Goal: Task Accomplishment & Management: Manage account settings

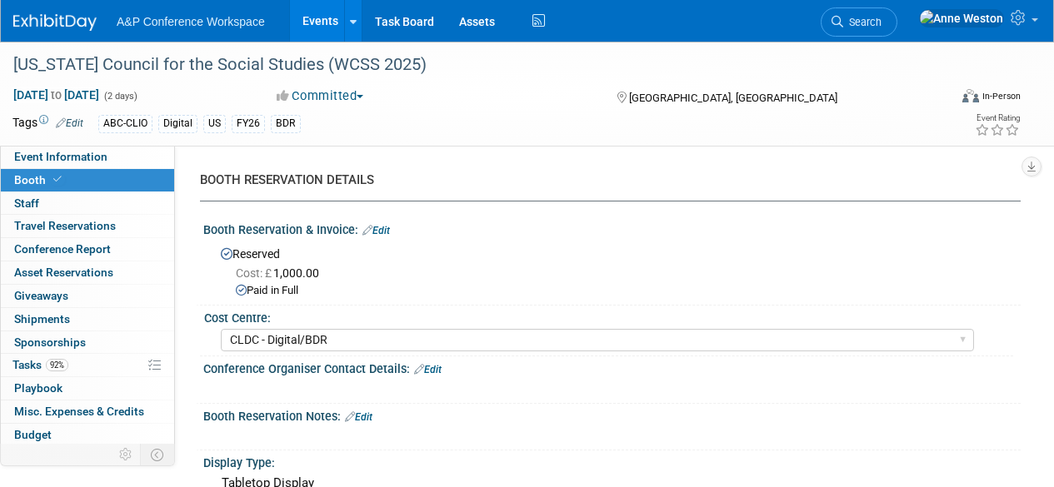
select select "CLDC - Digital/BDR"
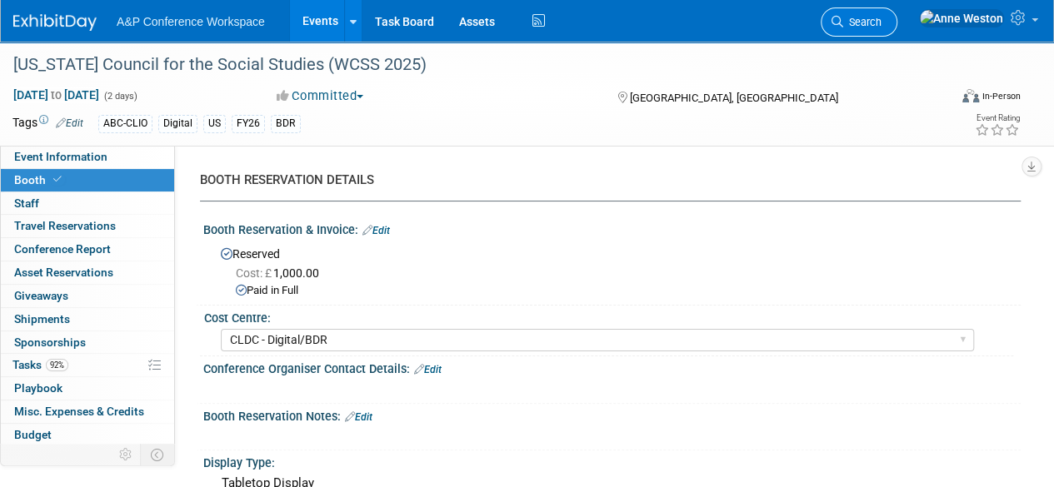
click at [896, 31] on link "Search" at bounding box center [859, 21] width 77 height 29
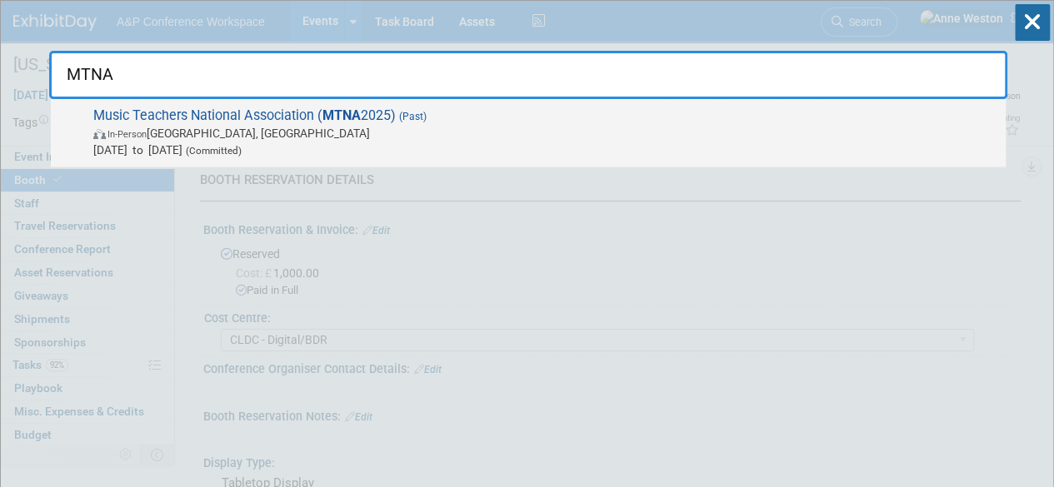
type input "MTNA"
click at [192, 109] on span "Music Teachers National Association ( MTNA 2025) (Past) In-Person Minneapolis, …" at bounding box center [542, 132] width 909 height 51
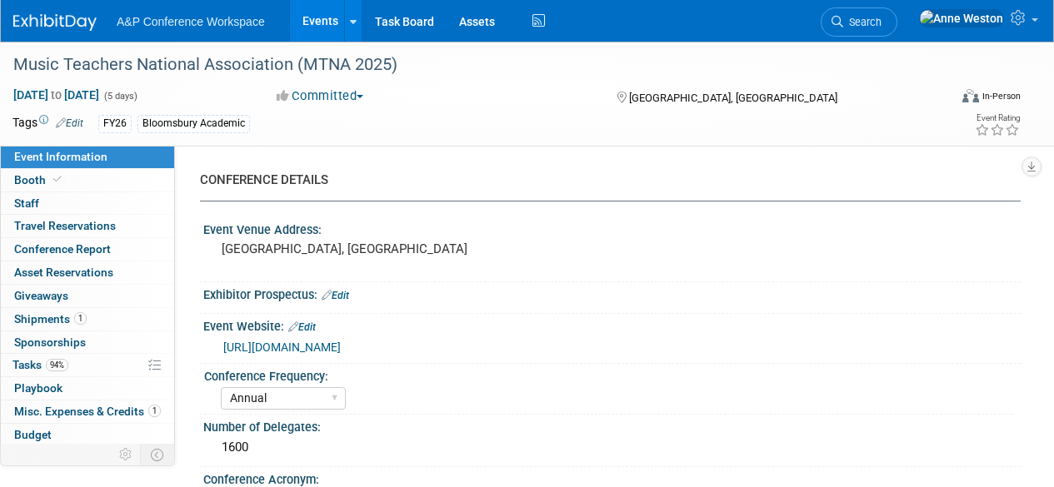
select select "Annual"
select select "Level 2"
select select "In-Person Booth"
select select "Music & Sound Studies"
select select "Rowman"
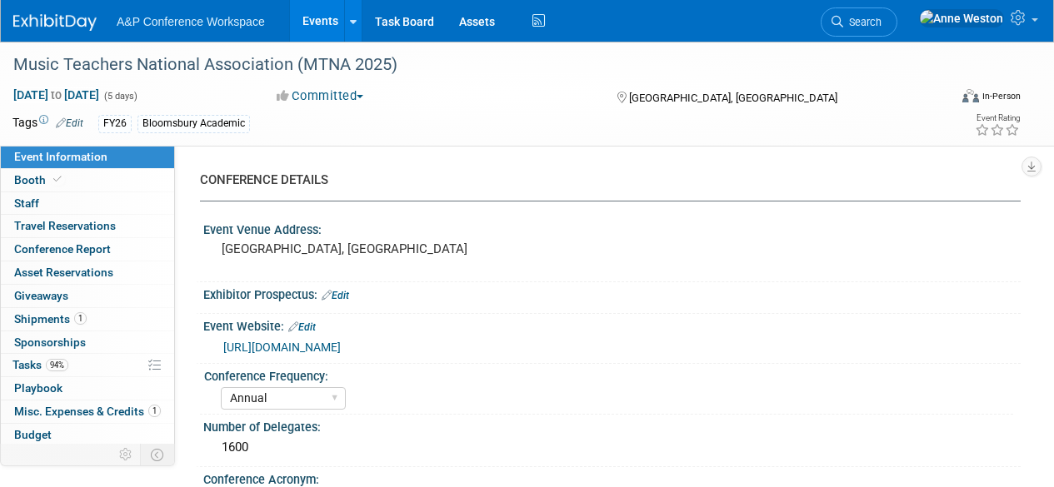
select select "[PERSON_NAME]"
select select "Networking/Commissioning"
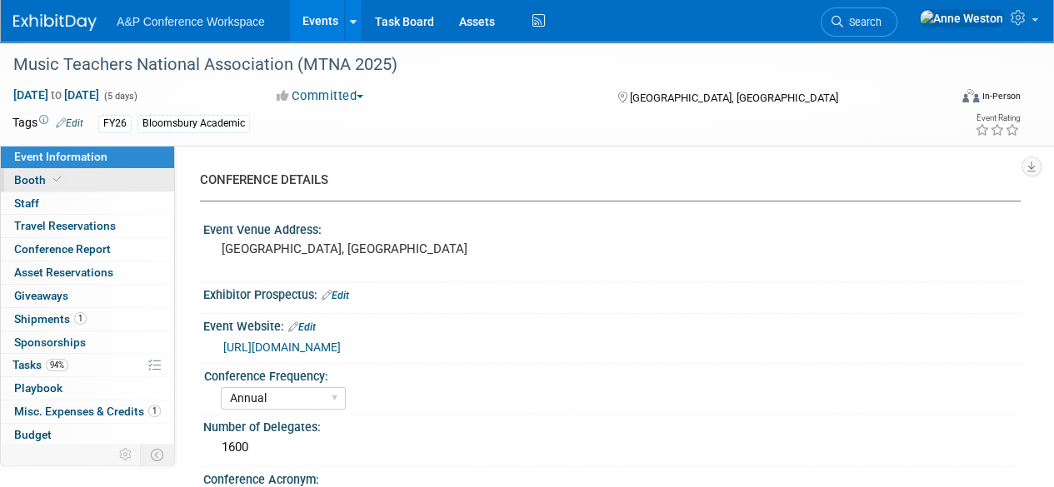
click at [43, 181] on span "Booth" at bounding box center [39, 179] width 51 height 13
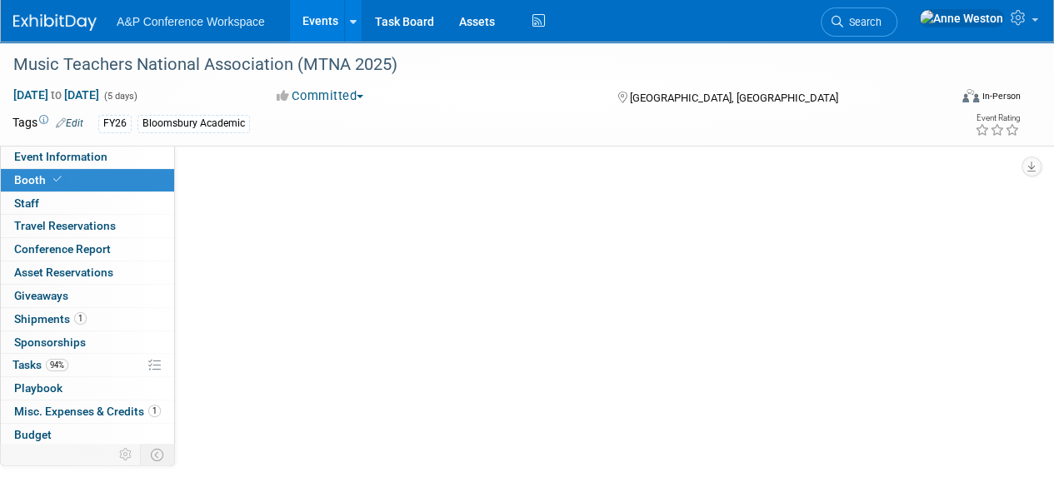
select select "RLKP"
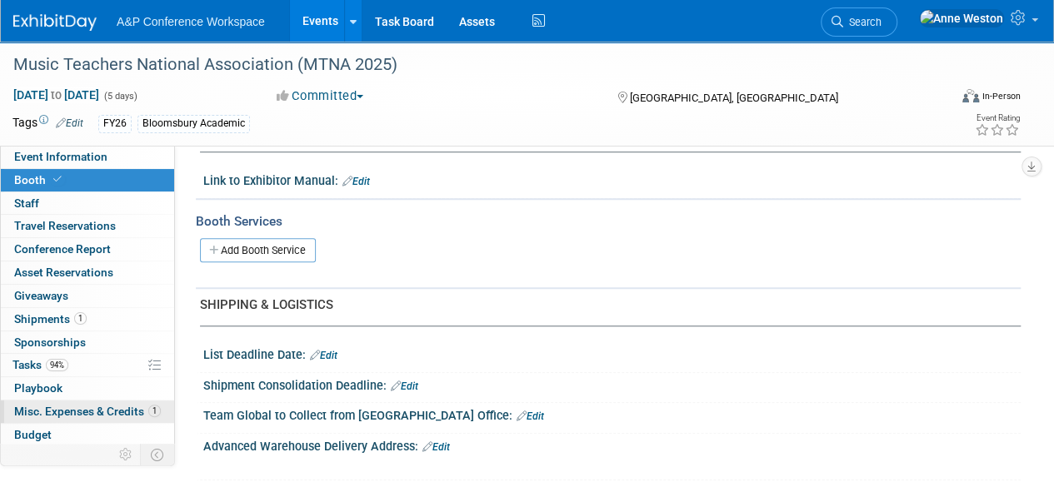
scroll to position [500, 0]
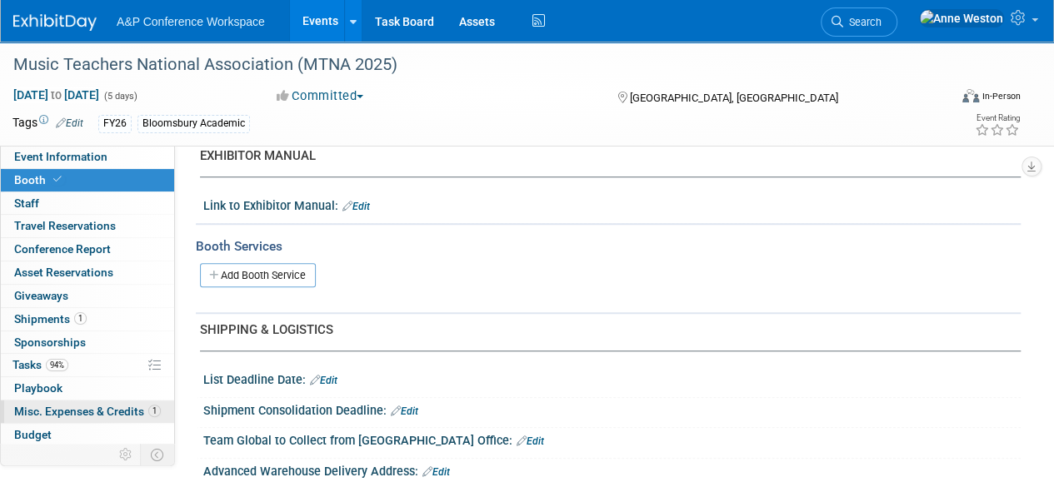
click at [82, 405] on span "Misc. Expenses & Credits 1" at bounding box center [87, 411] width 147 height 13
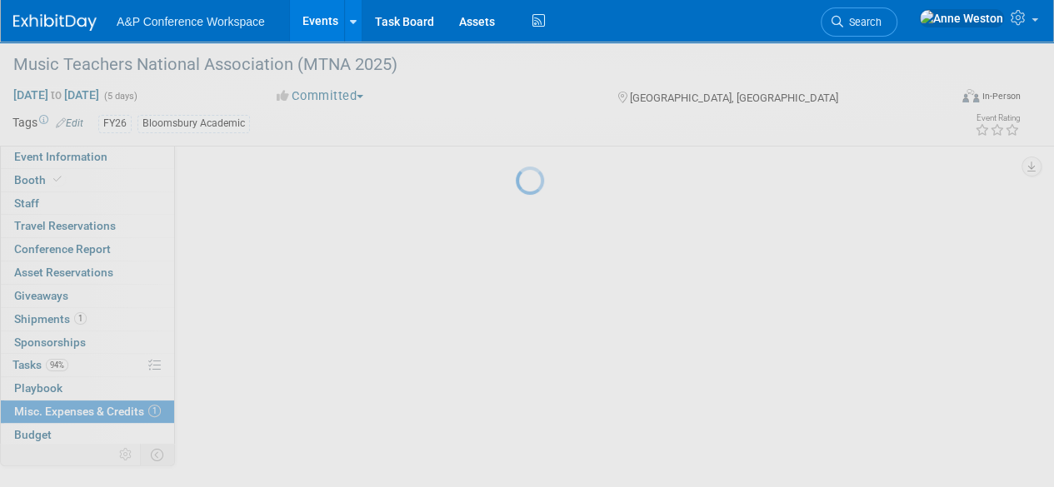
scroll to position [0, 0]
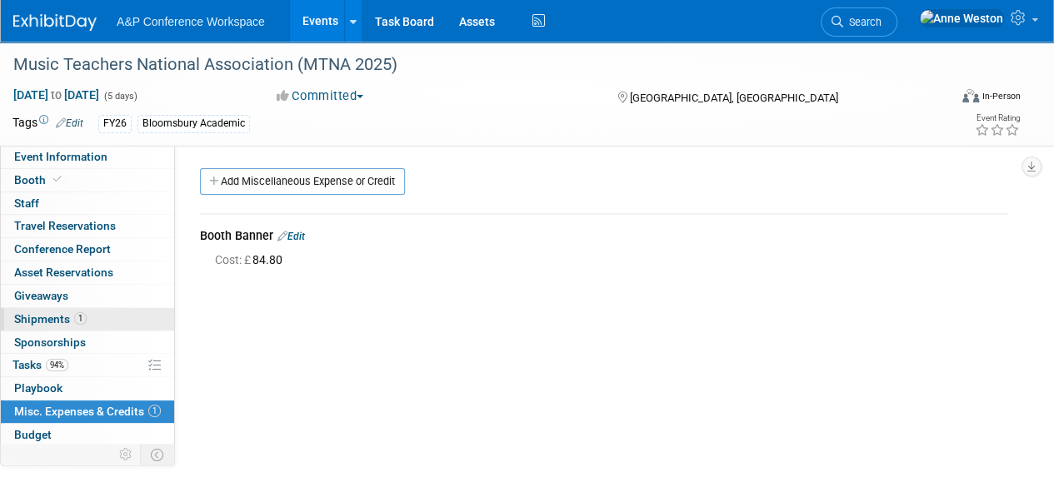
click at [65, 314] on span "Shipments 1" at bounding box center [50, 318] width 72 height 13
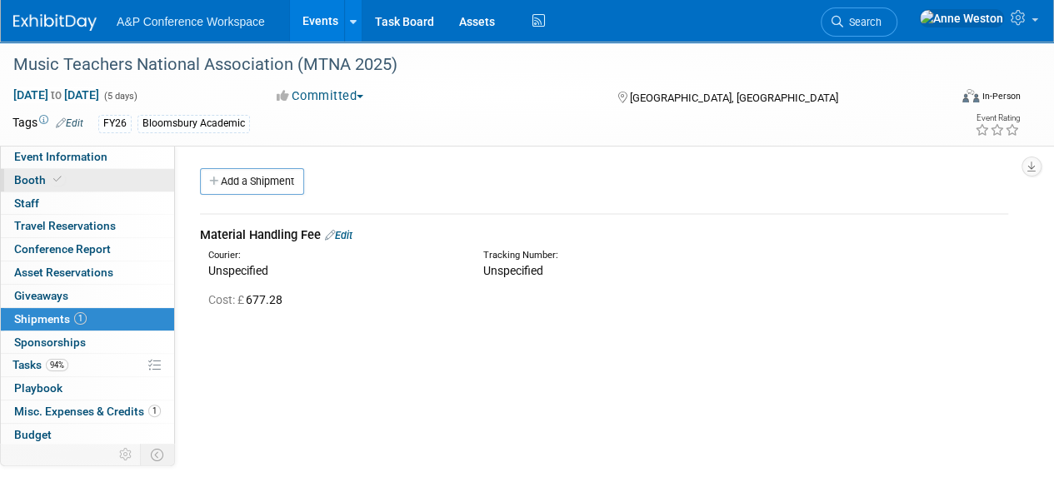
click at [93, 177] on link "Booth" at bounding box center [87, 180] width 173 height 22
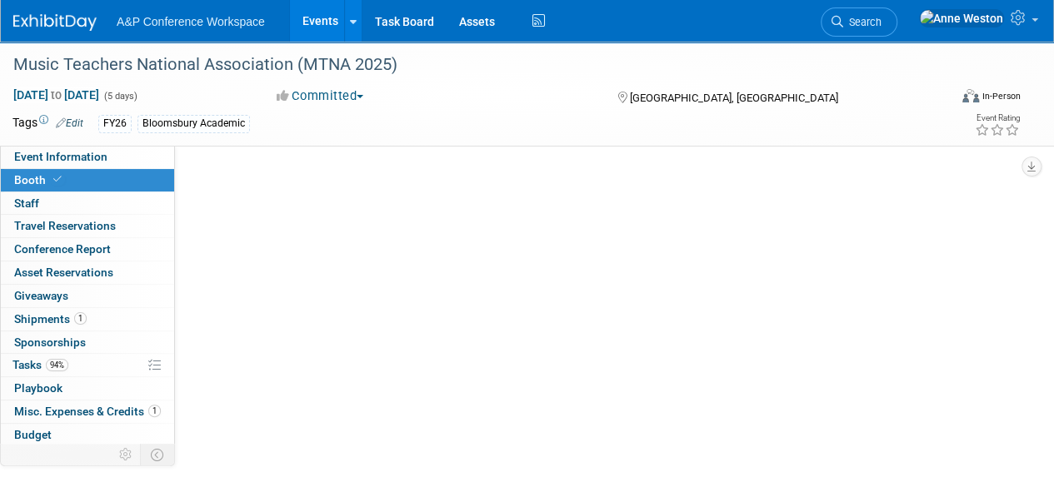
select select "RLKP"
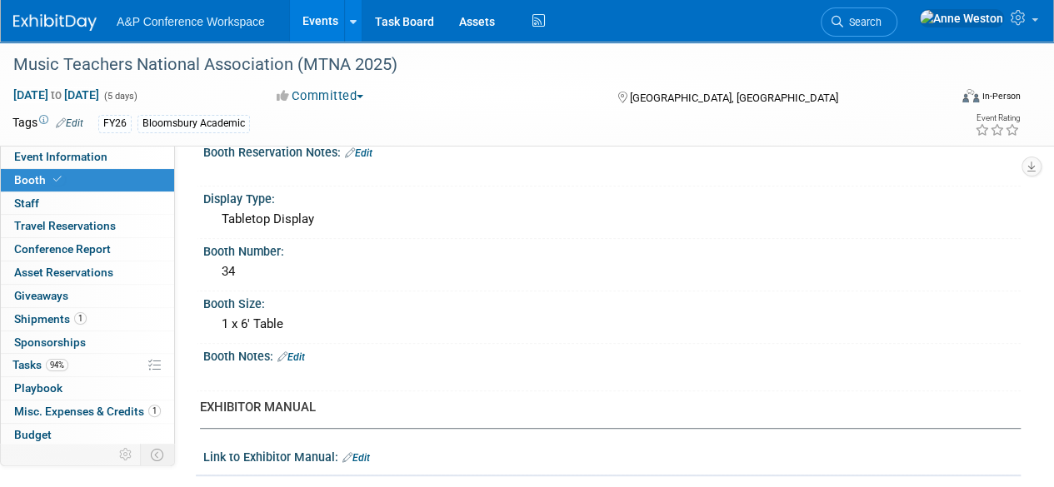
scroll to position [250, 0]
click at [843, 21] on icon at bounding box center [837, 22] width 12 height 12
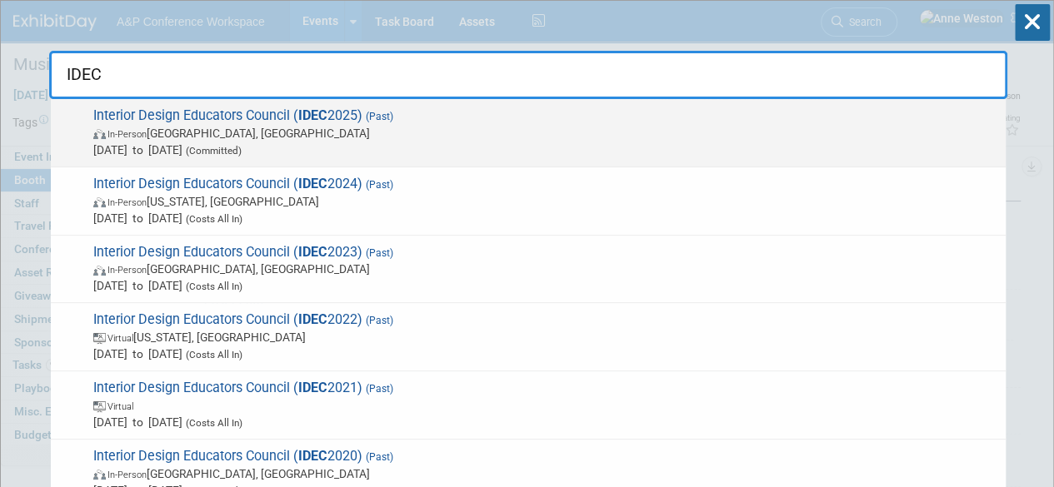
type input "IDEC"
click at [192, 153] on span "Mar 16, 2025 to Mar 19, 2025 (Committed)" at bounding box center [545, 150] width 904 height 17
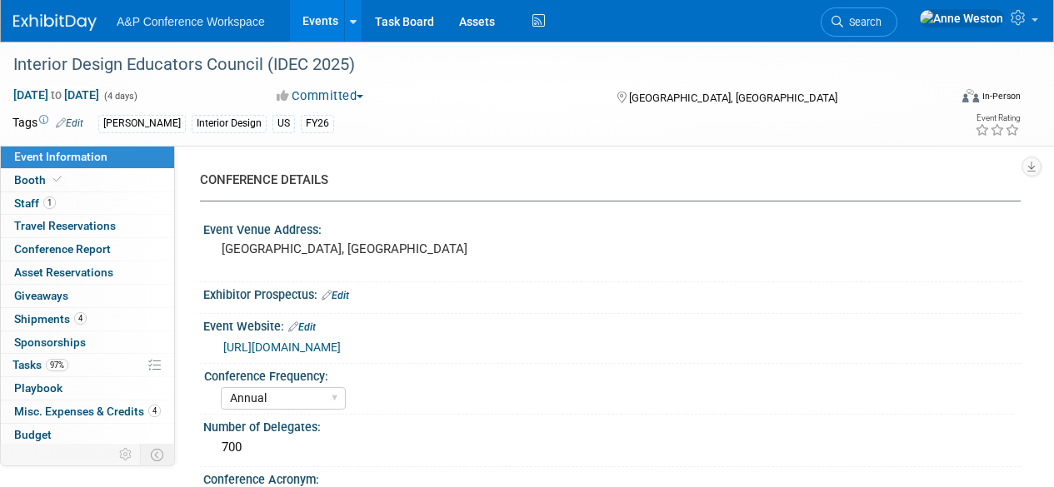
select select "Annual"
select select "Level 2"
select select "In-Person Booth"
select select "Interior Design & Interior Architecture"
select select "[PERSON_NAME] Books"
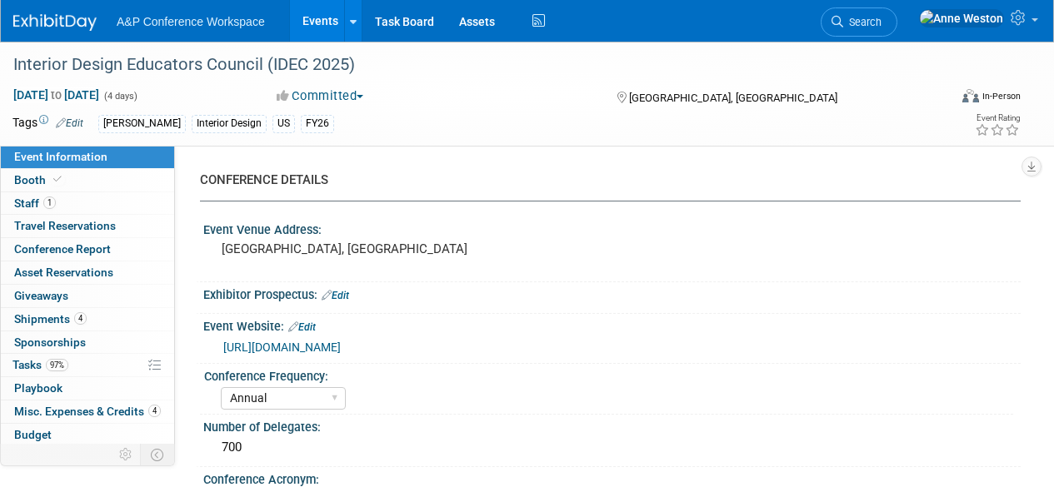
select select "[PERSON_NAME]"
select select "Inspection/Exam Copy Leads​"
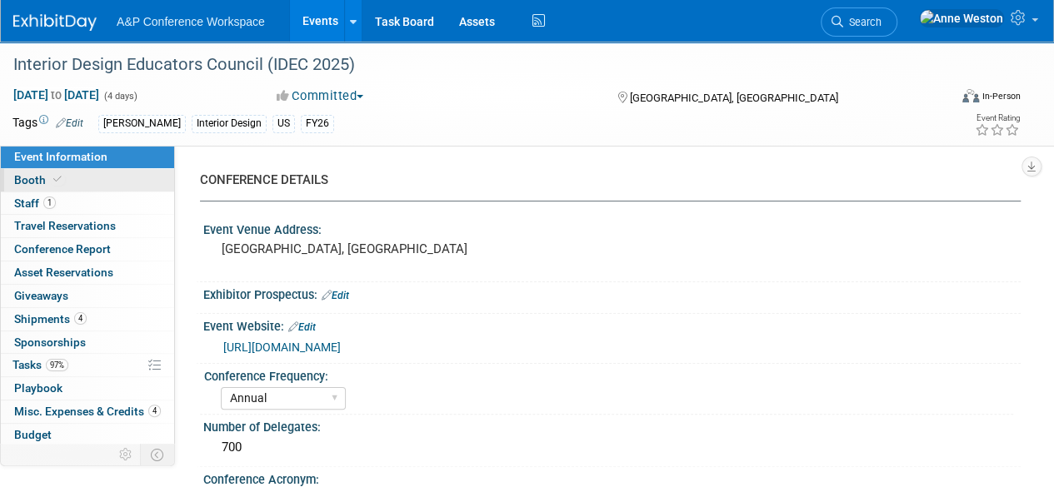
click at [42, 173] on span "Booth" at bounding box center [39, 179] width 51 height 13
select select "FBAP"
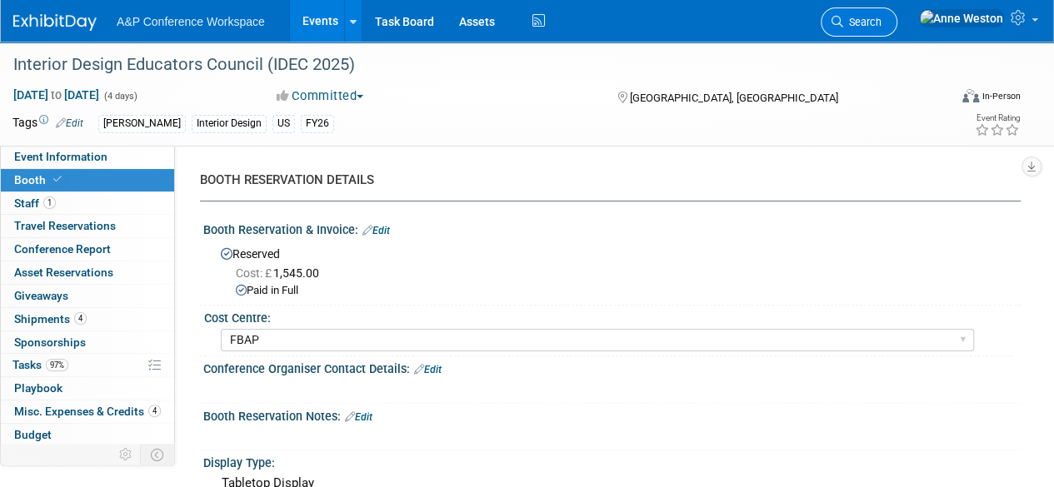
click at [897, 29] on link "Search" at bounding box center [859, 21] width 77 height 29
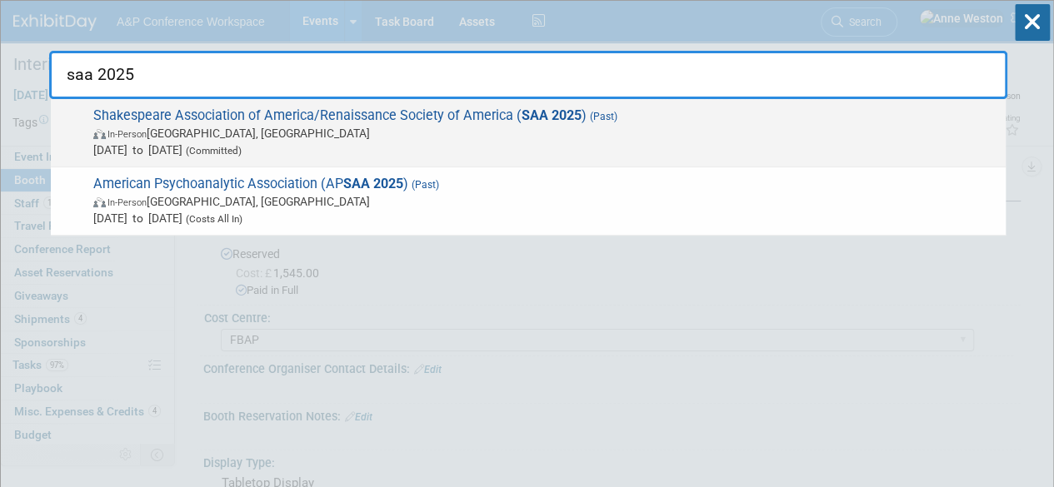
type input "saa 2025"
click at [137, 112] on span "Shakespeare Association of America/Renaissance Society of America ( SAA 2025 ) …" at bounding box center [542, 132] width 909 height 51
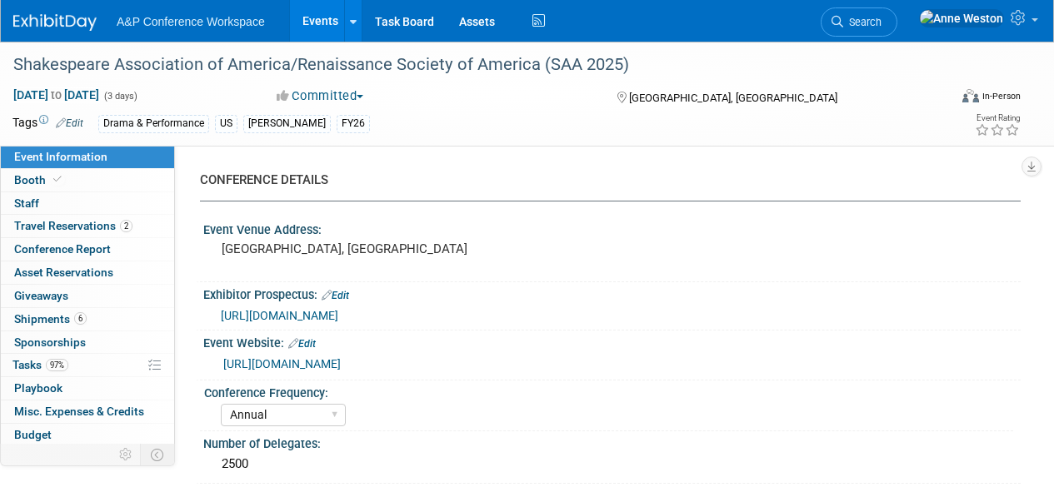
select select "Annual"
select select "Level 2"
select select "In-Person Booth"
select select "Drama & Performance Studies"
select select "The [PERSON_NAME]"
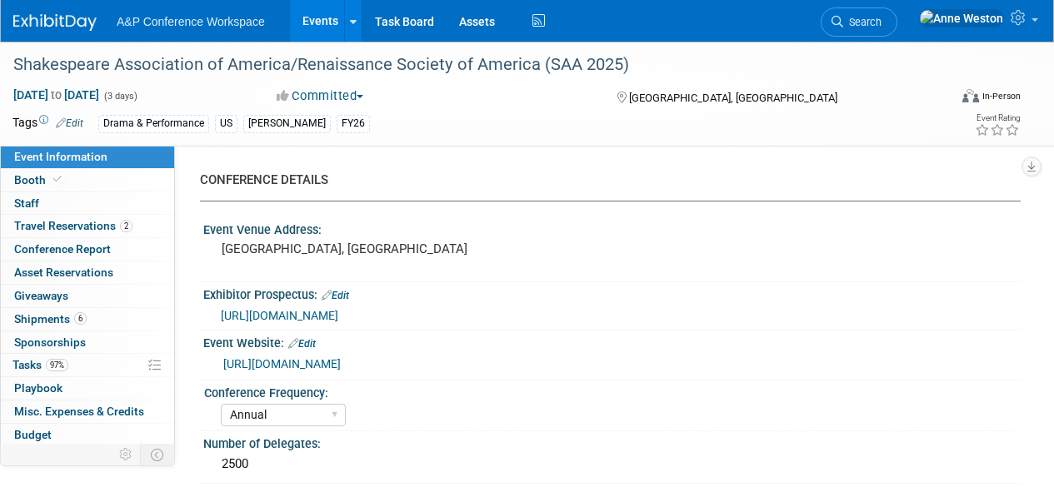
select select "[PERSON_NAME]"
select select "Networking/Commissioning"
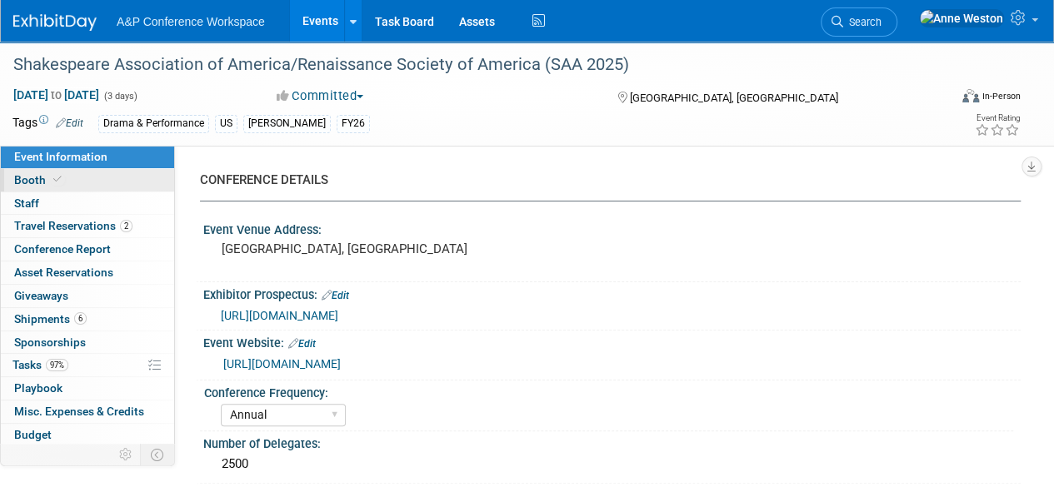
click at [83, 173] on link "Booth" at bounding box center [87, 180] width 173 height 22
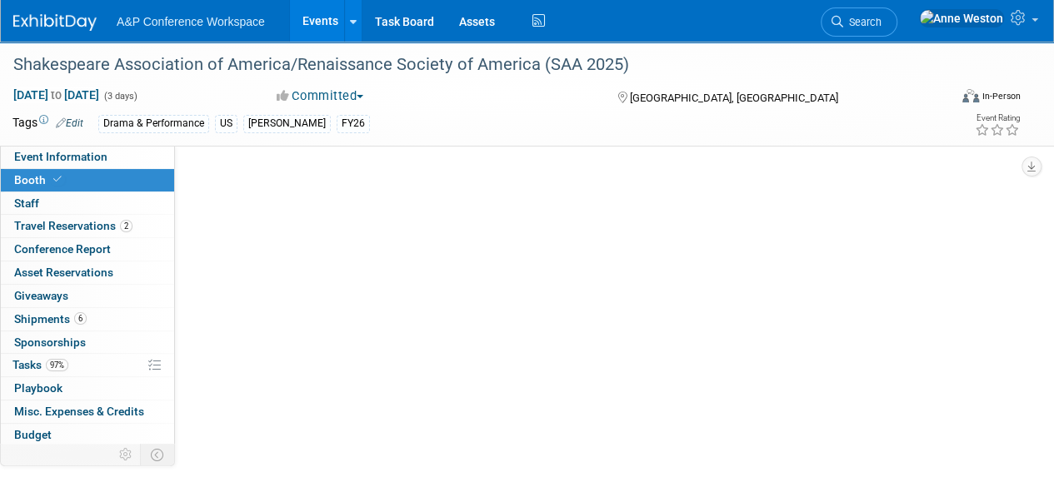
select select "BUMD"
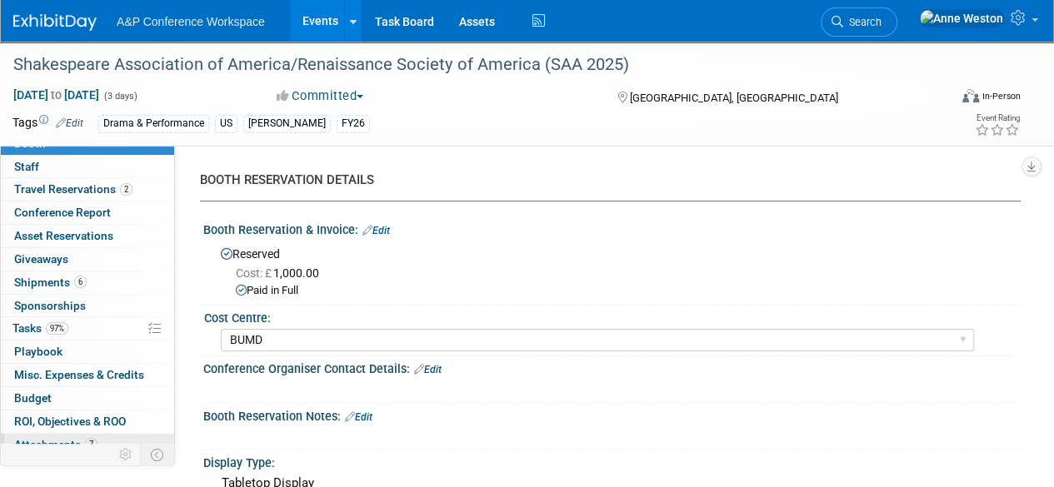
scroll to position [68, 0]
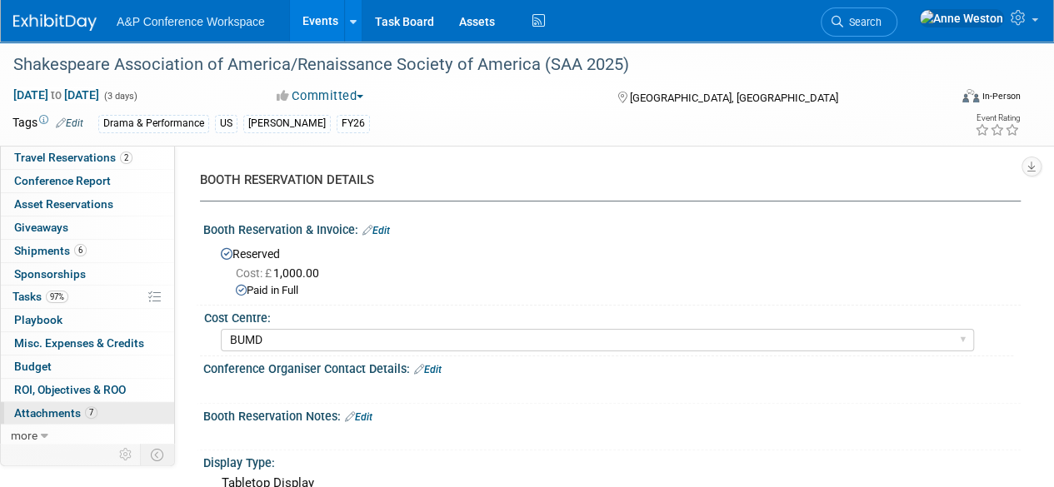
click at [54, 407] on span "Attachments 7" at bounding box center [55, 413] width 83 height 13
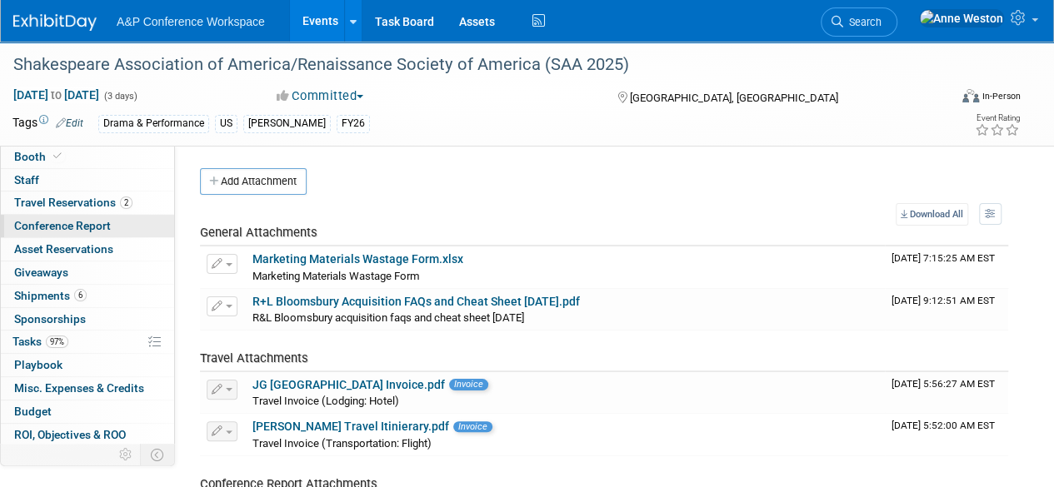
scroll to position [0, 0]
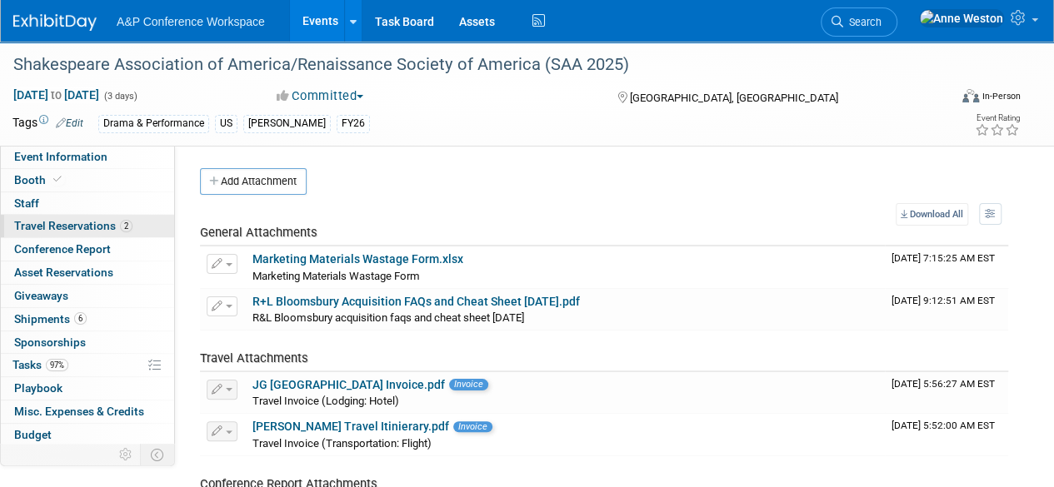
click at [72, 225] on span "Travel Reservations 2" at bounding box center [73, 225] width 118 height 13
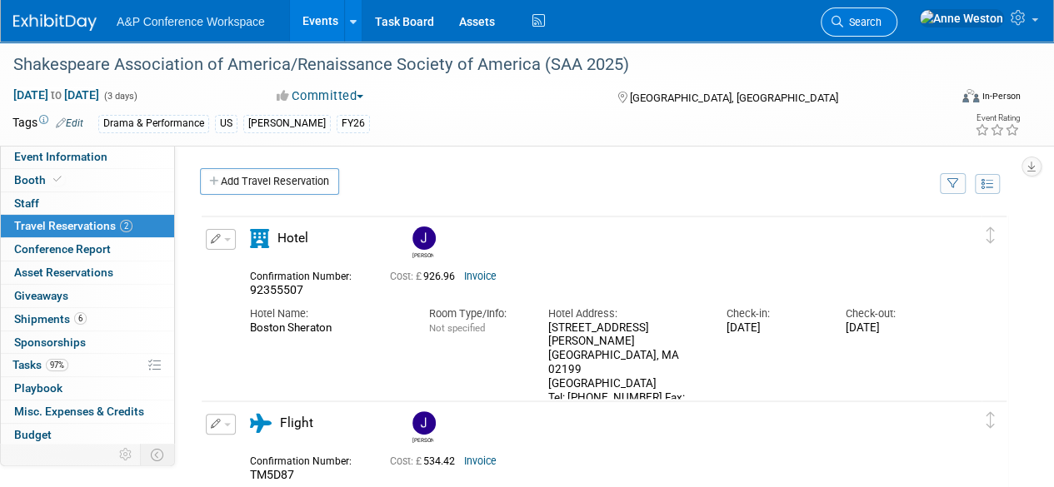
click at [881, 19] on span "Search" at bounding box center [862, 22] width 38 height 12
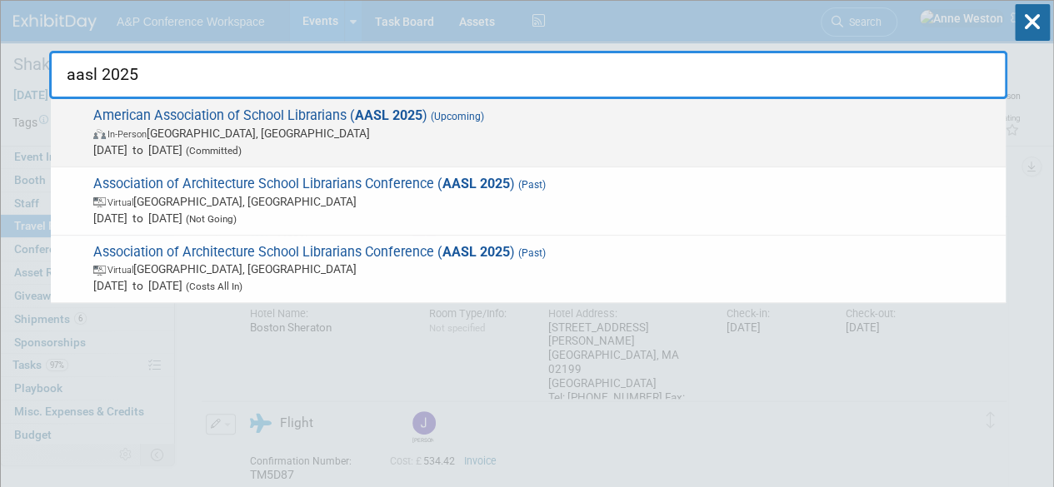
type input "aasl 2025"
click at [272, 127] on span "In-Person St. Louis, MI" at bounding box center [545, 133] width 904 height 17
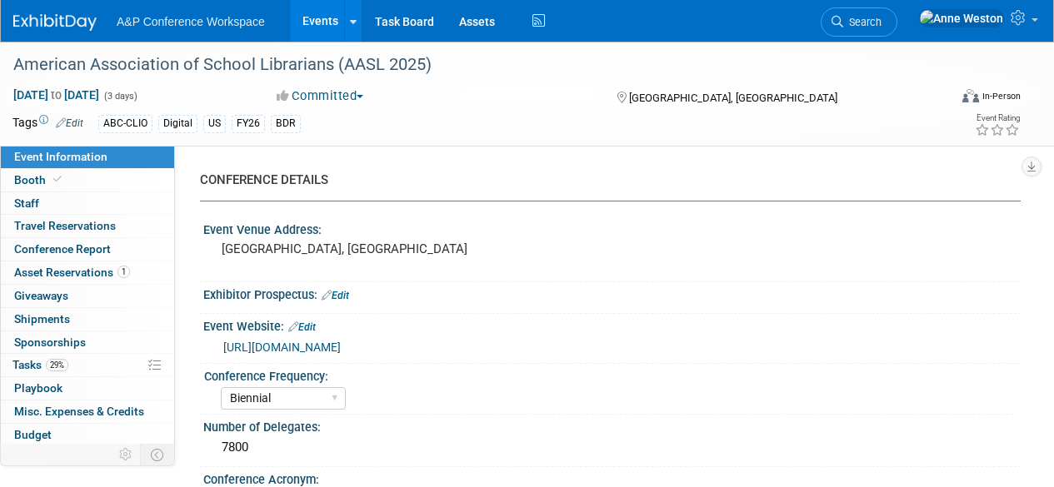
select select "Biennial"
select select "Level 1"
select select "In-Person Booth"
select select "Schools"
select select "Bloomsbury Digital Resources"
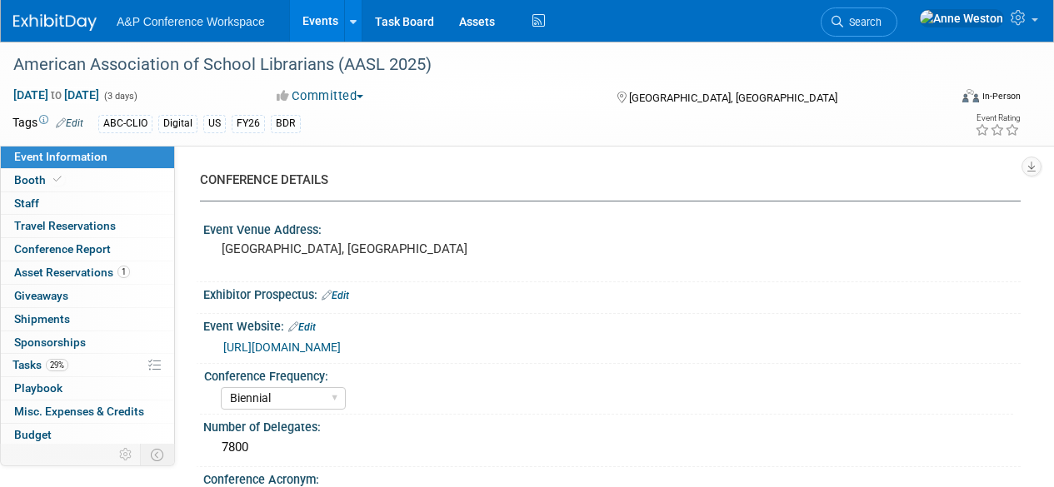
select select "[PERSON_NAME]"
select select "BDR Product Awareness and Trial Generation​"
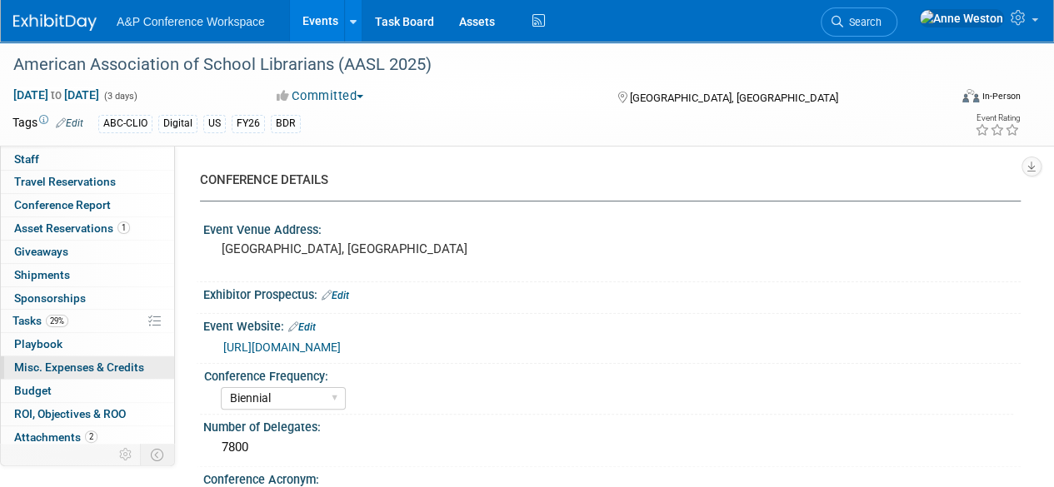
scroll to position [68, 0]
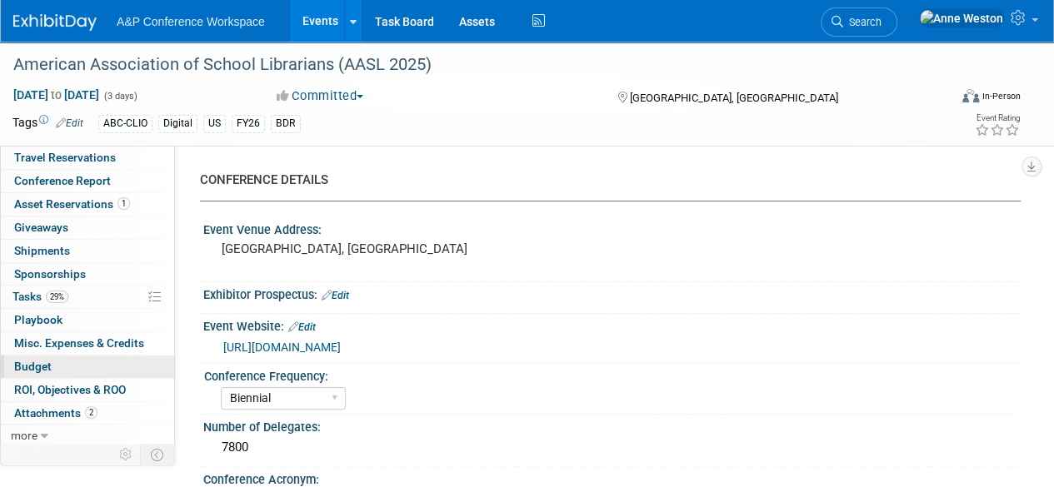
click at [47, 360] on span "Budget" at bounding box center [32, 366] width 37 height 13
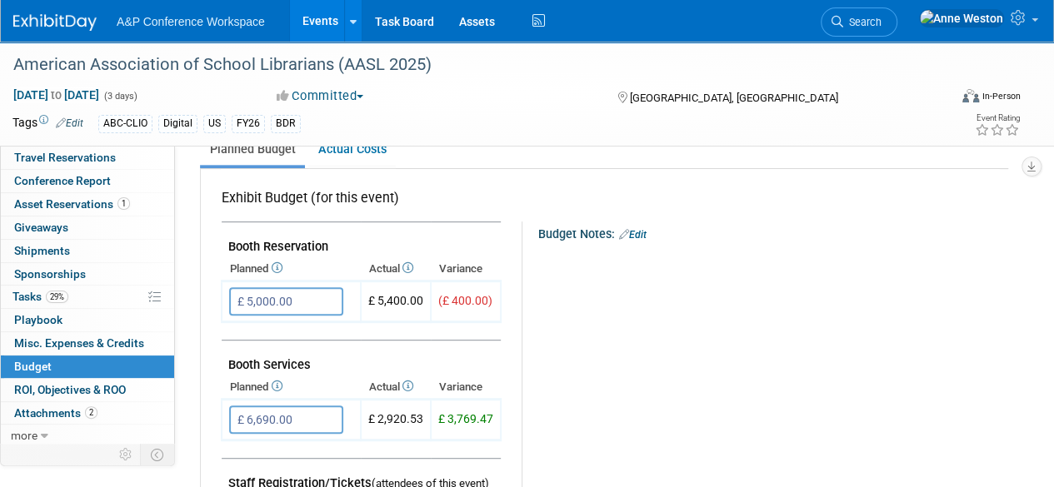
scroll to position [250, 0]
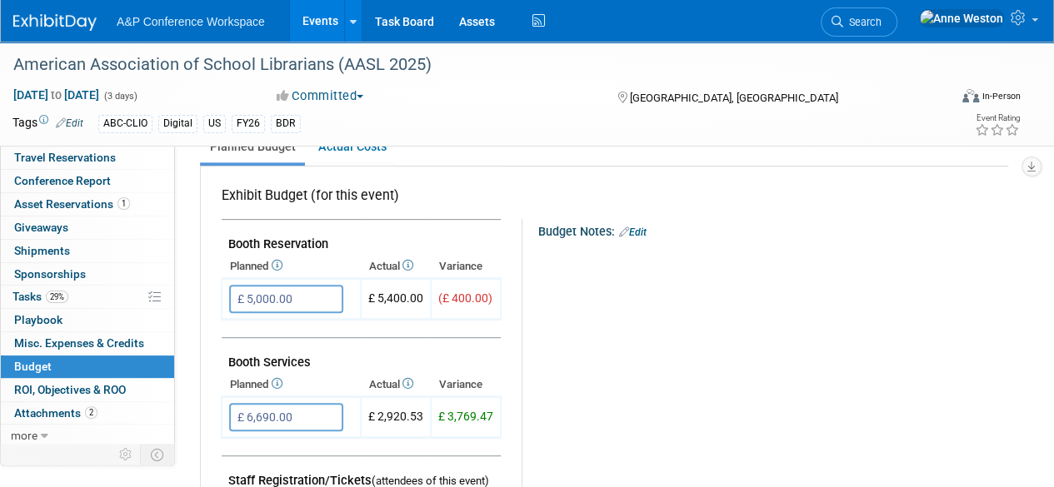
click at [645, 231] on link "Edit" at bounding box center [632, 233] width 27 height 12
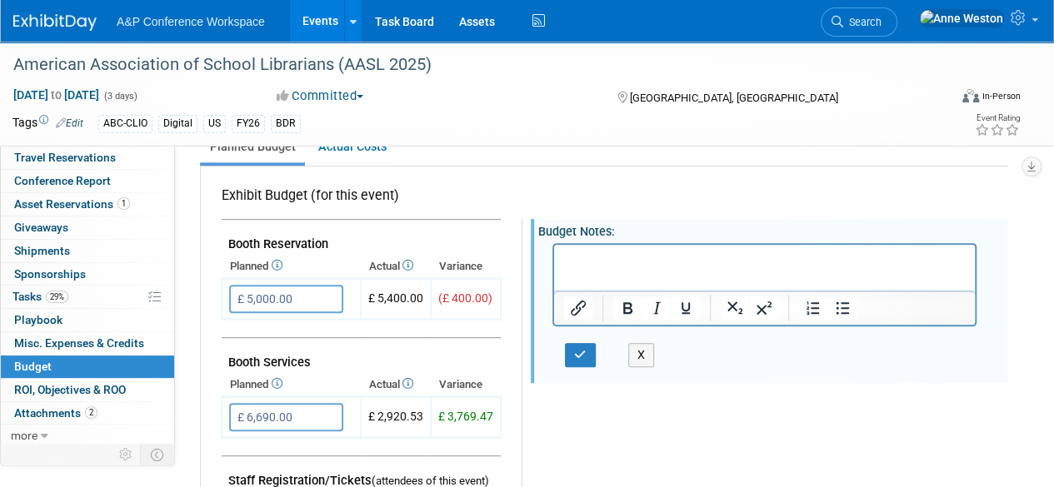
scroll to position [0, 0]
drag, startPoint x: 590, startPoint y: 249, endPoint x: 571, endPoint y: 265, distance: 24.9
click at [571, 265] on p "Rich Text Area. Press ALT-0 for help." at bounding box center [765, 260] width 402 height 17
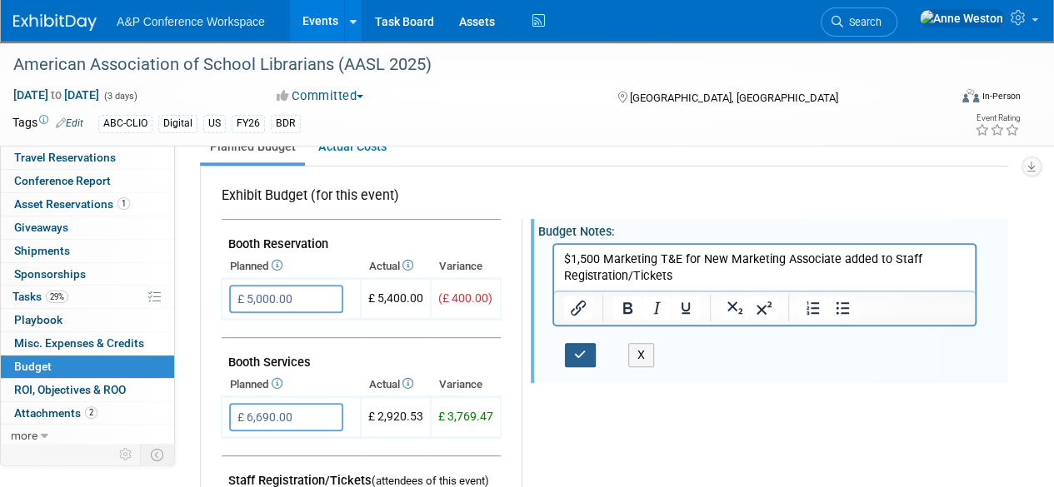
click at [578, 354] on icon "button" at bounding box center [580, 355] width 12 height 12
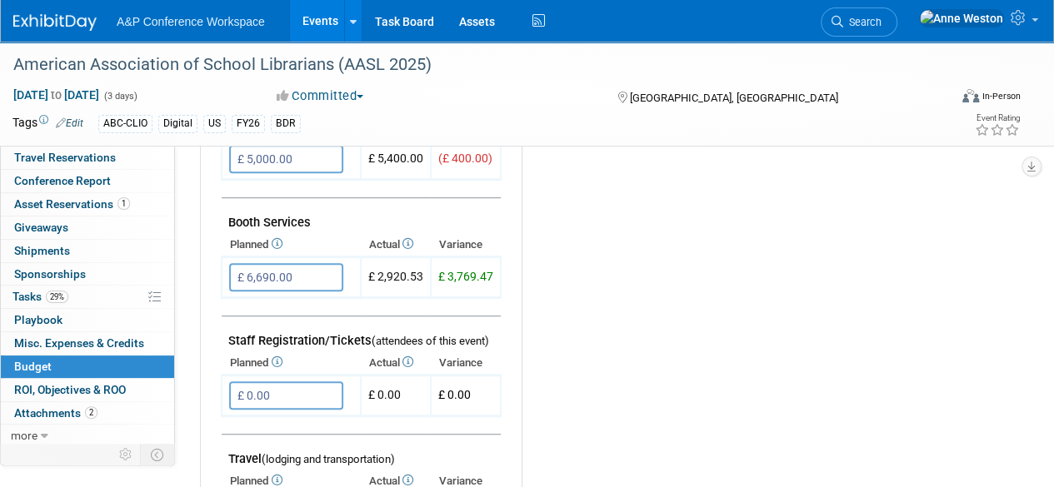
scroll to position [416, 0]
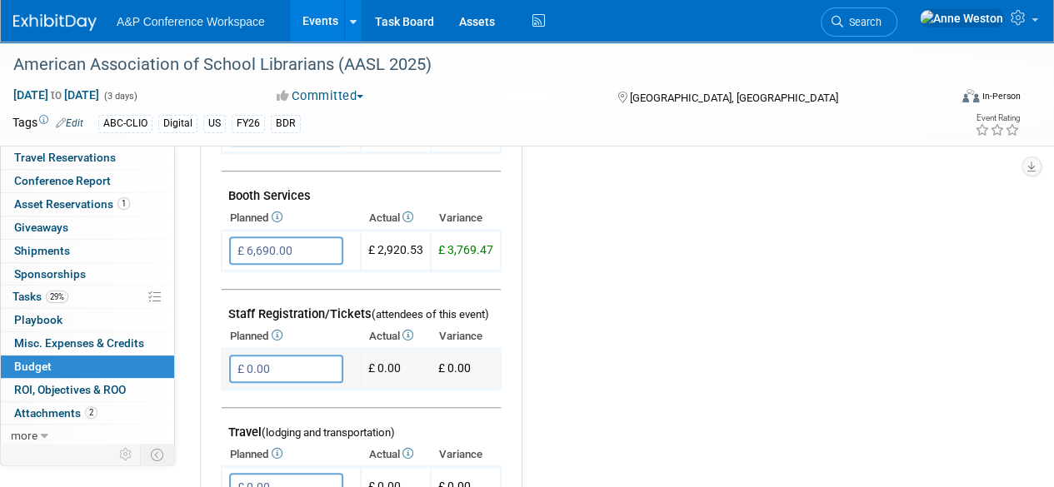
click at [287, 367] on input "£ 0.00" at bounding box center [286, 369] width 114 height 28
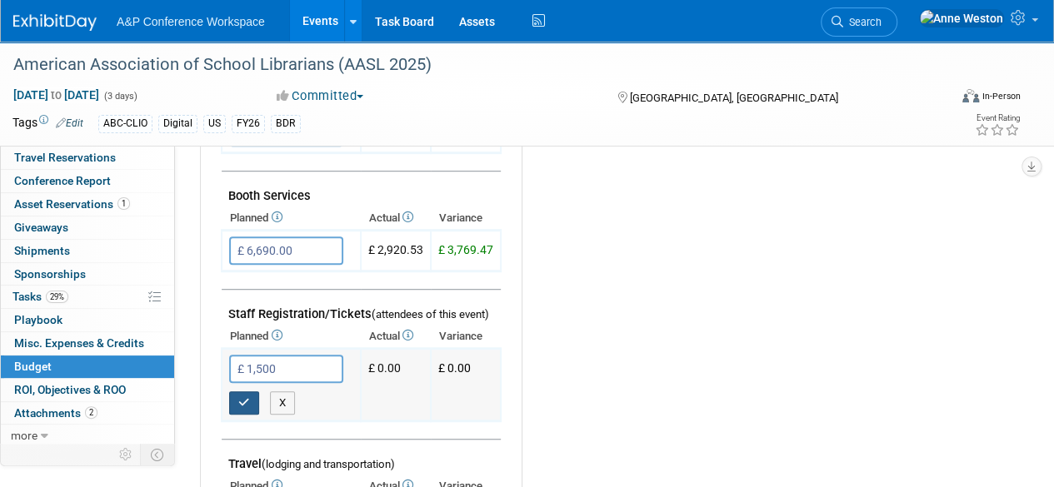
type input "£ 1,500.00"
click at [251, 402] on button "button" at bounding box center [244, 403] width 30 height 23
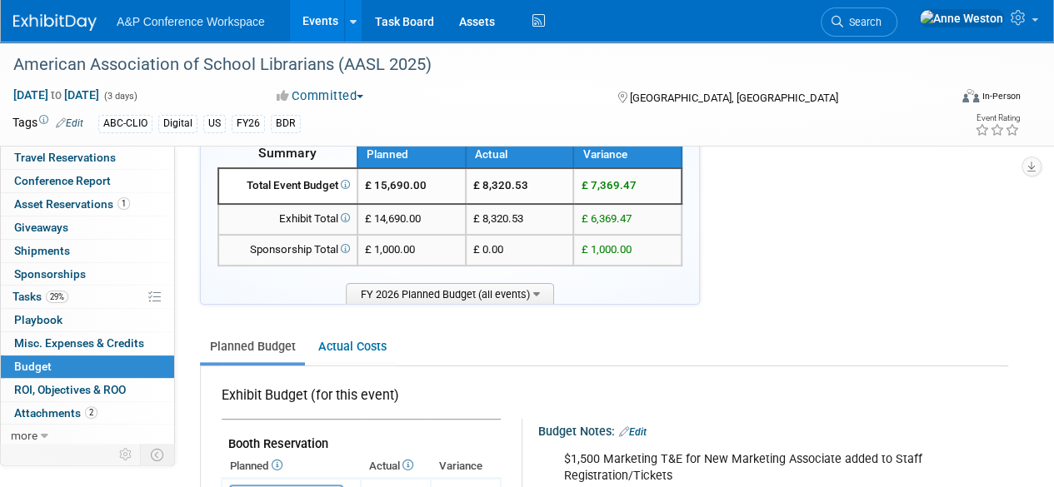
scroll to position [0, 0]
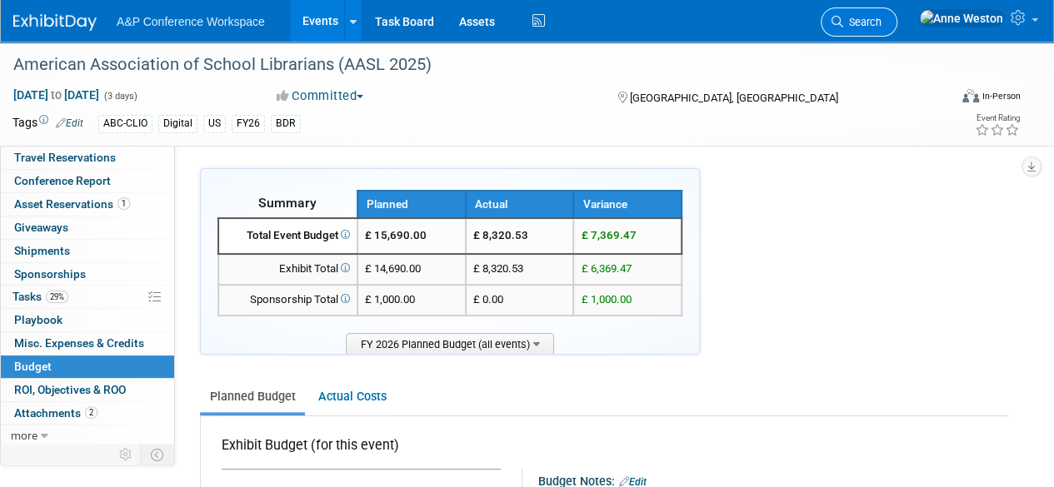
click at [881, 22] on span "Search" at bounding box center [862, 22] width 38 height 12
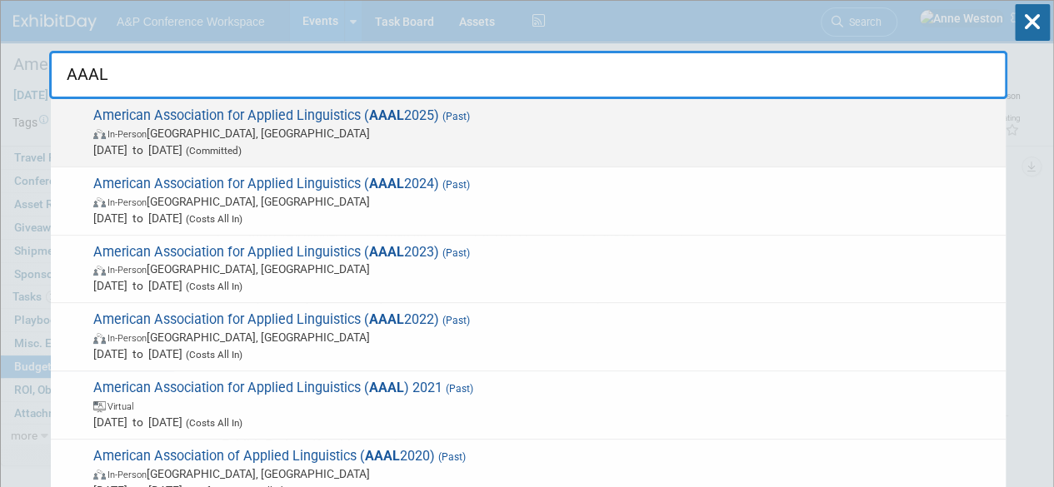
type input "AAAL"
click at [132, 117] on span "American Association for Applied Linguistics ( AAAL 2025) (Past) In-Person Denv…" at bounding box center [542, 132] width 909 height 51
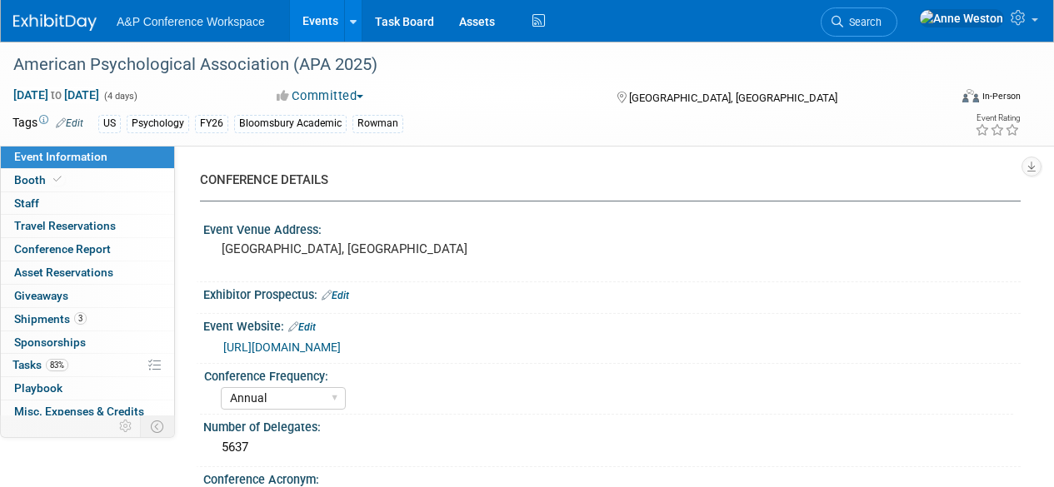
select select "Annual"
select select "Level 1"
select select "In-Person Booth"
select select "Psychology"
select select "Bloomsbury Academic"
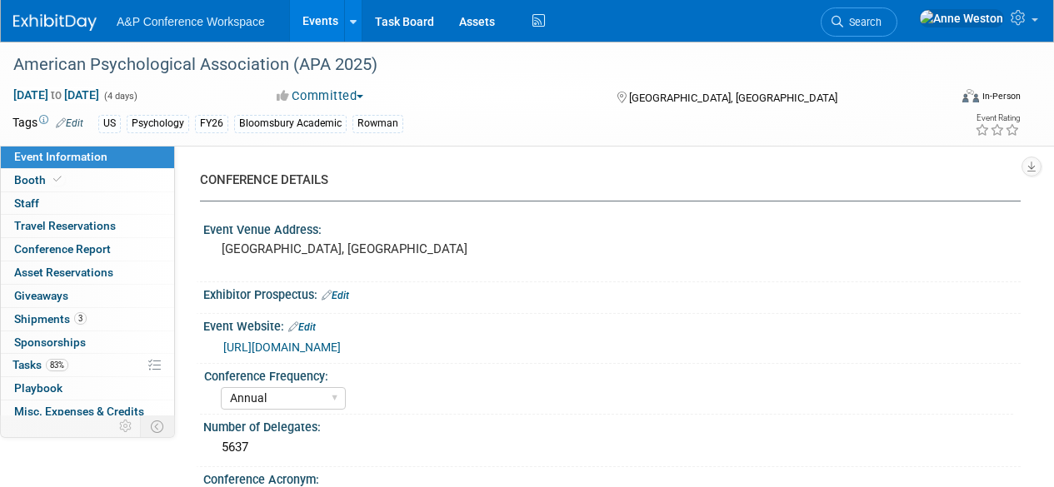
select select "[PERSON_NAME]"
select select "Networking/Commissioning"
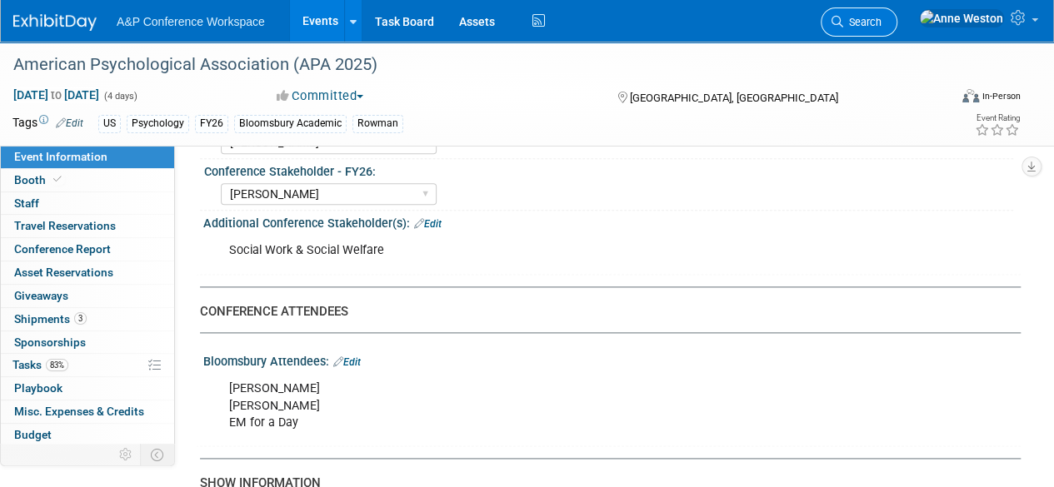
click at [843, 19] on icon at bounding box center [837, 22] width 12 height 12
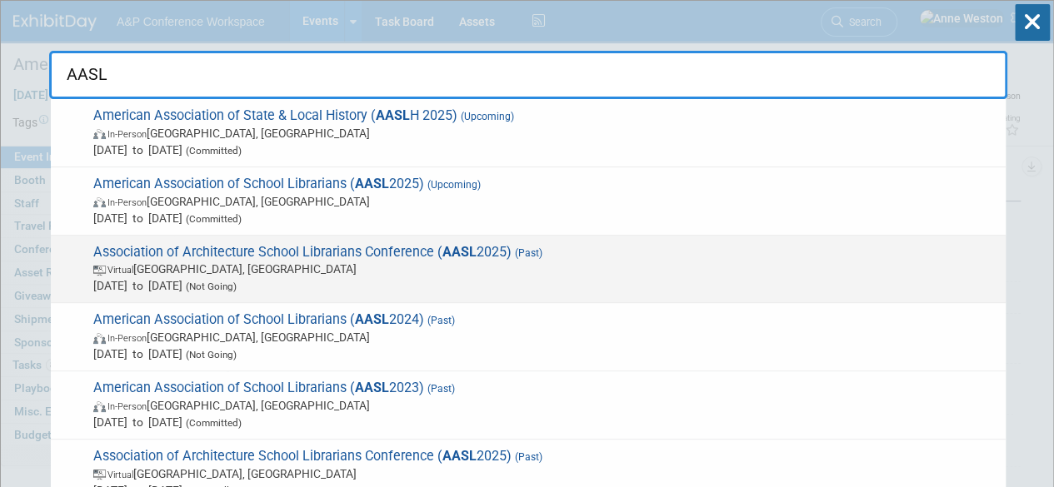
type input "AASL"
click at [272, 254] on span "Association of Architecture School Librarians Conference ( AASL 2025) (Past) Vi…" at bounding box center [542, 269] width 909 height 51
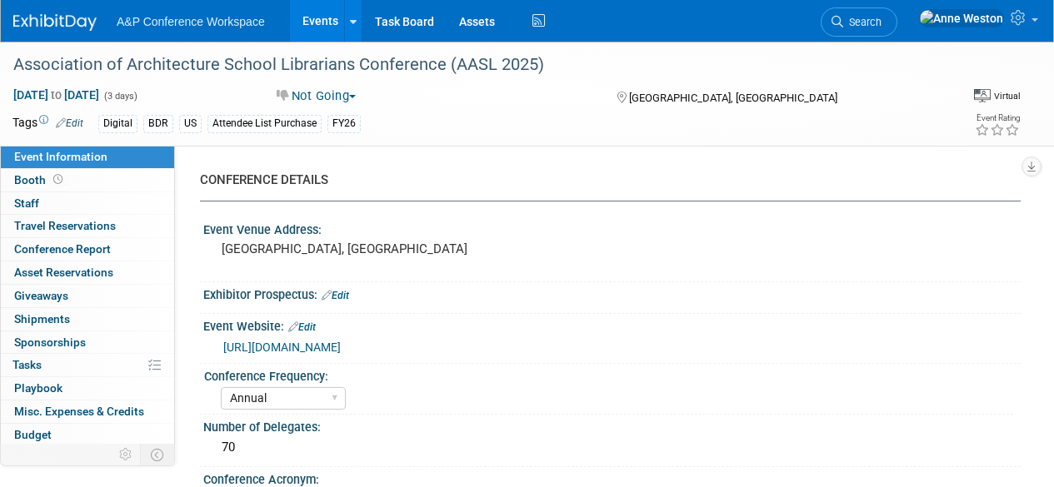
select select "Annual"
select select "Level 3"
select select "Attendee List Purchase"
select select "Libraries"
select select "Bloomsbury Digital Resources"
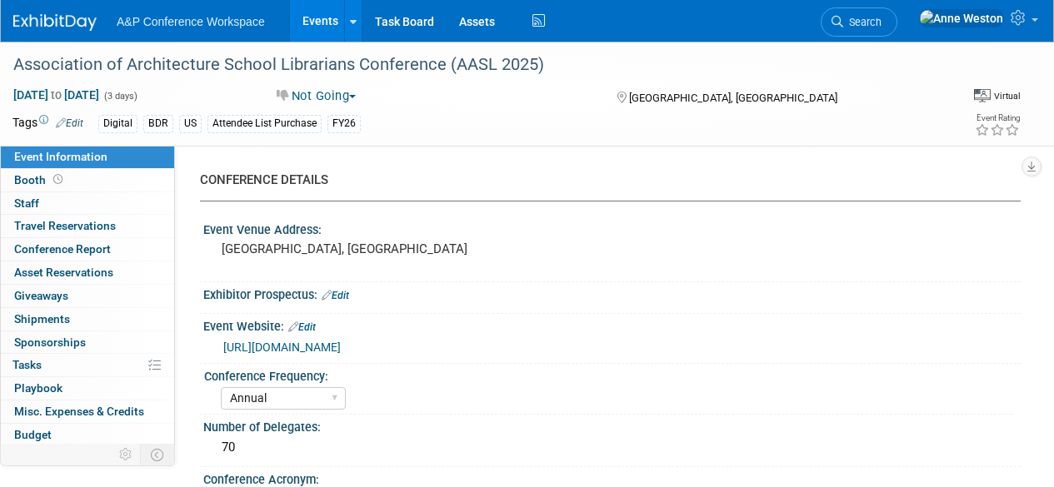
select select "[PERSON_NAME]"
select select "BDR Product Awareness and Trial Generation​"
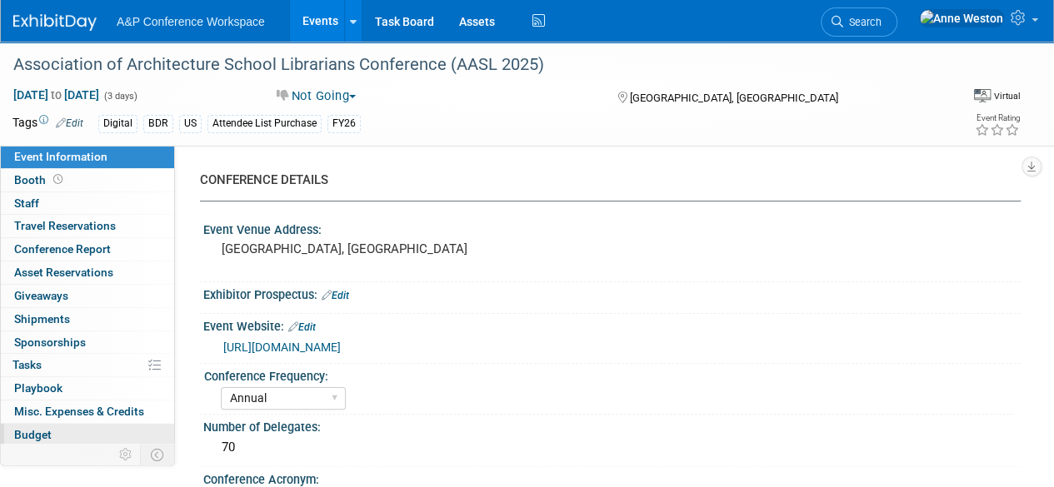
click at [65, 424] on link "Budget" at bounding box center [87, 435] width 173 height 22
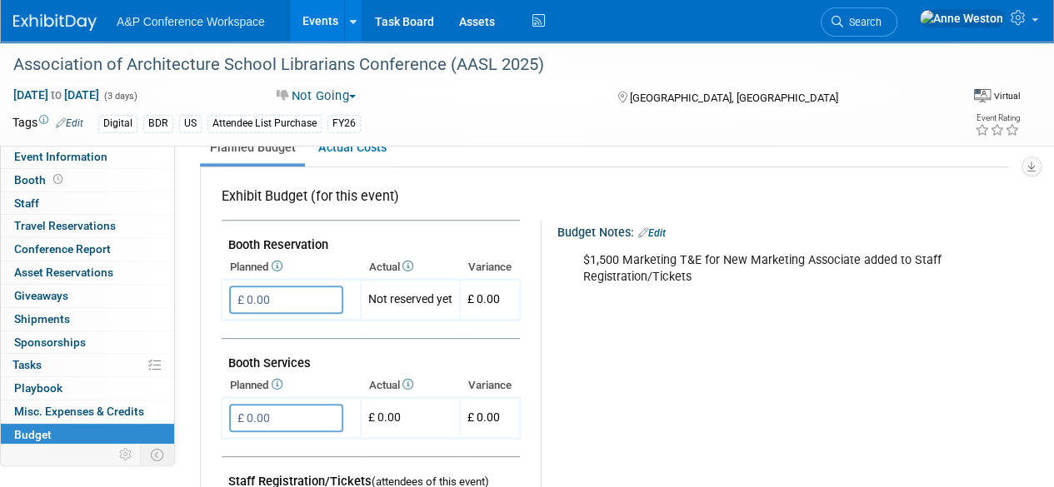
scroll to position [250, 0]
click at [660, 222] on div "Budget Notes: Edit" at bounding box center [782, 230] width 450 height 22
click at [661, 229] on link "Edit" at bounding box center [651, 233] width 27 height 12
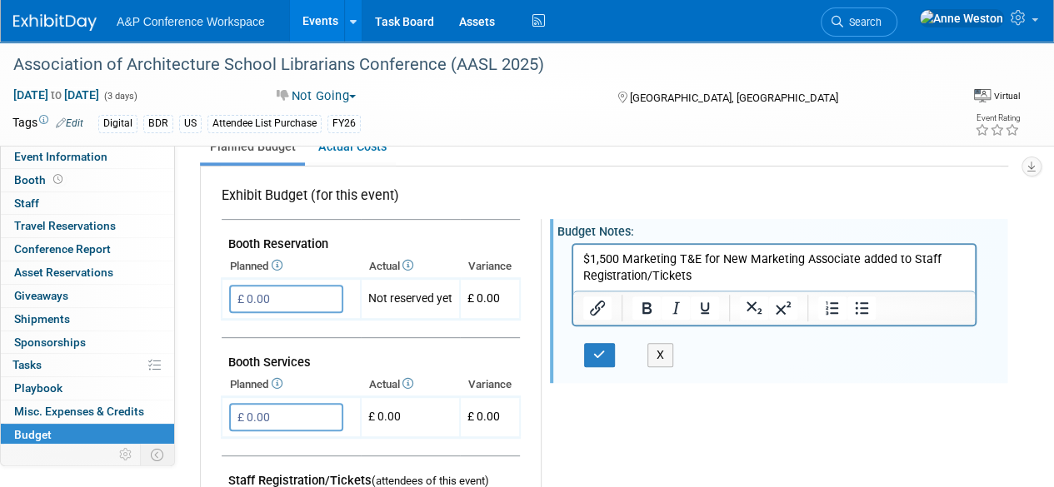
scroll to position [0, 0]
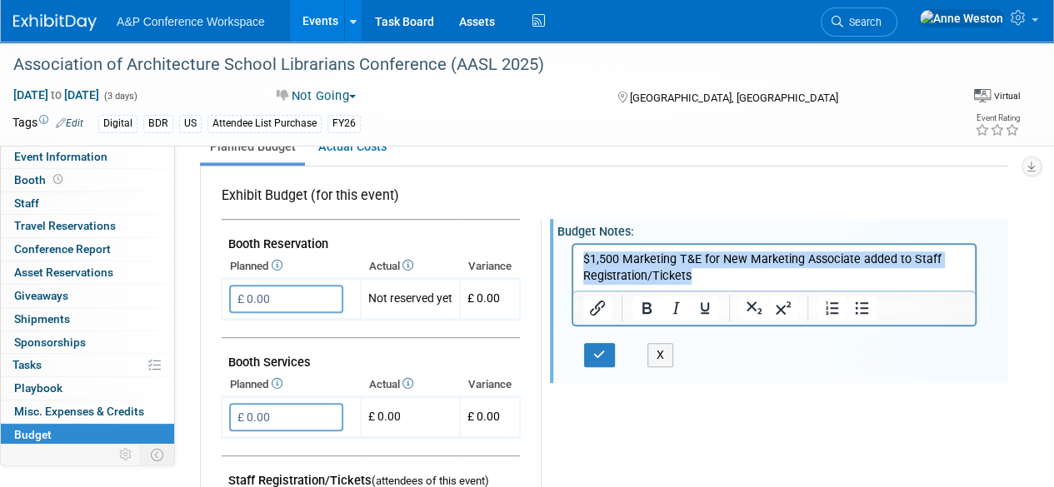
drag, startPoint x: 663, startPoint y: 265, endPoint x: 1145, endPoint y: 511, distance: 541.3
click at [573, 259] on html "$1,500 Marketing T&E for New Marketing Associate added to Staff Registration/Ti…" at bounding box center [774, 265] width 402 height 40
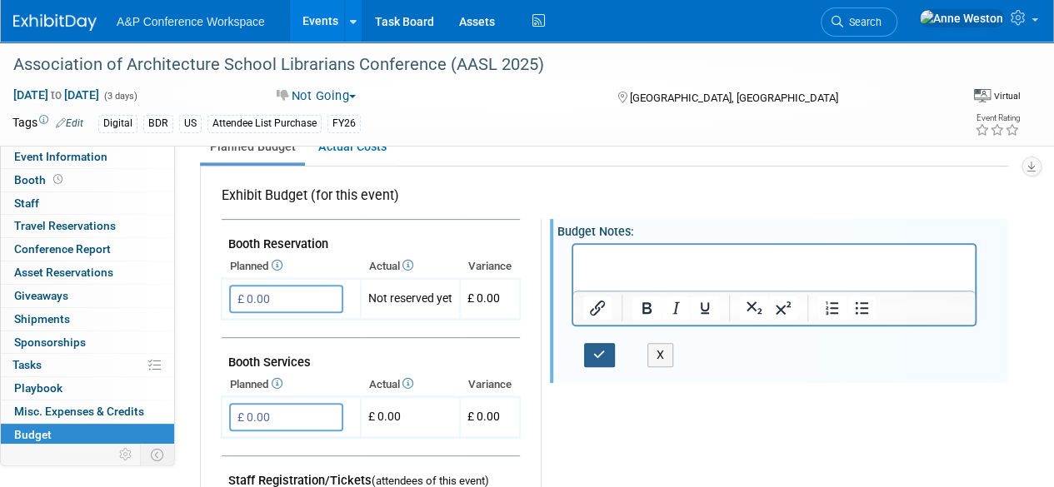
click at [593, 349] on icon "button" at bounding box center [599, 355] width 12 height 12
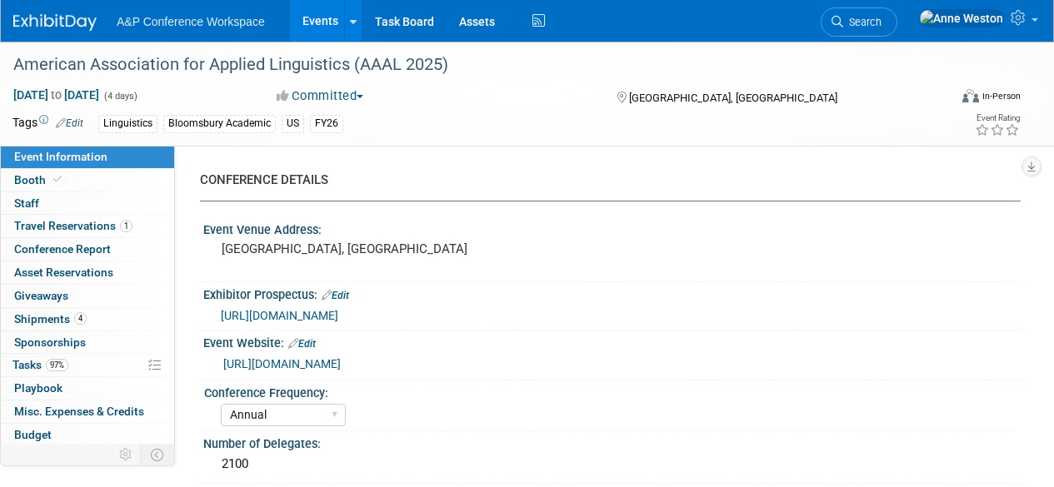
select select "Annual"
select select "Level 2"
select select "In-Person Booth"
select select "Linguistics"
select select "Bloomsbury/Rowman & [PERSON_NAME]"
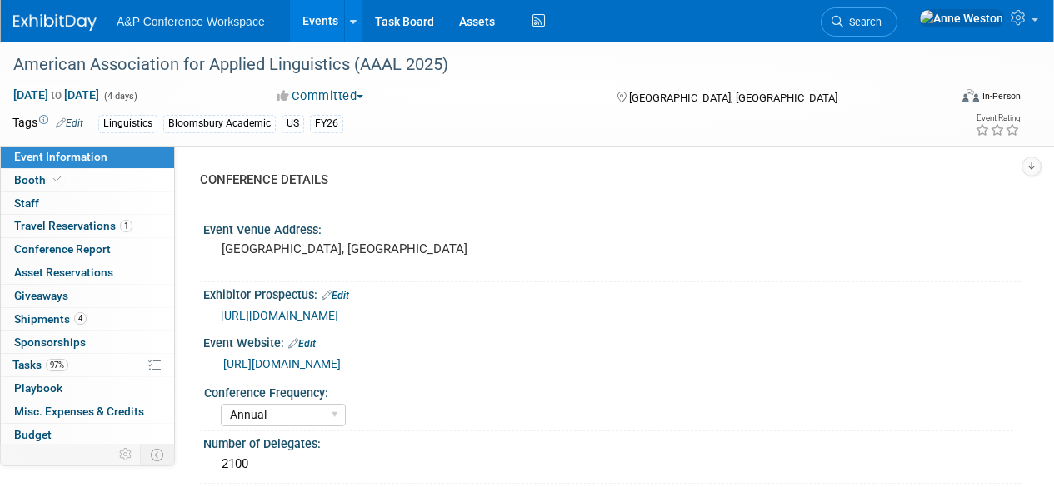
select select "[PERSON_NAME]"
select select "Networking/Commissioning"
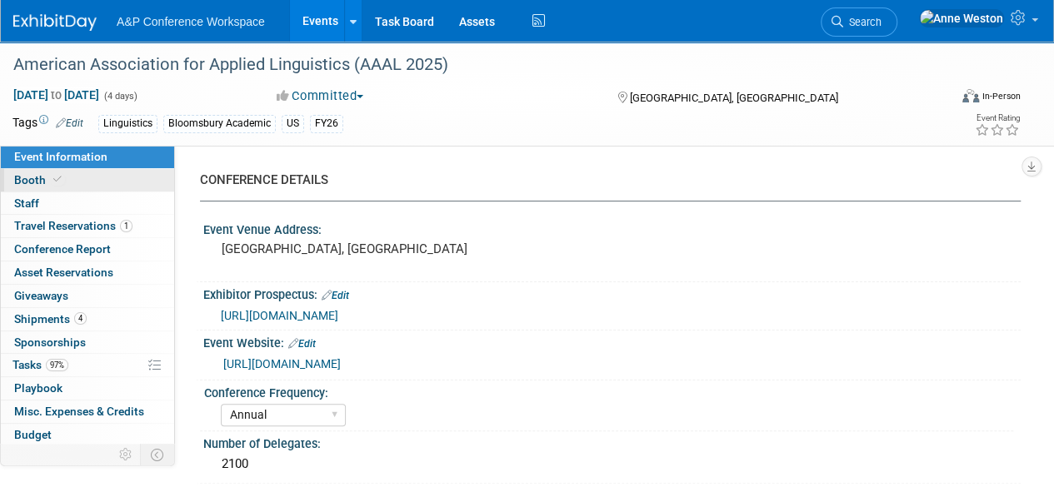
click at [93, 186] on link "Booth" at bounding box center [87, 180] width 173 height 22
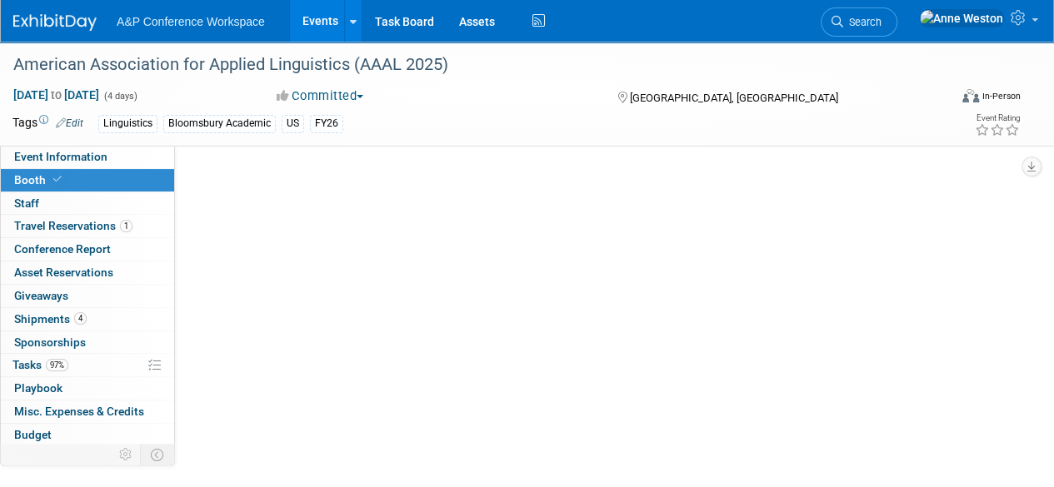
select select "CUAP"
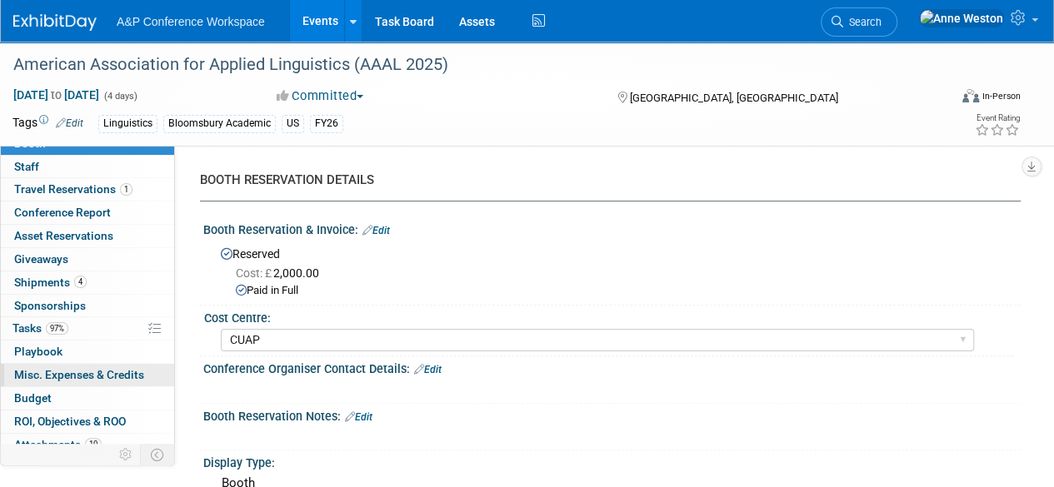
scroll to position [68, 0]
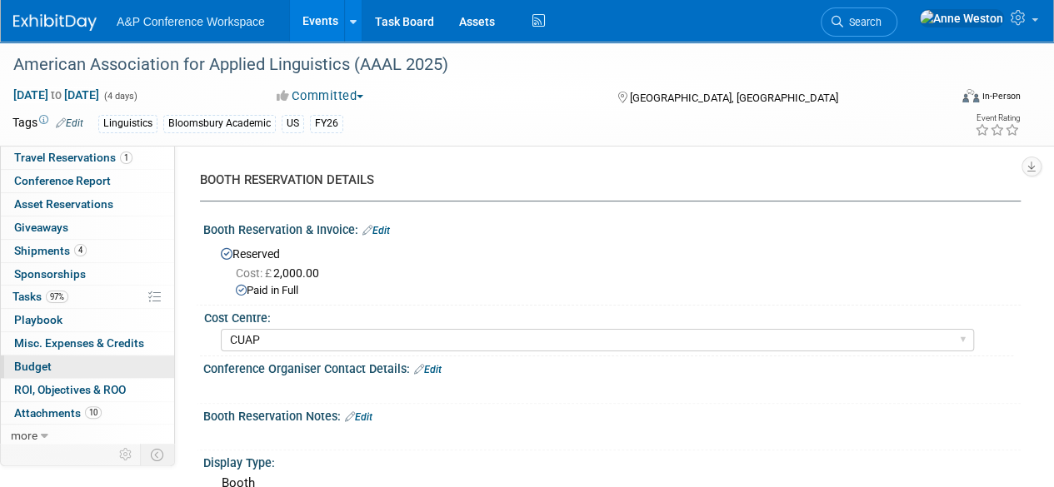
click at [80, 365] on link "Budget" at bounding box center [87, 367] width 173 height 22
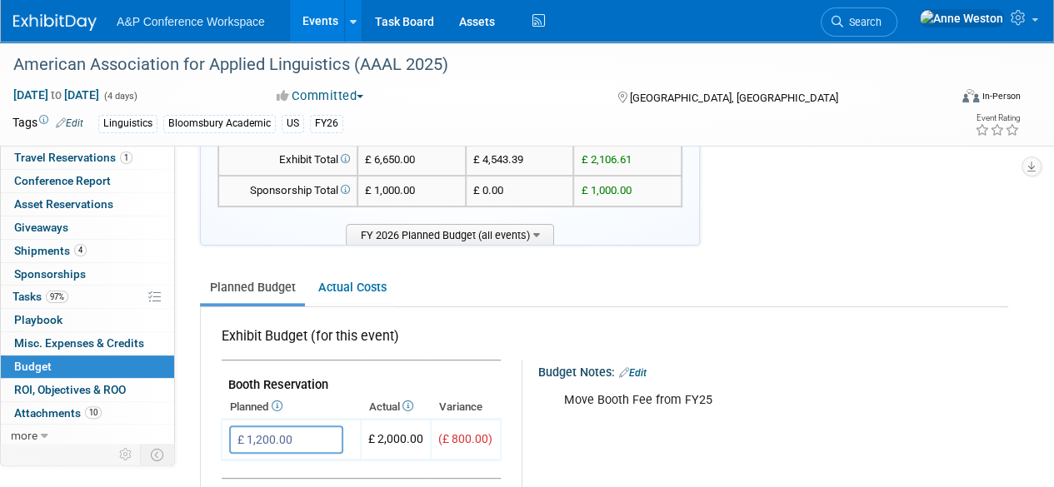
scroll to position [83, 0]
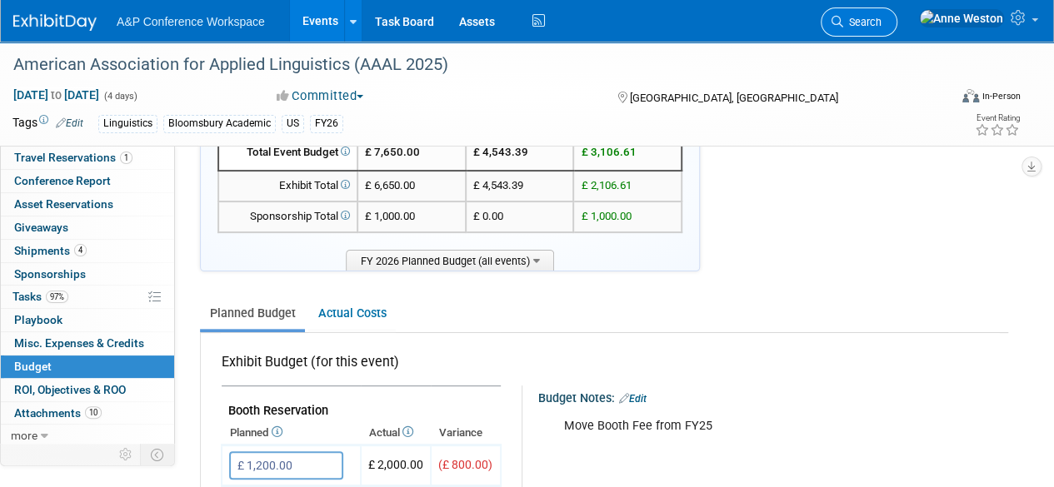
click at [881, 27] on span "Search" at bounding box center [862, 22] width 38 height 12
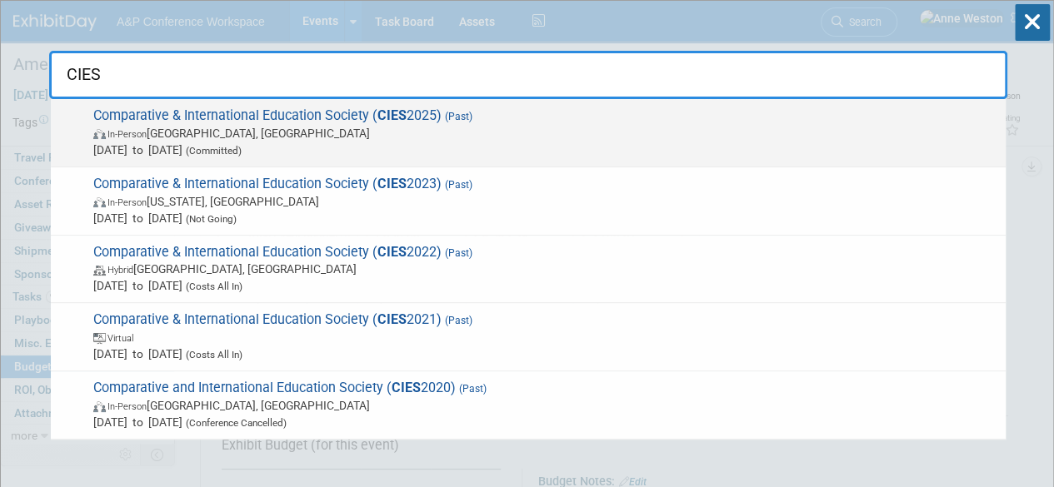
type input "CIES"
click at [154, 116] on span "Comparative & International Education Society ( CIES 2025) (Past) In-Person Chi…" at bounding box center [542, 132] width 909 height 51
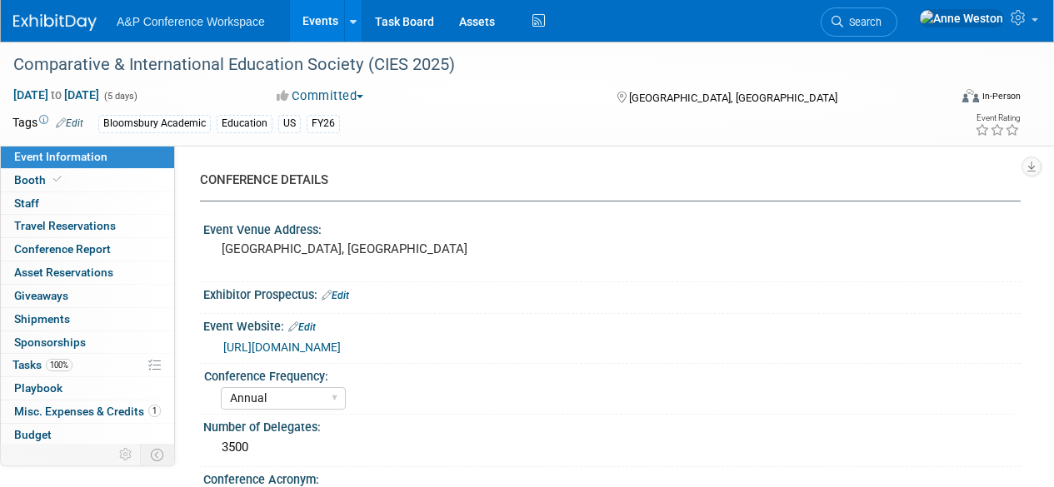
select select "Annual"
select select "Level 3"
select select "Sponsorship"
select select "Education"
select select "Bloomsbury Academic"
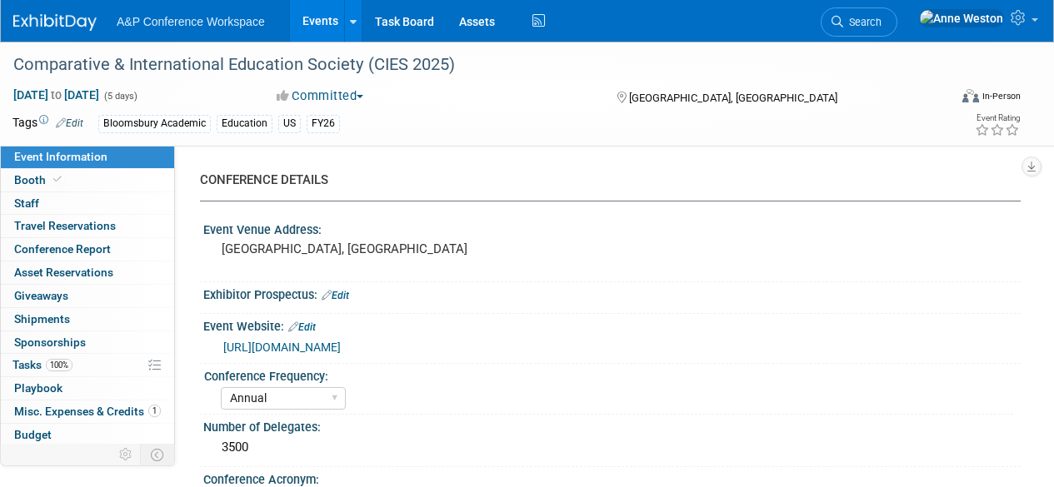
select select "[PERSON_NAME]"
select select "Brand/Subject Presence​"
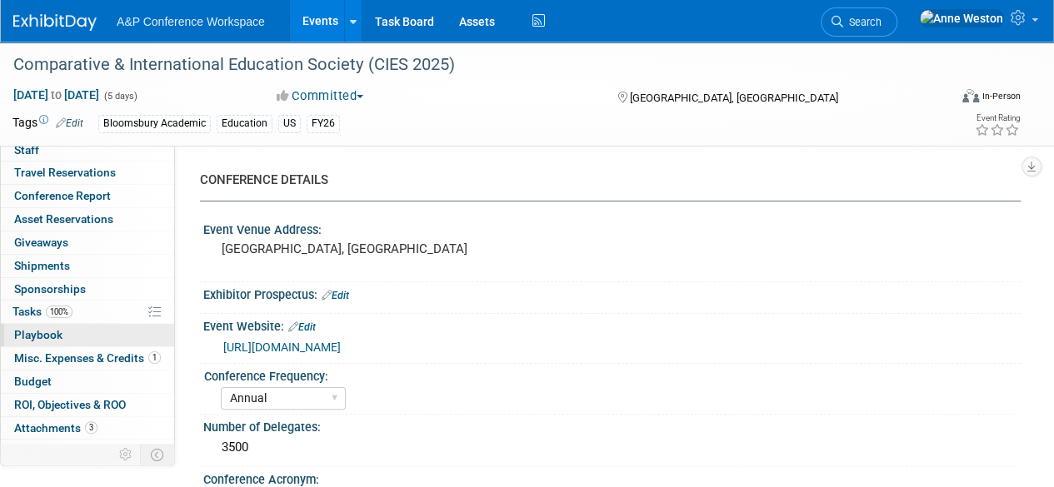
scroll to position [68, 0]
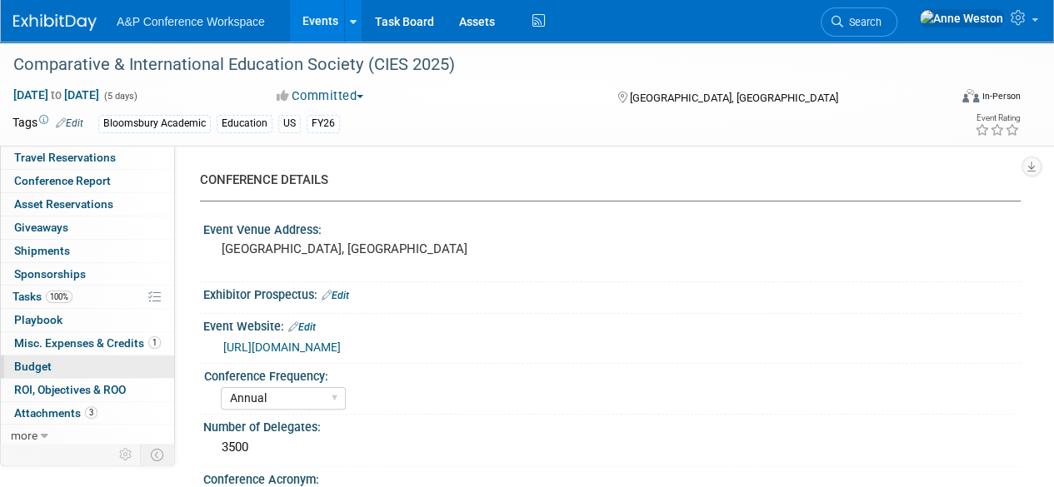
click at [75, 362] on link "Budget" at bounding box center [87, 367] width 173 height 22
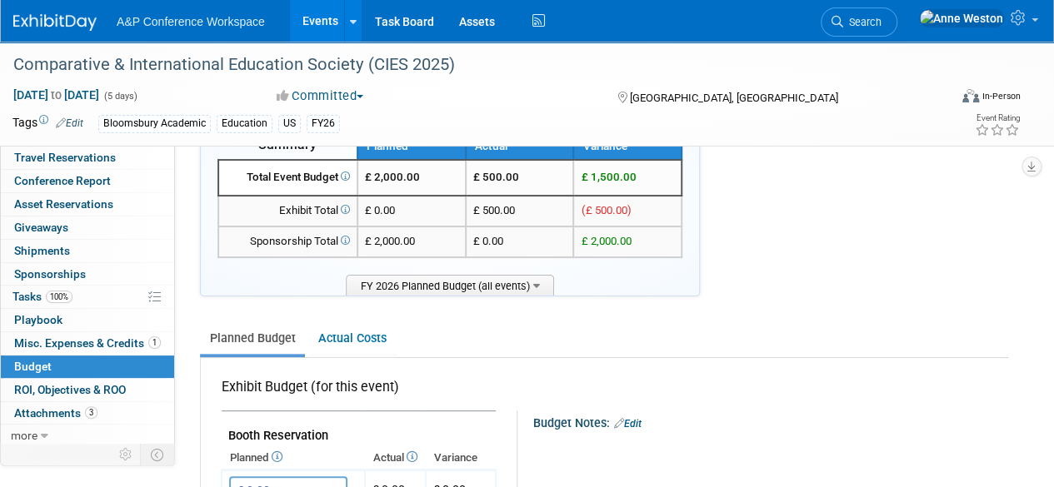
scroll to position [0, 0]
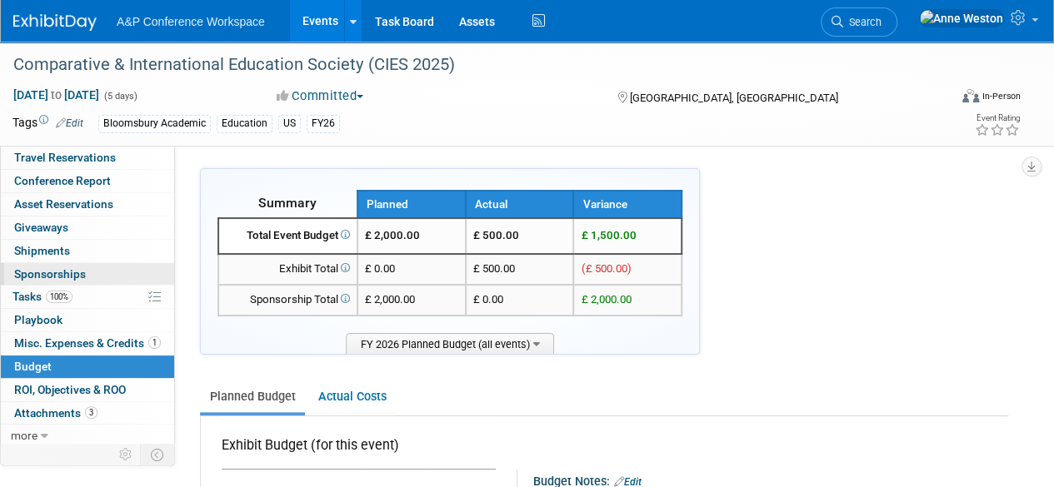
click at [79, 272] on span "Sponsorships 0" at bounding box center [50, 273] width 72 height 13
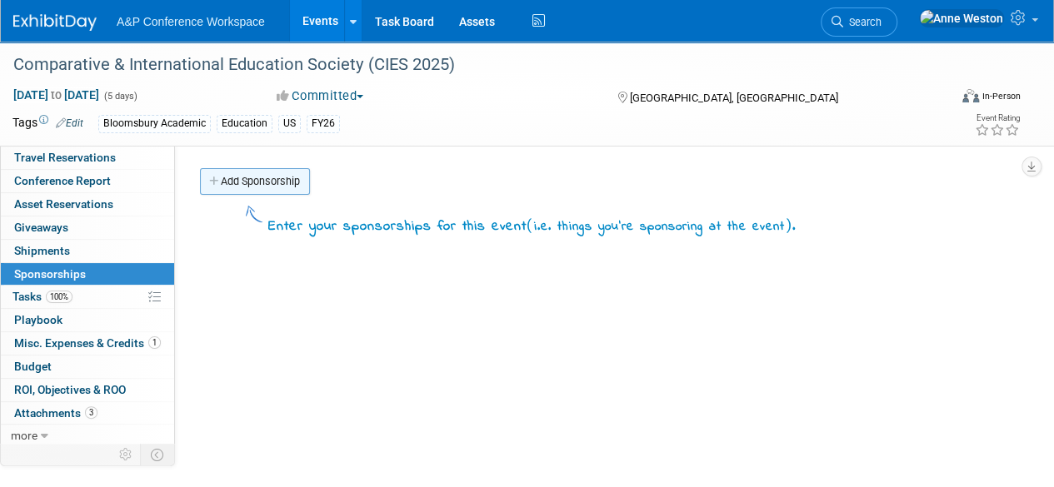
click at [277, 176] on link "Add Sponsorship" at bounding box center [255, 181] width 110 height 27
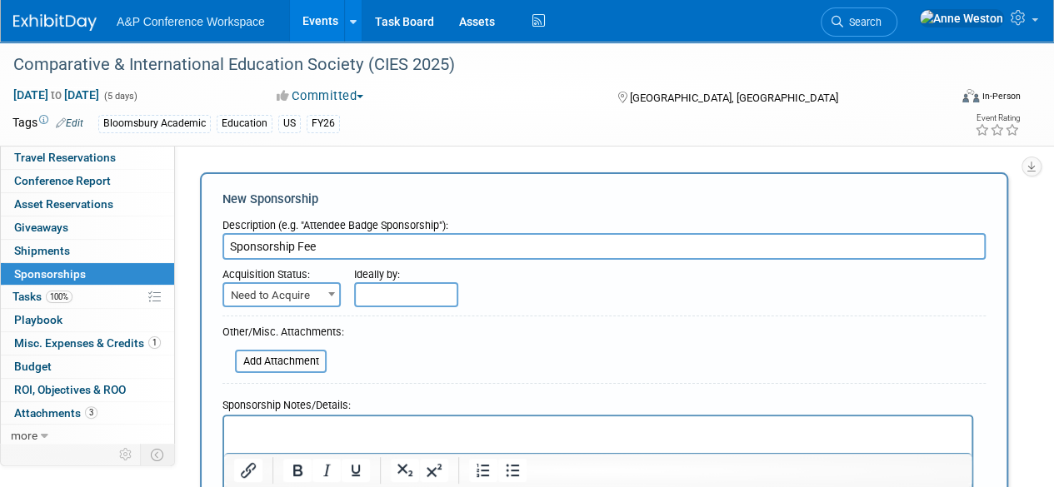
type input "Sponsorship Fee"
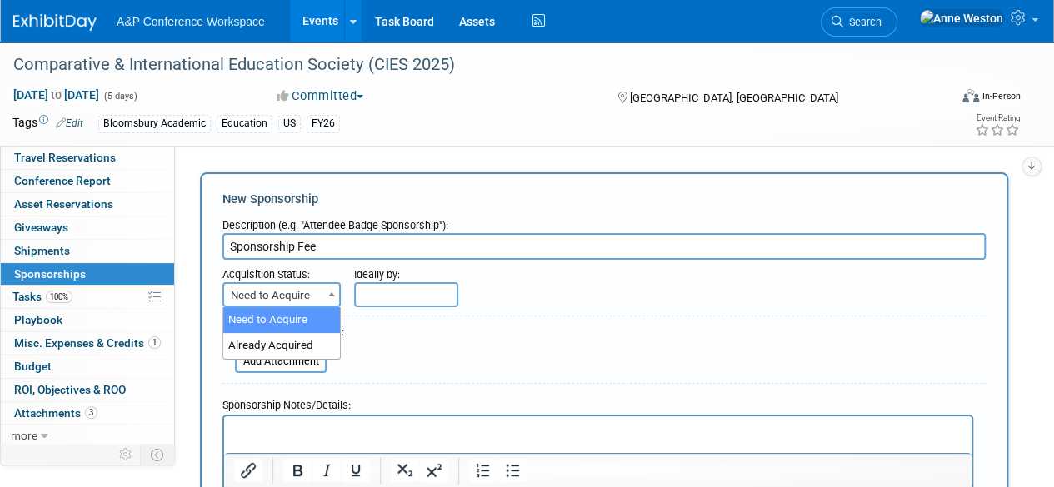
click at [310, 287] on span "Need to Acquire" at bounding box center [281, 295] width 115 height 23
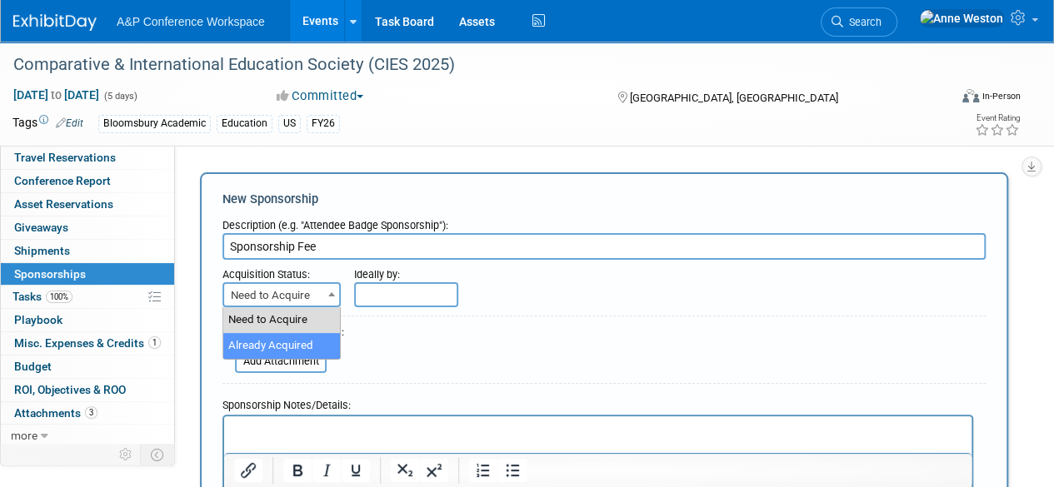
select select "2"
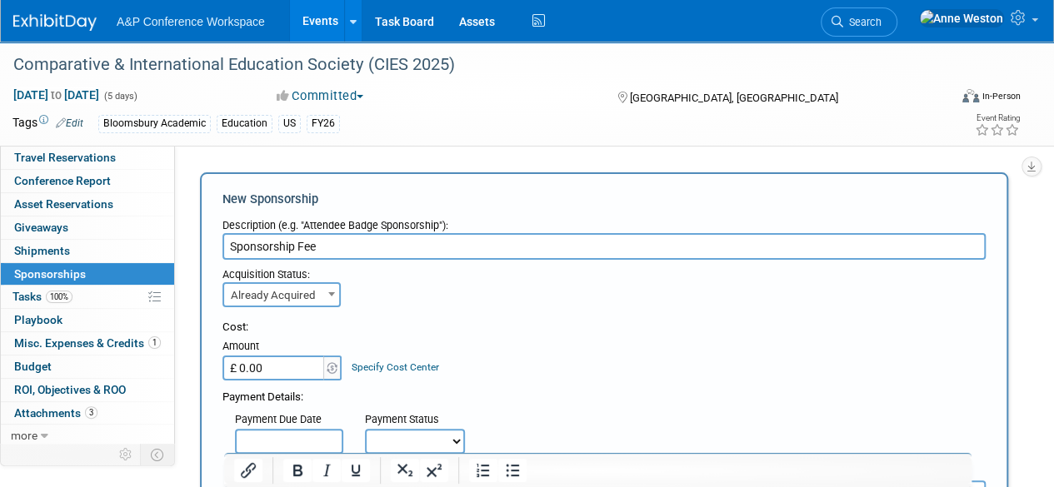
click at [296, 364] on input "£ 0.00" at bounding box center [274, 368] width 104 height 25
type input "£ 500.00"
click at [393, 366] on link "Specify Cost Center" at bounding box center [395, 368] width 87 height 12
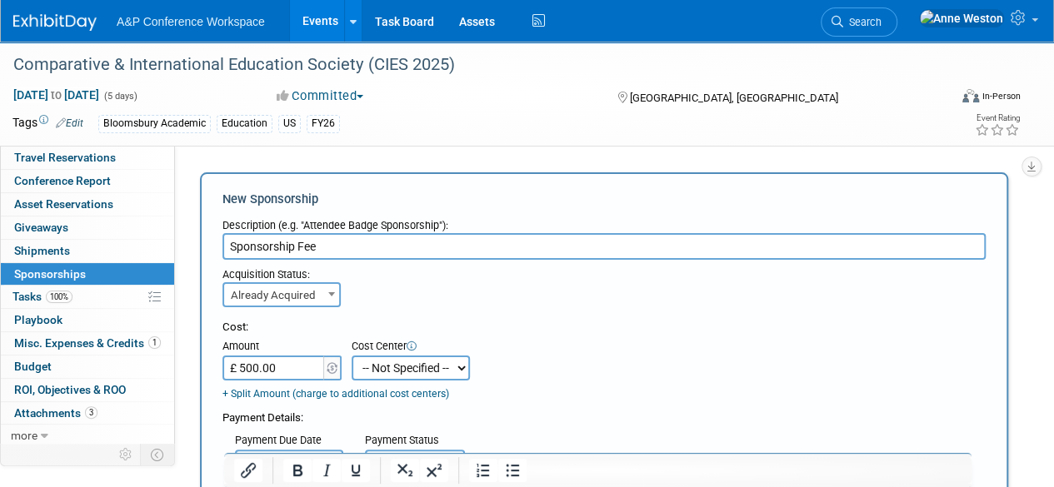
click at [393, 366] on select "-- Not Specified -- ACE-ENTOTH ACE-HOTEL ACE-TRAVEL ACM-ADVERT ACM-ENTOTH ACM-F…" at bounding box center [411, 368] width 118 height 25
select select "18966357"
click at [352, 356] on select "-- Not Specified -- ACE-ENTOTH ACE-HOTEL ACE-TRAVEL ACM-ADVERT ACM-ENTOTH ACM-F…" at bounding box center [411, 368] width 118 height 25
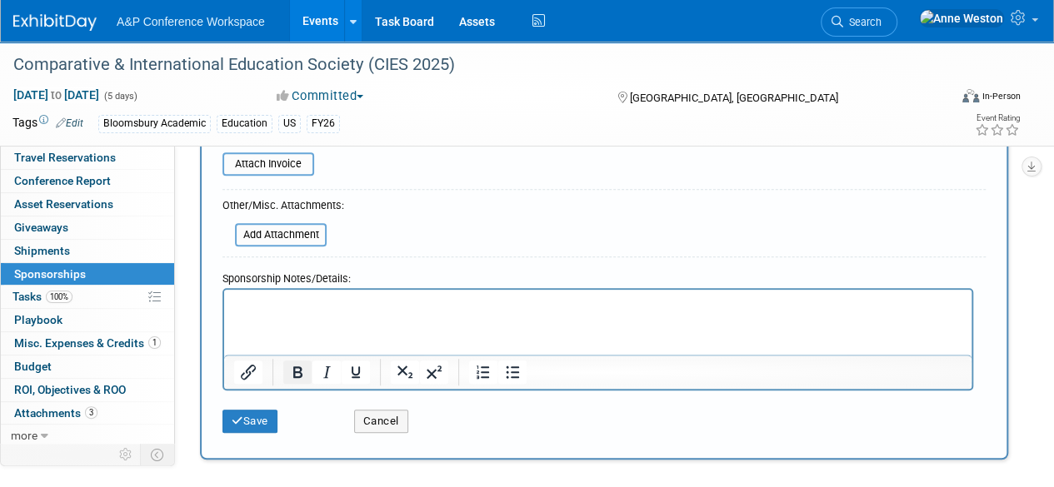
scroll to position [416, 0]
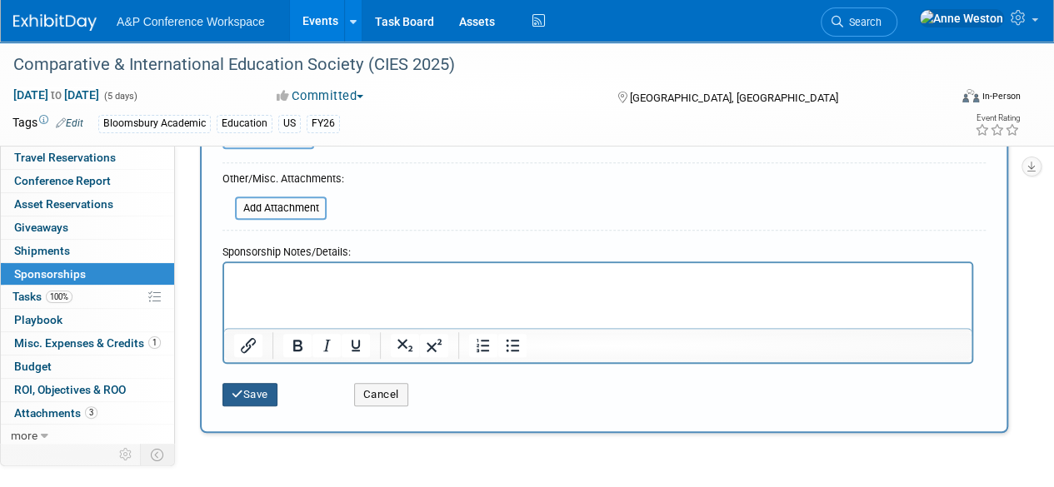
click at [262, 387] on button "Save" at bounding box center [249, 394] width 55 height 23
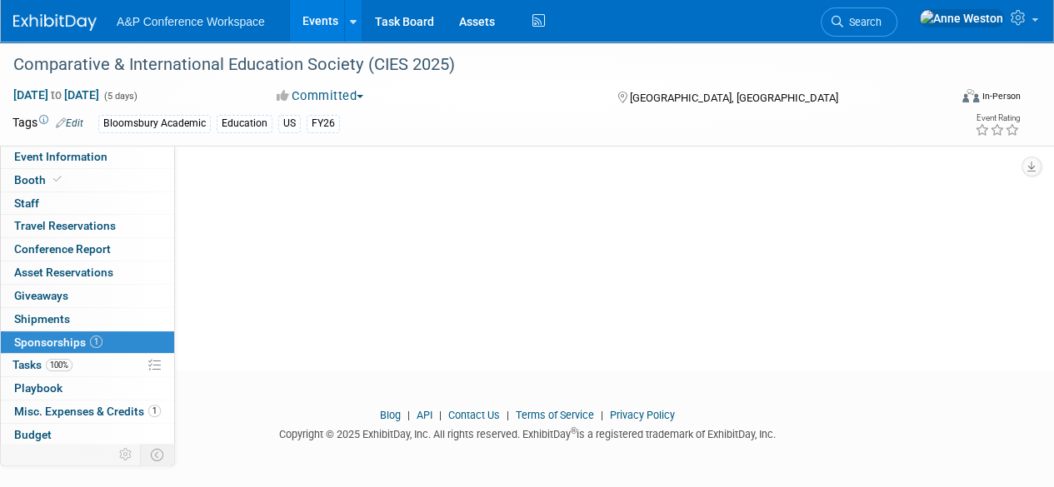
scroll to position [68, 0]
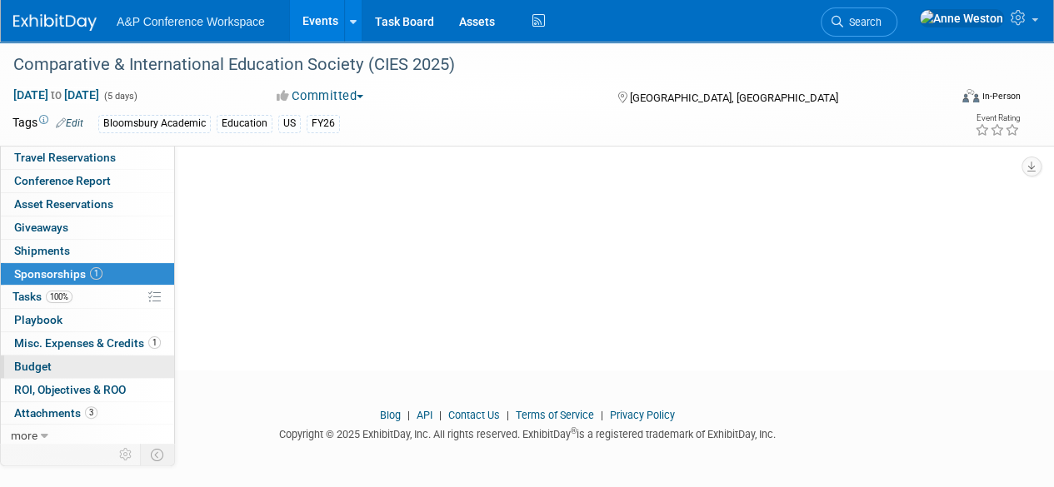
click at [57, 367] on link "Budget" at bounding box center [87, 367] width 173 height 22
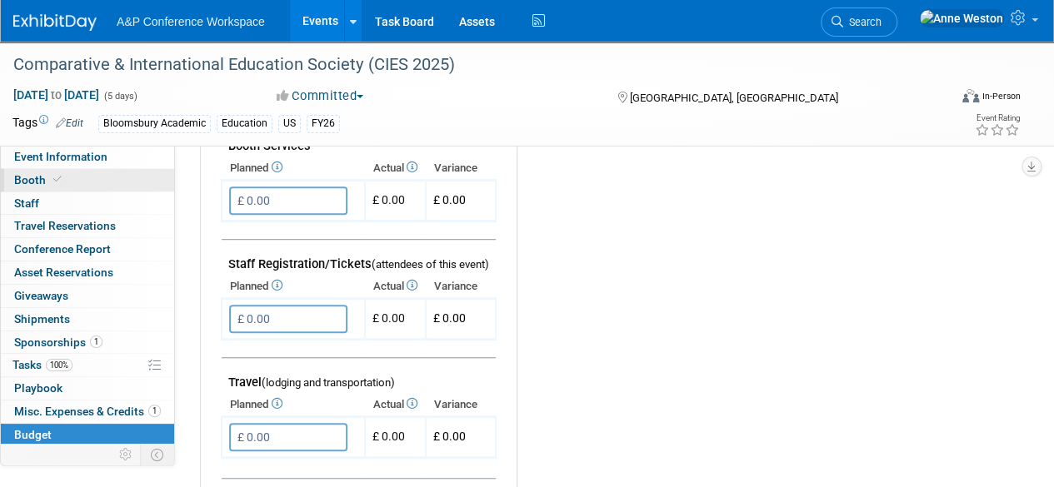
scroll to position [250, 0]
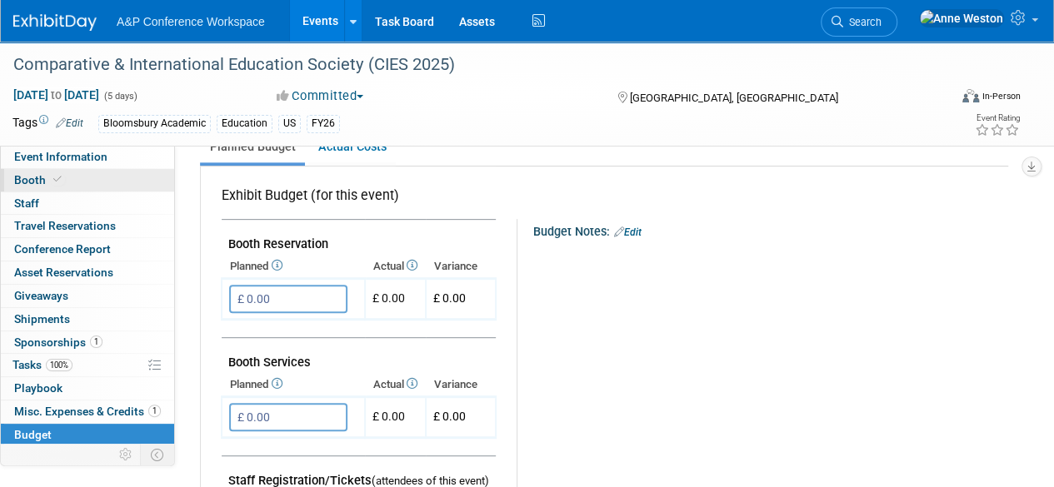
click at [92, 177] on link "Booth" at bounding box center [87, 180] width 173 height 22
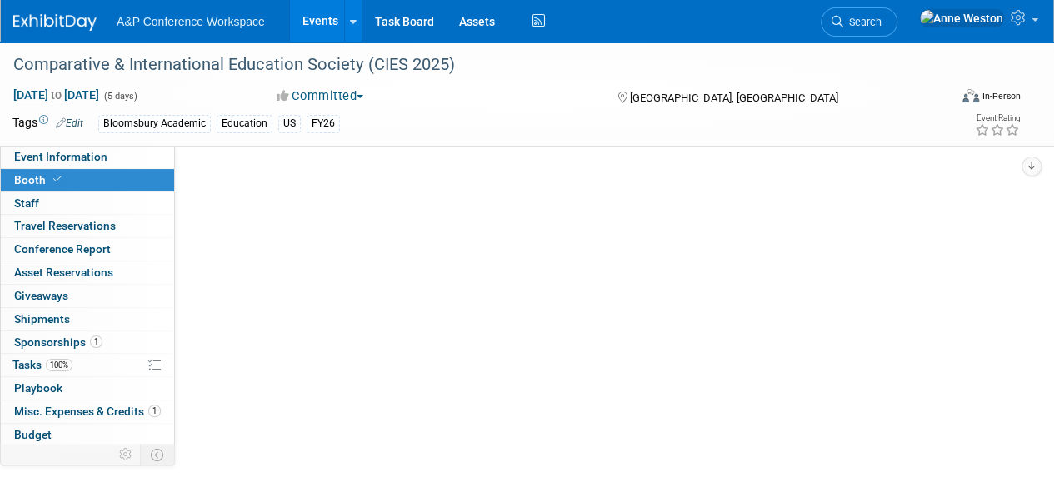
scroll to position [0, 0]
select select "CUAP"
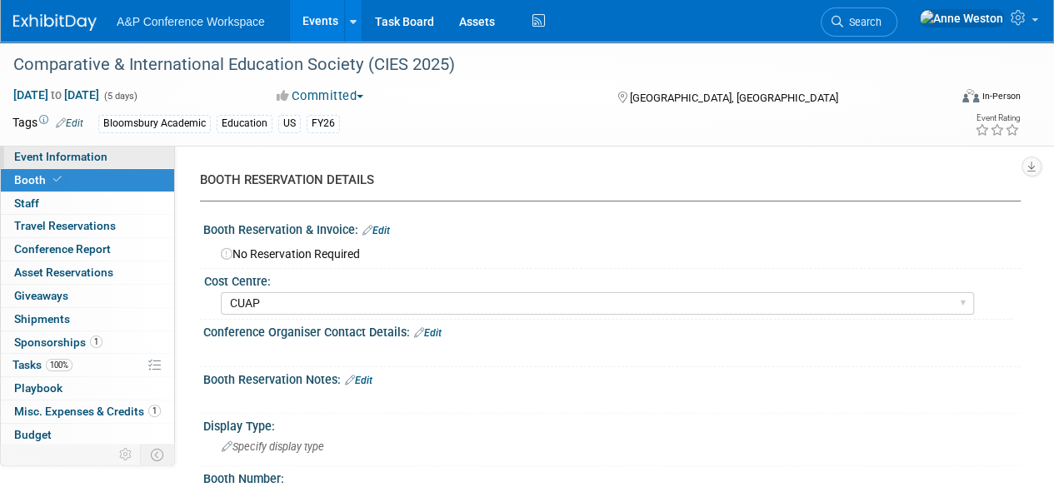
click at [130, 163] on link "Event Information" at bounding box center [87, 157] width 173 height 22
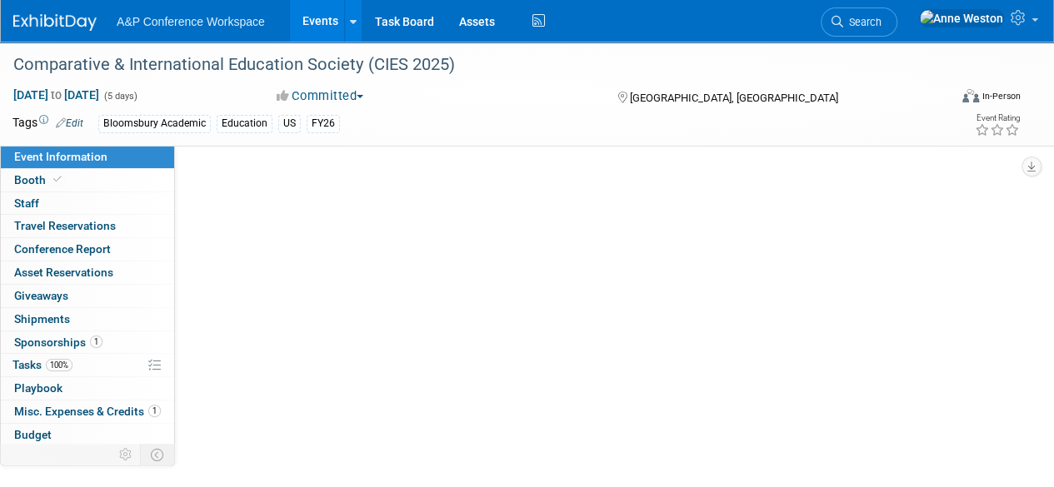
select select "Annual"
select select "Level 3"
select select "Sponsorship"
select select "Education"
select select "Bloomsbury Academic"
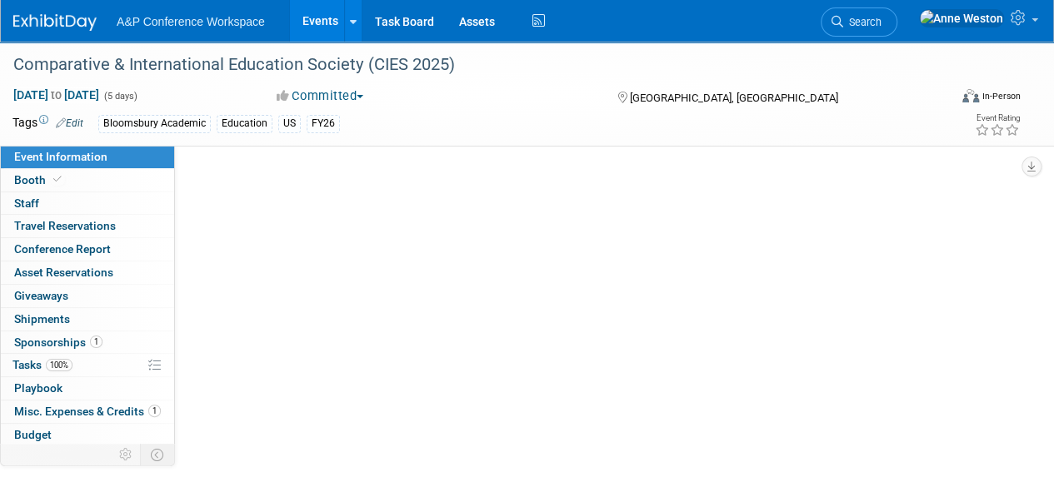
select select "[PERSON_NAME]"
select select "Brand/Subject Presence​"
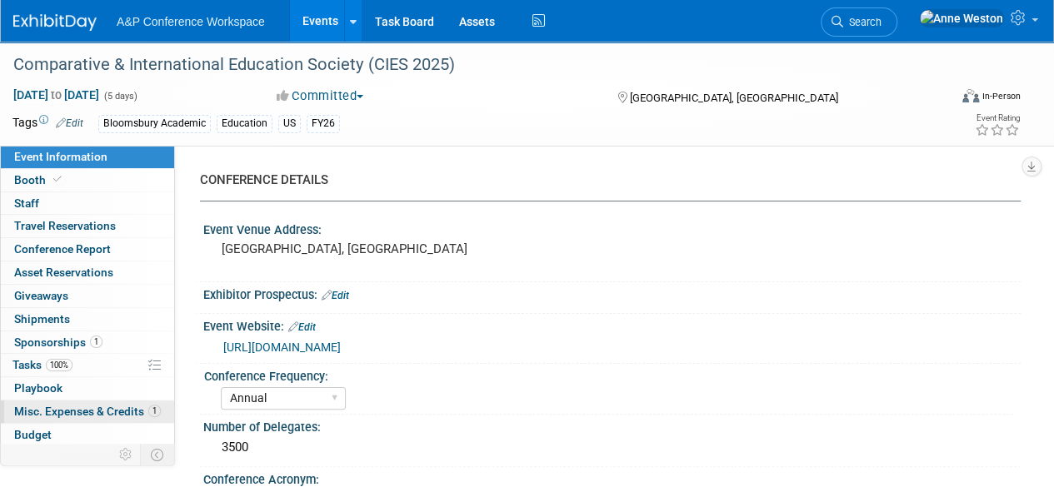
click at [152, 405] on span "1" at bounding box center [154, 411] width 12 height 12
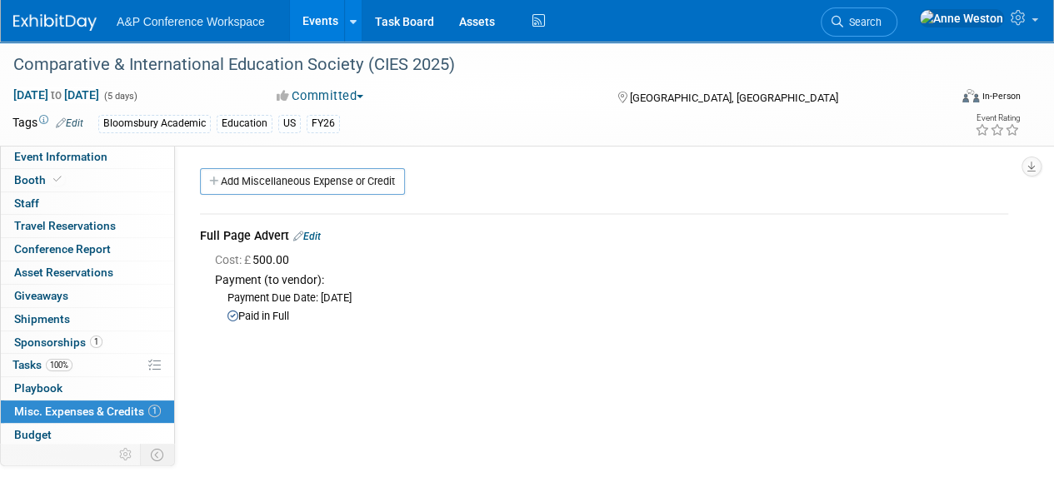
click at [316, 242] on link "Edit" at bounding box center [306, 237] width 27 height 12
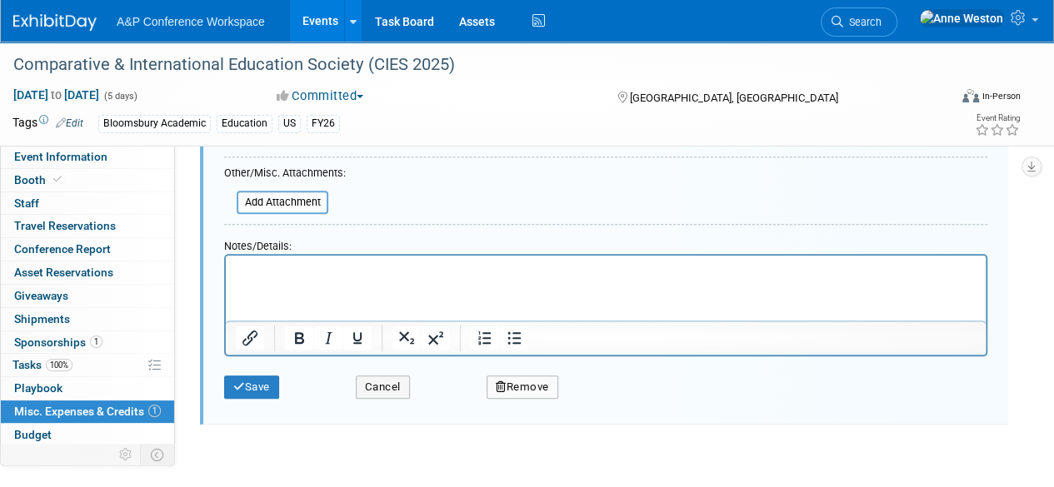
scroll to position [558, 0]
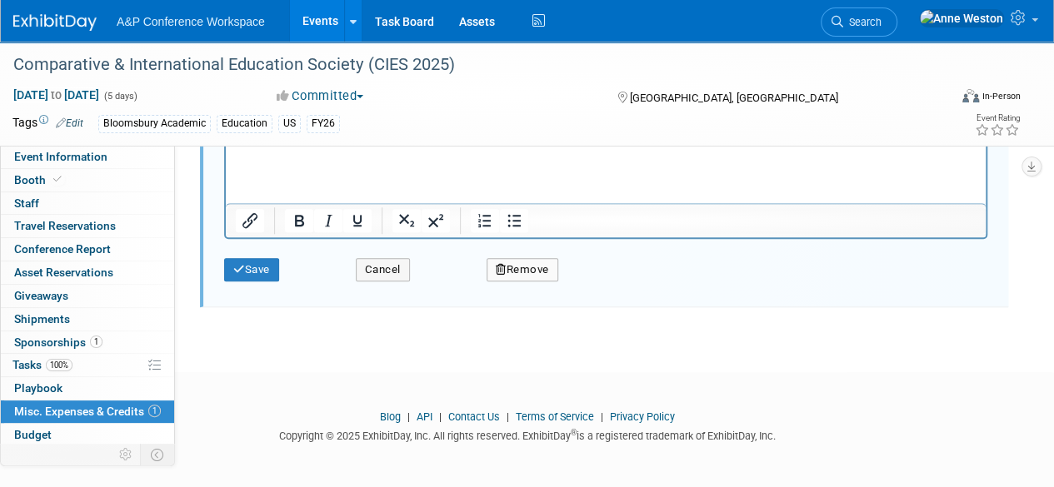
click at [511, 264] on button "Remove" at bounding box center [522, 269] width 72 height 23
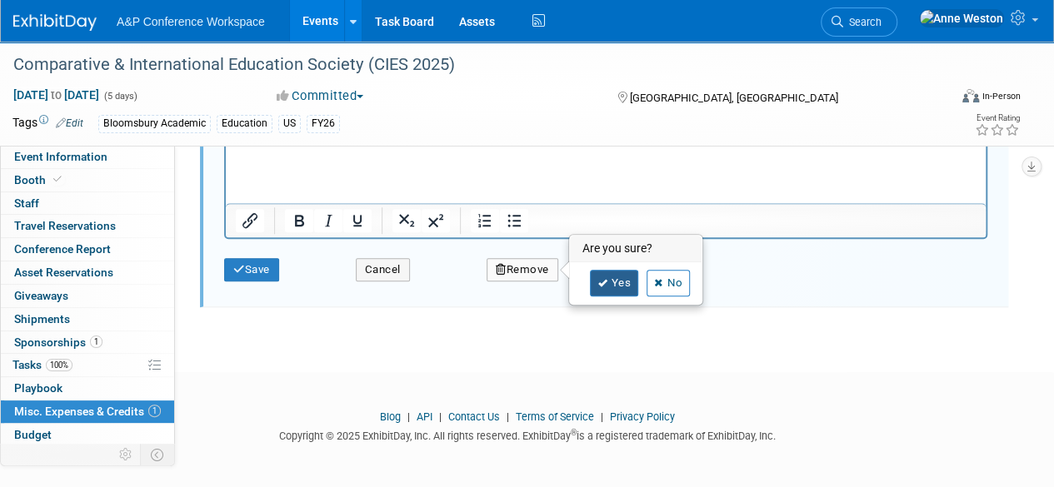
click at [596, 284] on link "Yes" at bounding box center [614, 283] width 48 height 27
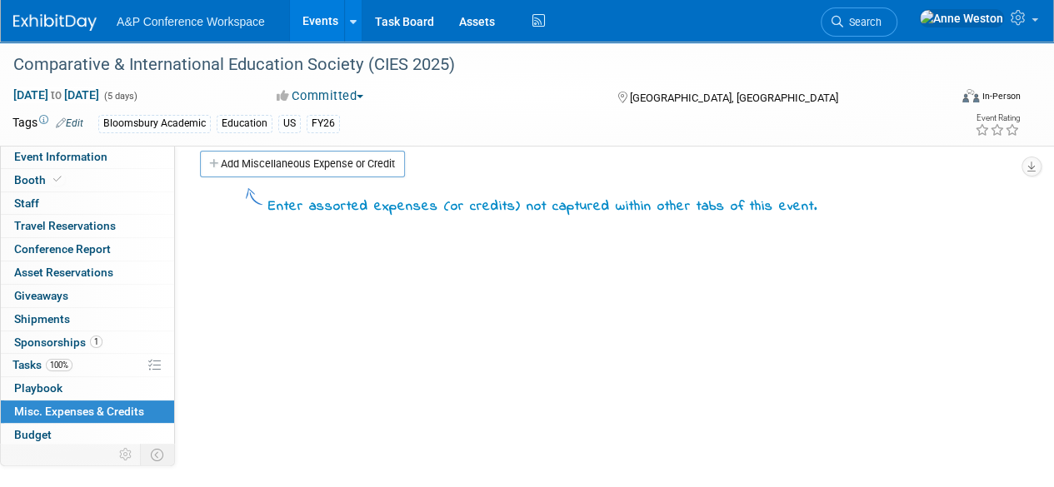
scroll to position [0, 0]
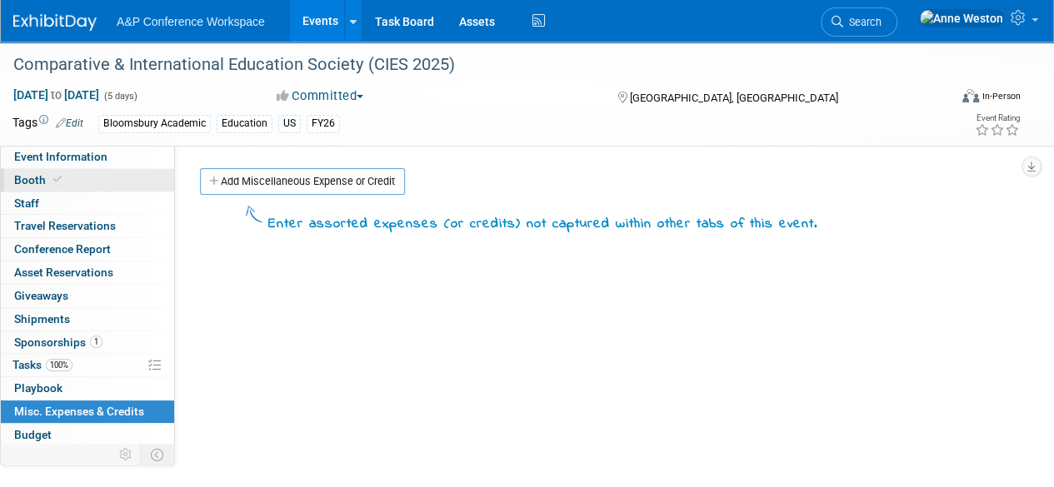
click at [74, 179] on link "Booth" at bounding box center [87, 180] width 173 height 22
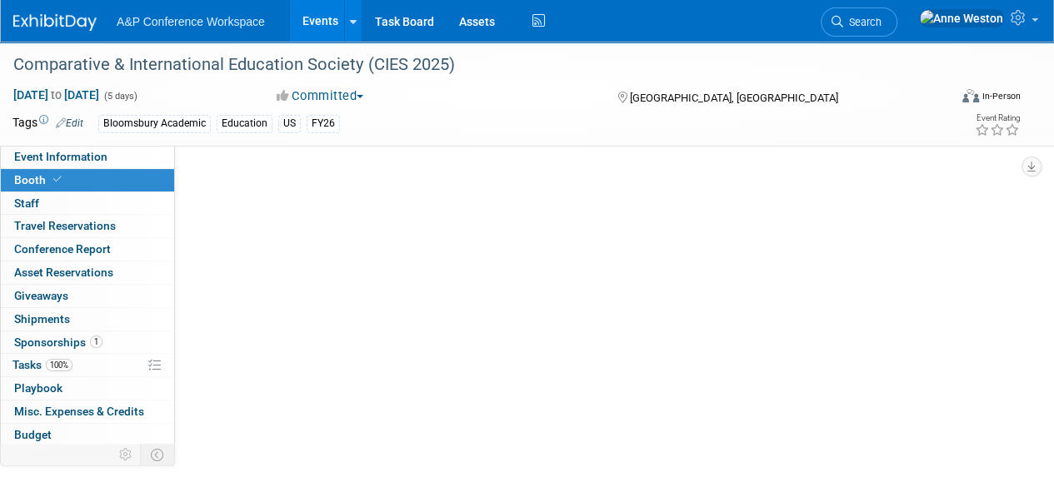
select select "CUAP"
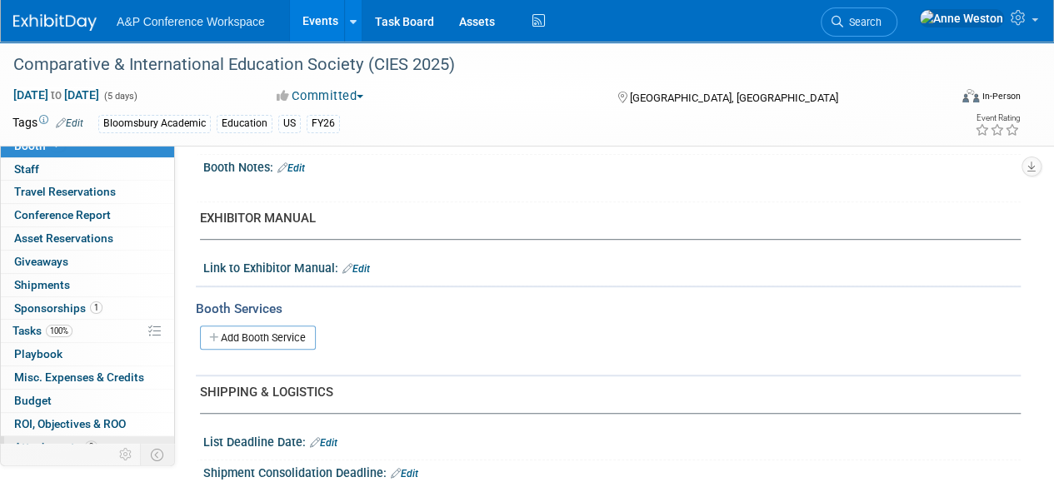
scroll to position [68, 0]
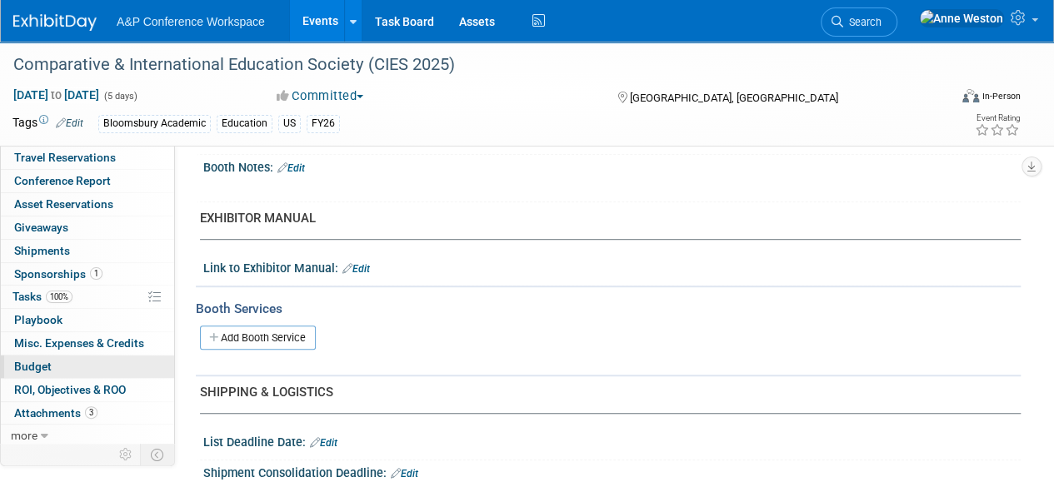
click at [53, 372] on link "Budget" at bounding box center [87, 367] width 173 height 22
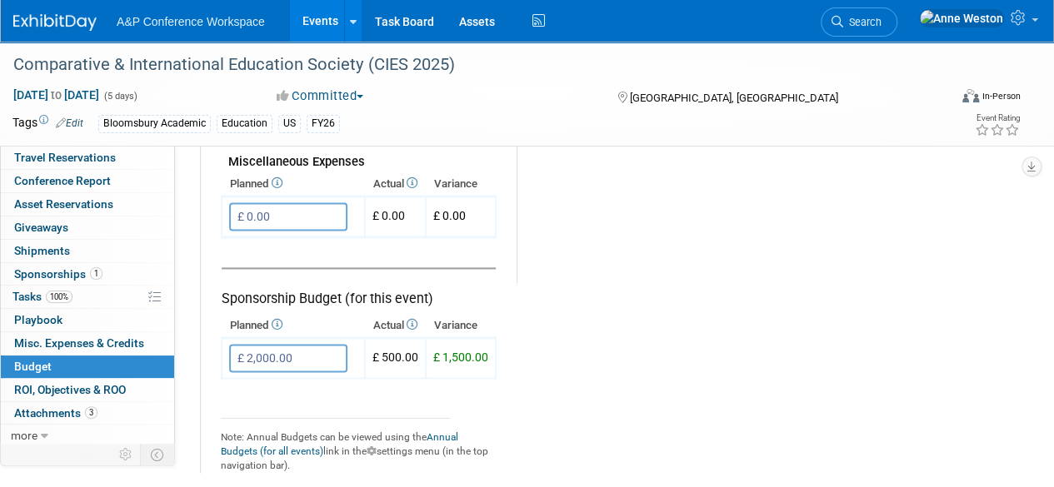
scroll to position [1000, 0]
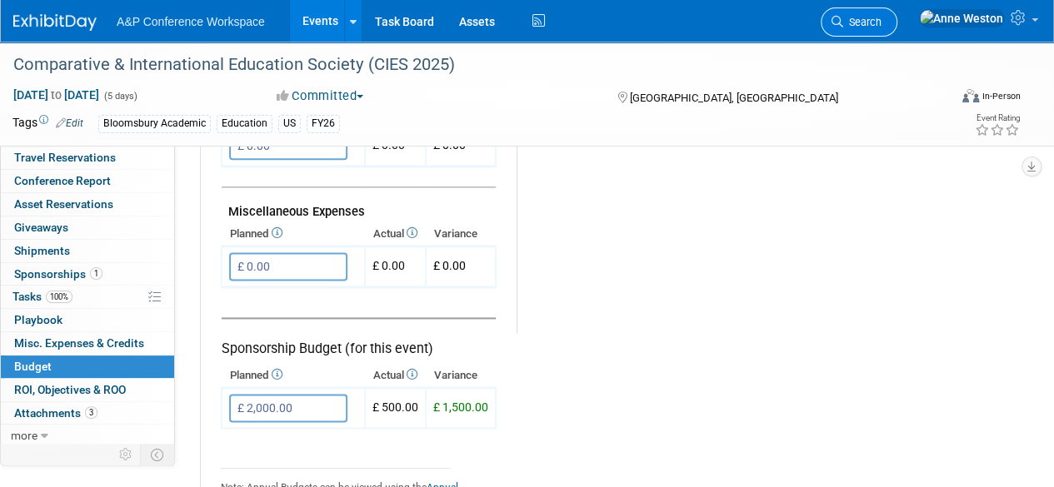
click at [881, 24] on span "Search" at bounding box center [862, 22] width 38 height 12
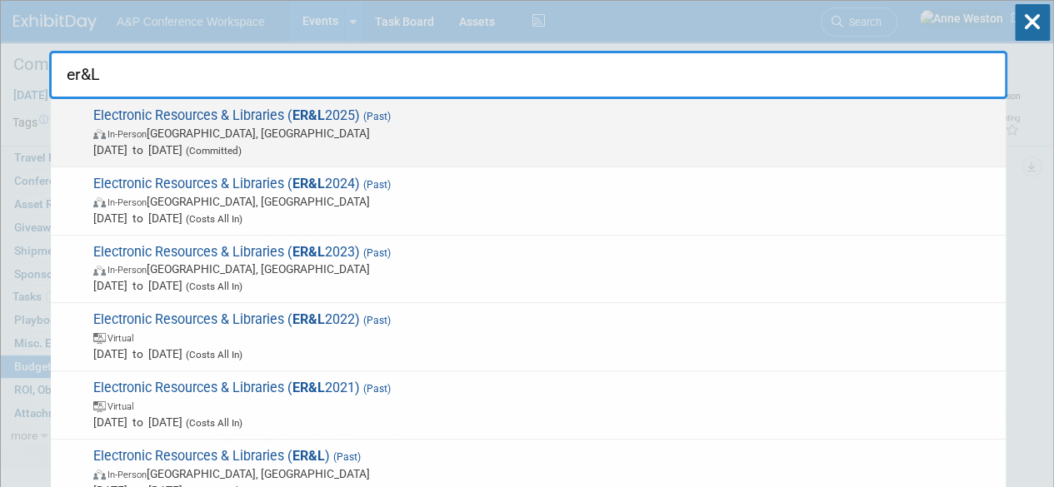
type input "er&L"
click at [267, 113] on span "Electronic Resources & Libraries ( ER&L 2025) (Past) In-Person Austin, TX Mar 2…" at bounding box center [542, 132] width 909 height 51
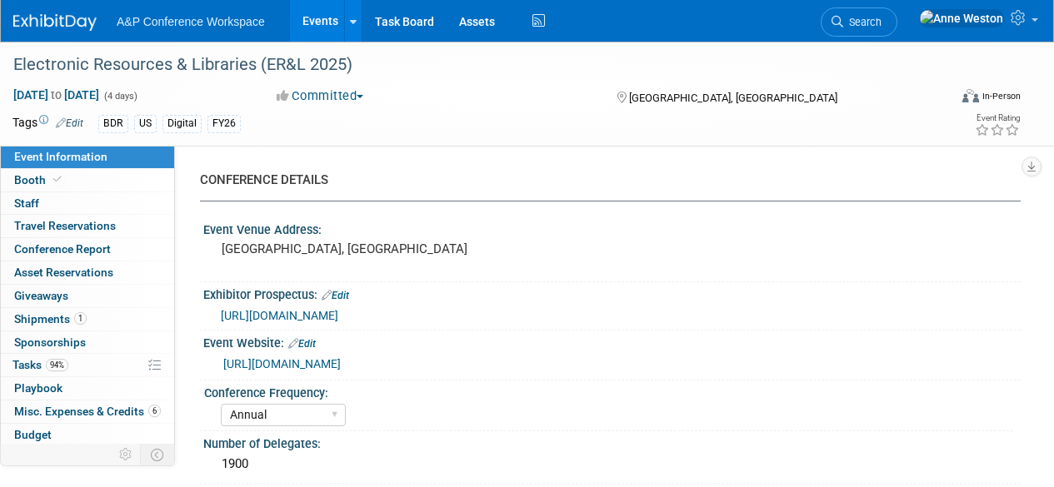
select select "Annual"
select select "Level 2"
select select "In-Person Booth"
select select "Libraries"
select select "Bloomsbury Digital Resources"
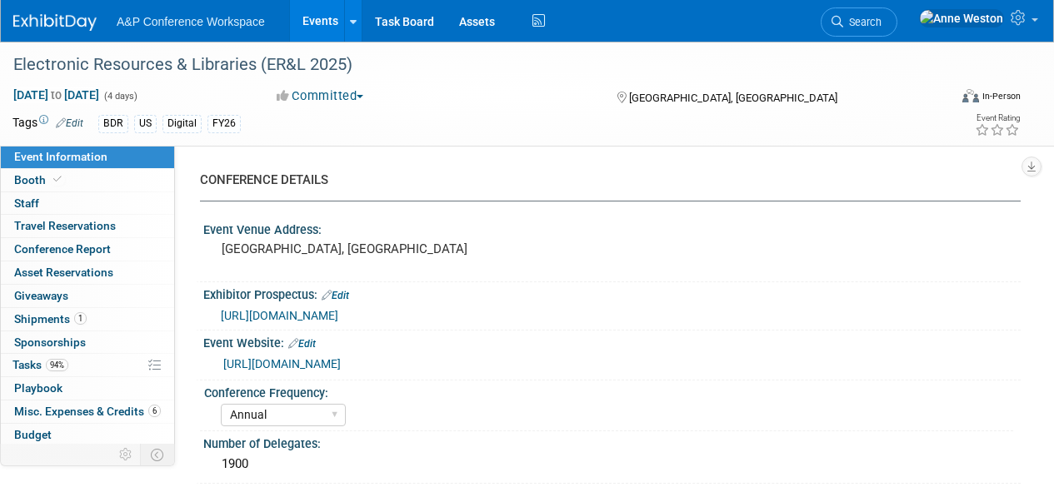
select select "[PERSON_NAME]"
select select "BDR Product Awareness and Trial Generation​"
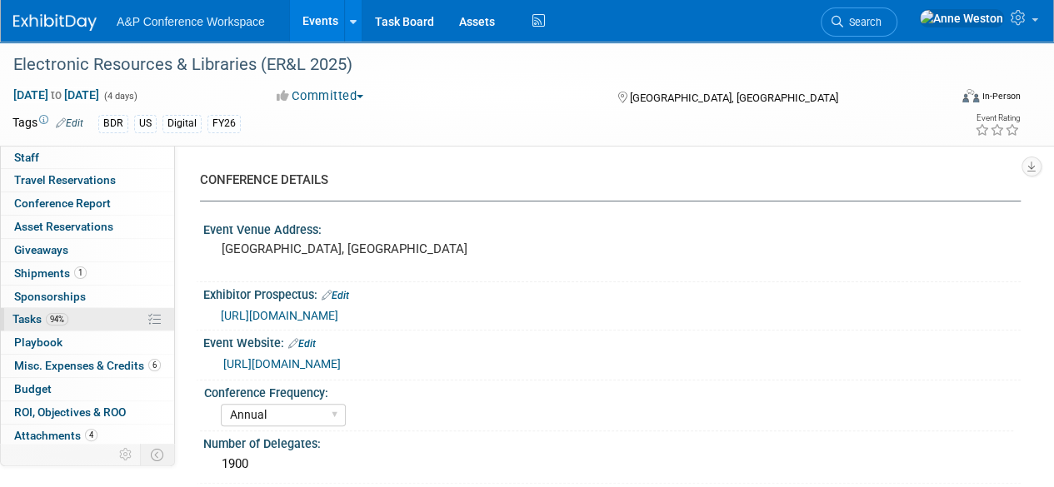
scroll to position [68, 0]
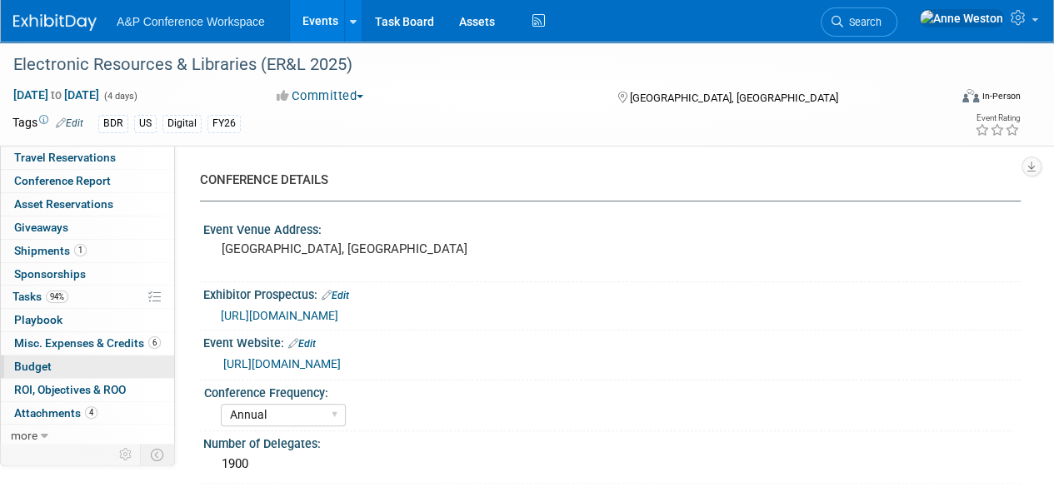
click at [79, 357] on link "Budget" at bounding box center [87, 367] width 173 height 22
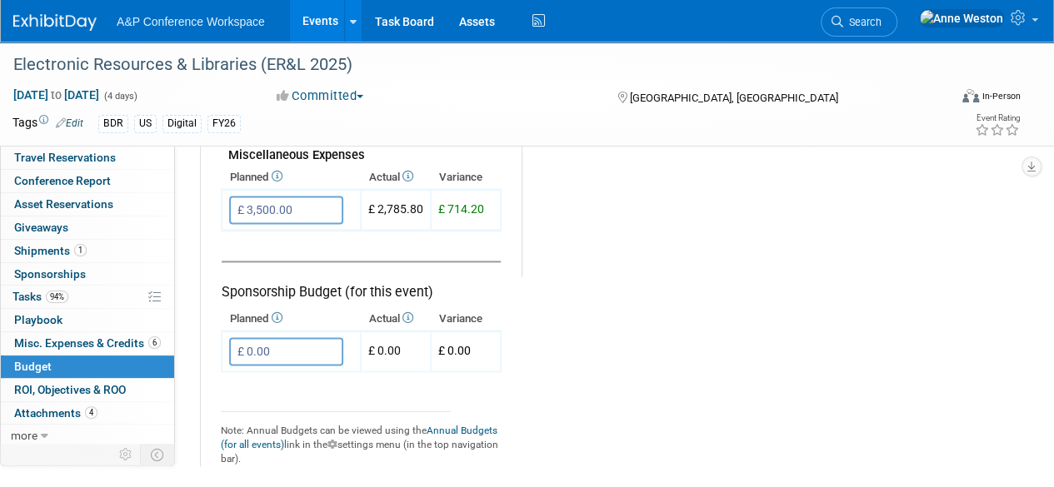
scroll to position [1083, 0]
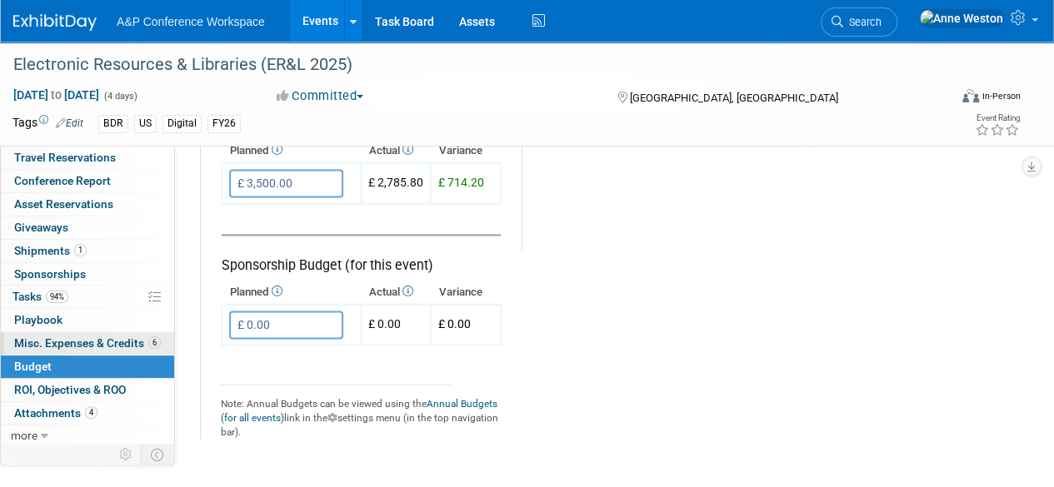
click at [93, 340] on span "Misc. Expenses & Credits 6" at bounding box center [87, 343] width 147 height 13
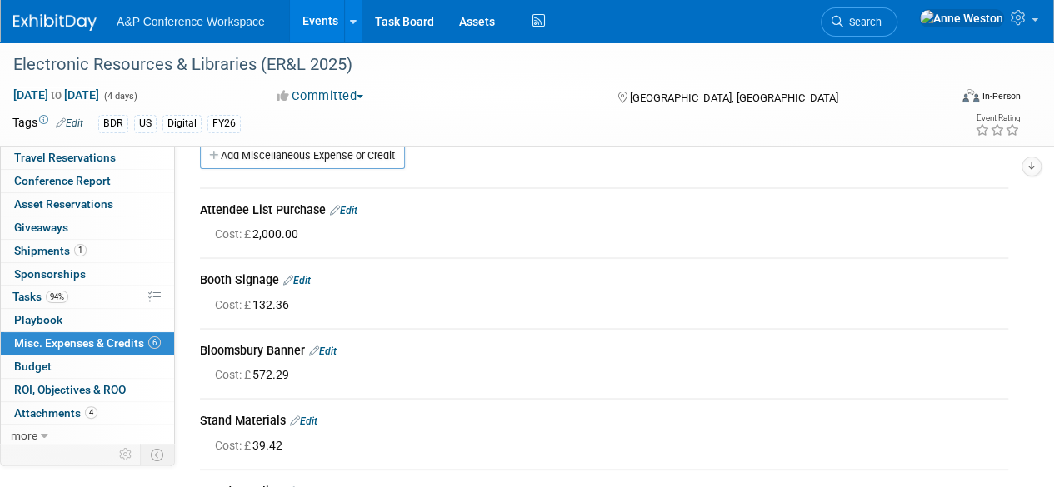
scroll to position [0, 0]
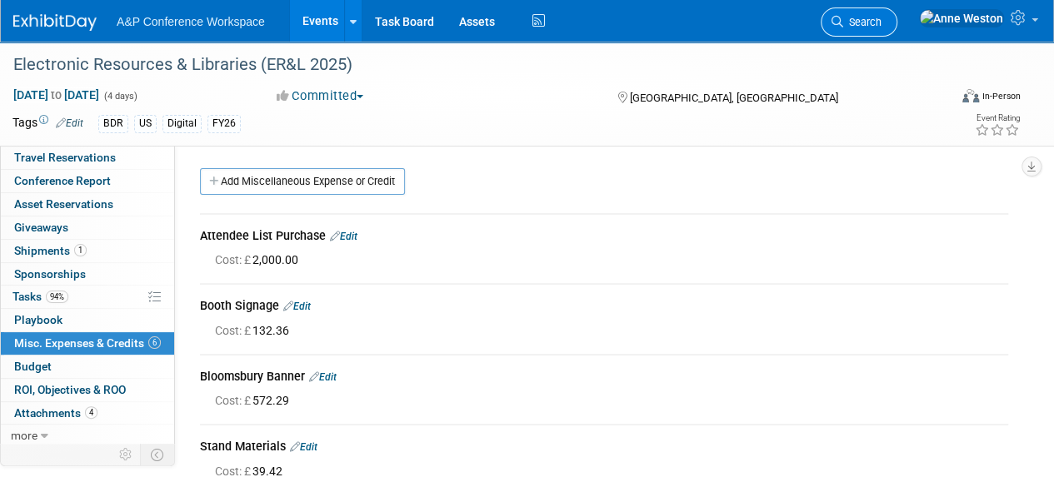
click at [891, 14] on link "Search" at bounding box center [859, 21] width 77 height 29
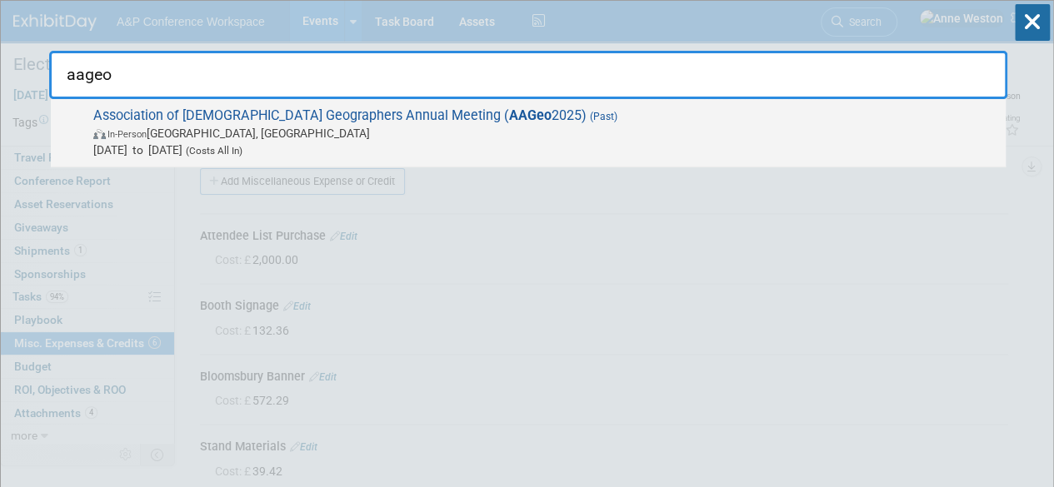
type input "aageo"
click at [266, 132] on span "In-Person [GEOGRAPHIC_DATA], [GEOGRAPHIC_DATA]" at bounding box center [545, 133] width 904 height 17
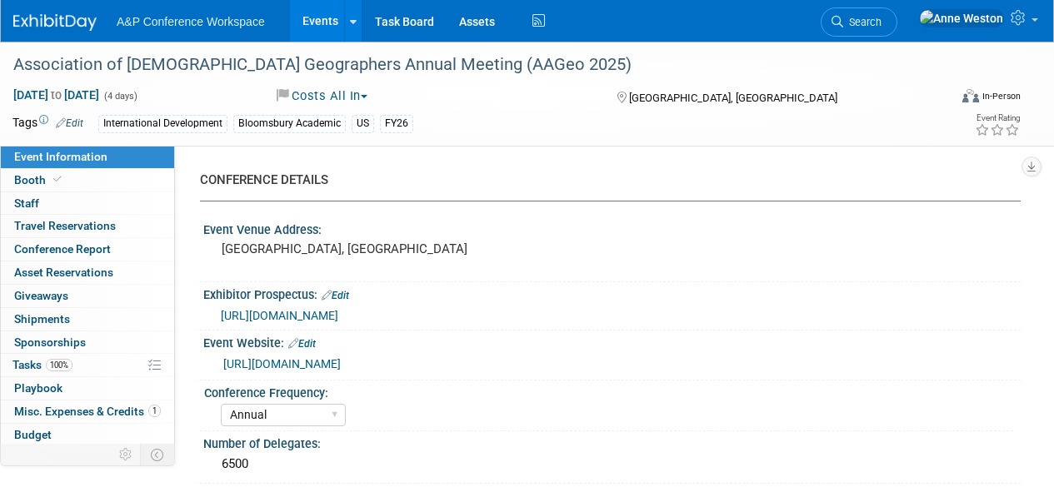
select select "Annual"
select select "Level 3"
select select "Program Advert"
select select "Geography"
select select "Rowman"
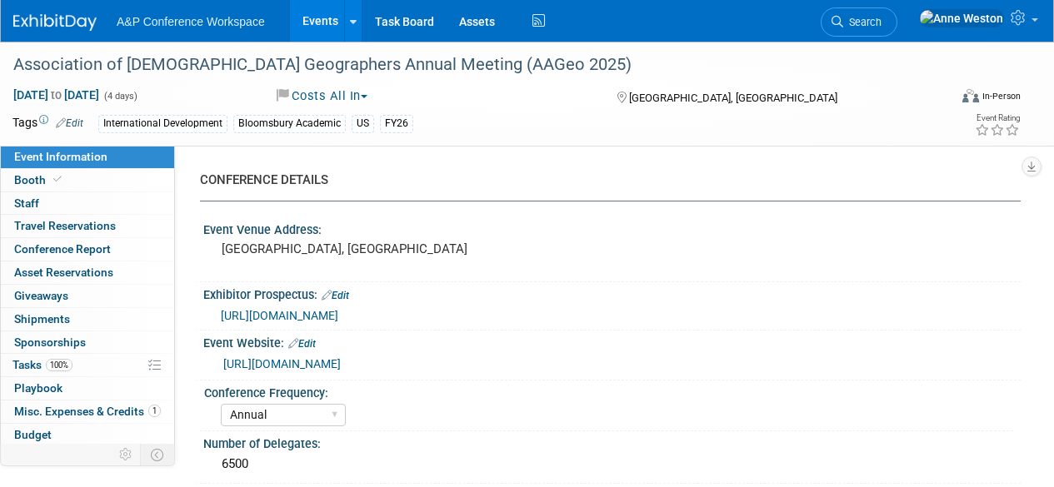
select select "[PERSON_NAME]"
select select "Networking/Commissioning"
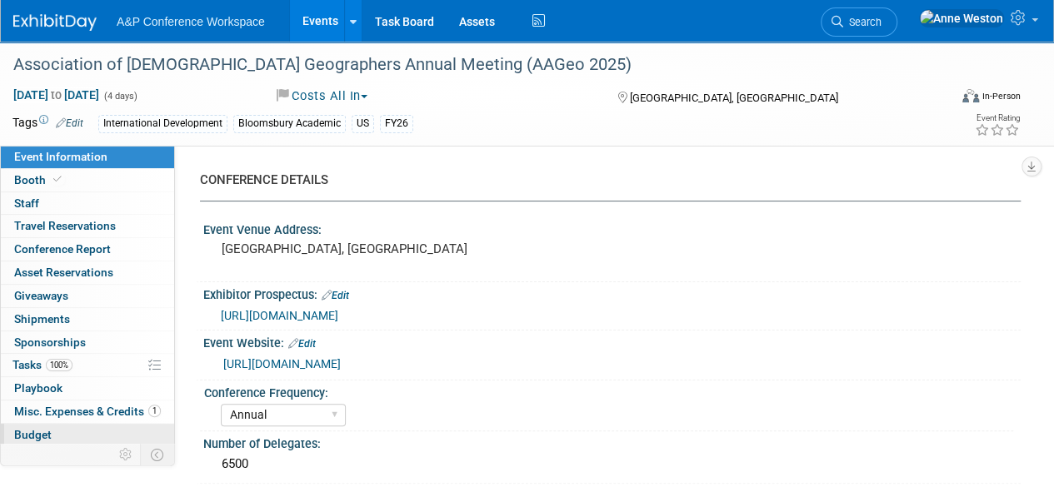
click at [73, 432] on link "Budget" at bounding box center [87, 435] width 173 height 22
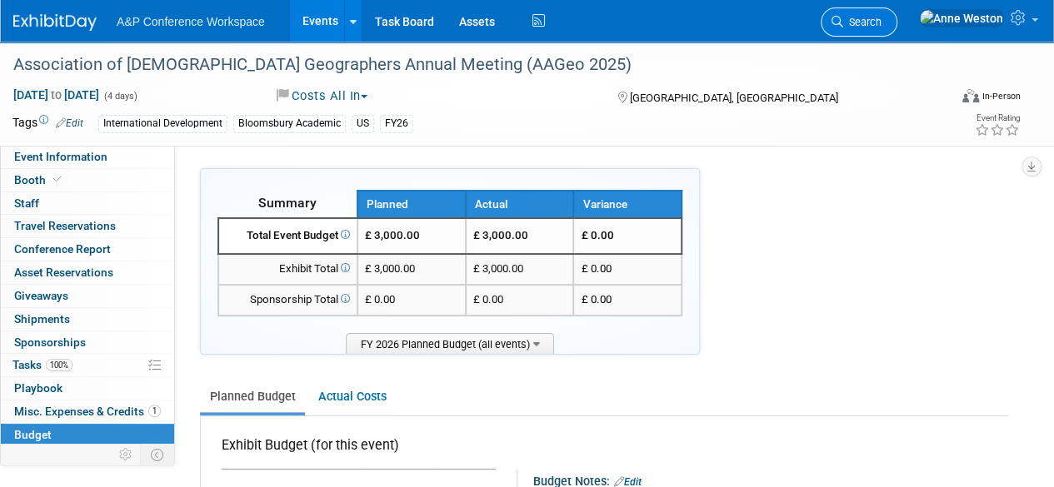
click at [897, 12] on link "Search" at bounding box center [859, 21] width 77 height 29
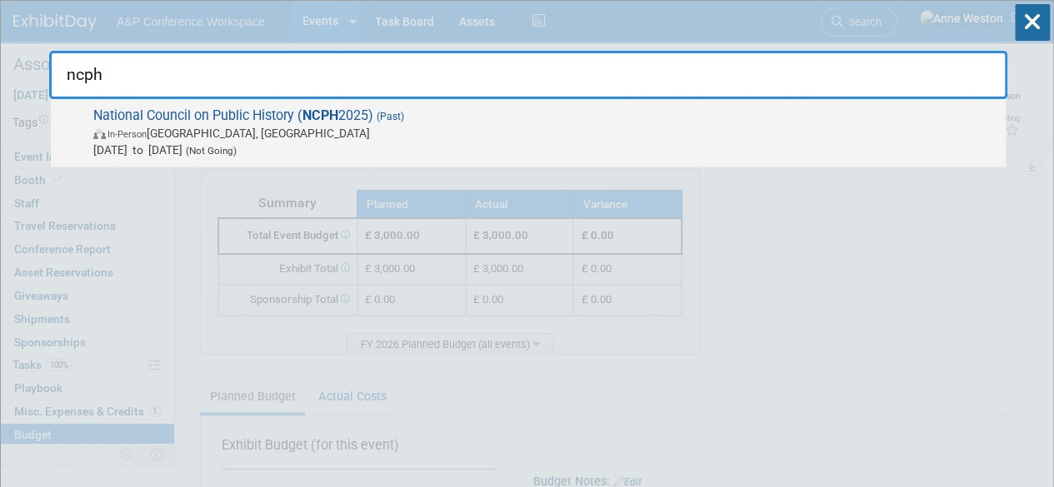
type input "ncph"
click at [175, 132] on span "In-Person Montreal, Canada" at bounding box center [545, 133] width 904 height 17
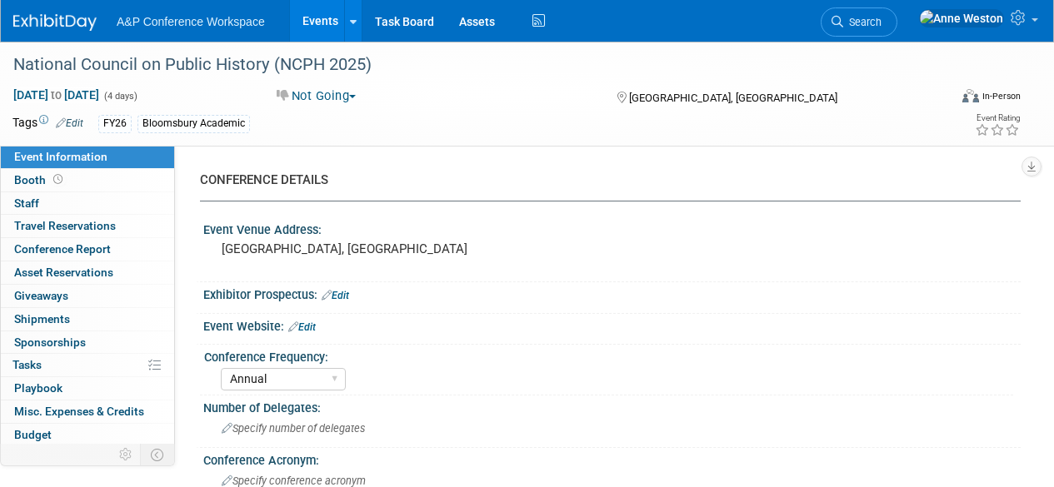
select select "Annual"
select select "History"
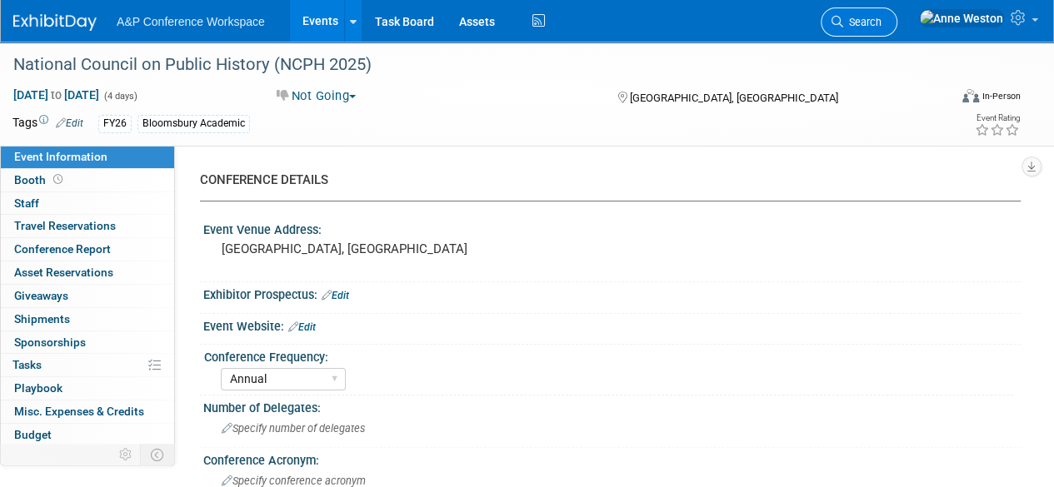
click at [881, 19] on span "Search" at bounding box center [862, 22] width 38 height 12
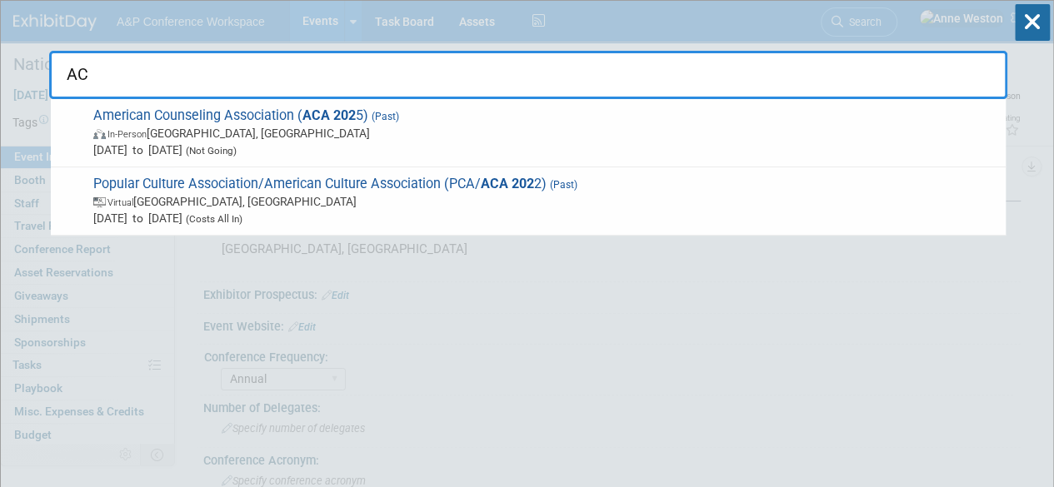
type input "A"
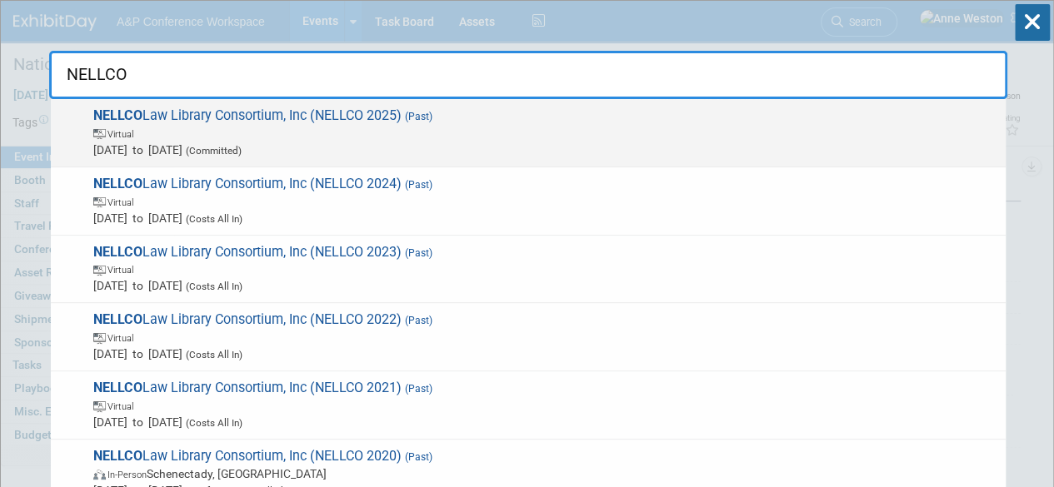
type input "NELLCO"
click at [234, 162] on div "NELLCO Law Library Consortium, Inc (NELLCO 2025) (Past) Virtual Apr 1, 2025 to …" at bounding box center [528, 133] width 955 height 68
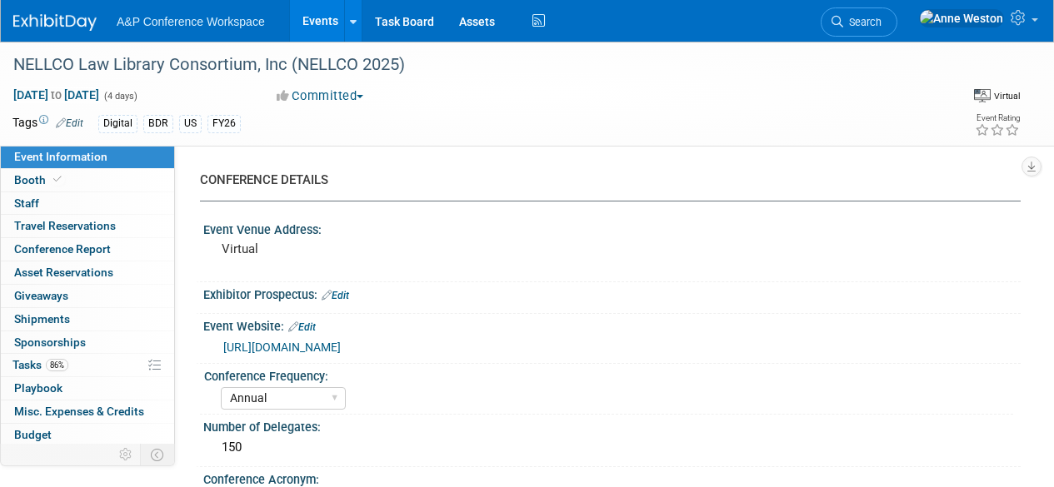
select select "Annual"
select select "Level 3"
select select "Virtual Booth"
select select "Libraries"
select select "Bloomsbury Digital Resources"
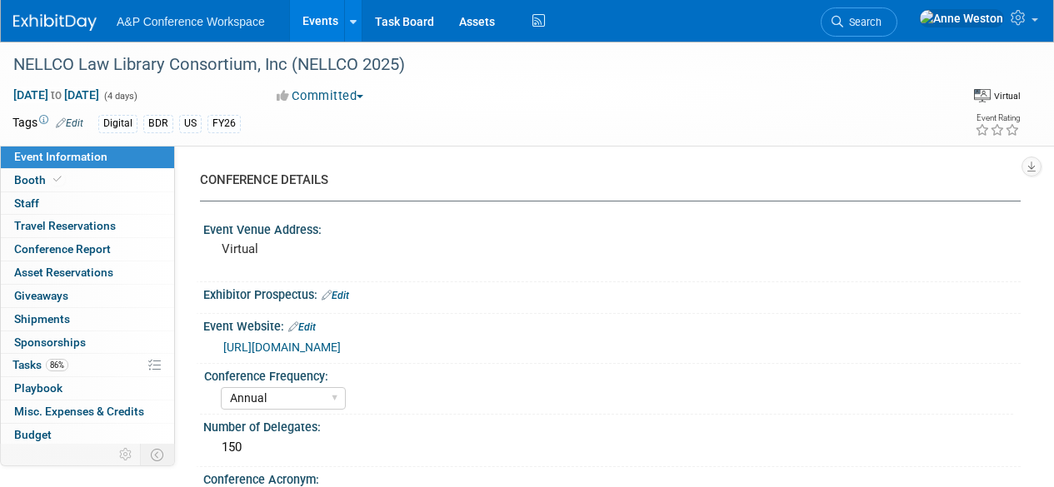
select select "[PERSON_NAME]"
select select "[PERSON_NAME] [PERSON_NAME]"
select select "BDR Product Awareness and Trial Generation​"
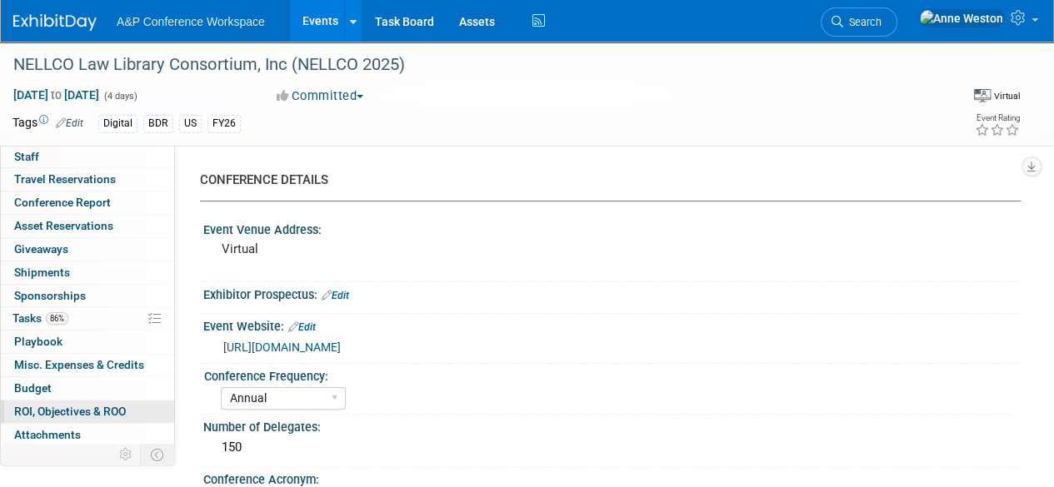
scroll to position [68, 0]
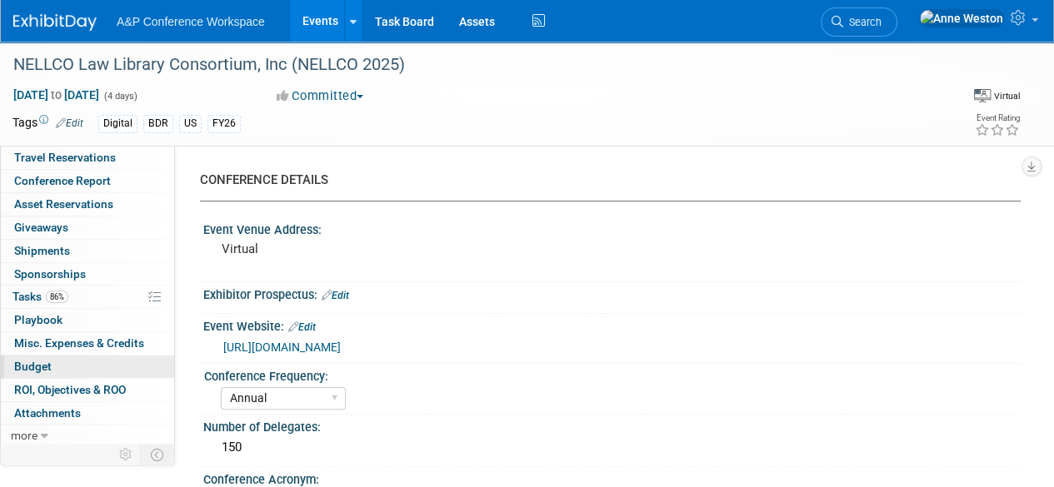
click at [64, 357] on link "Budget" at bounding box center [87, 367] width 173 height 22
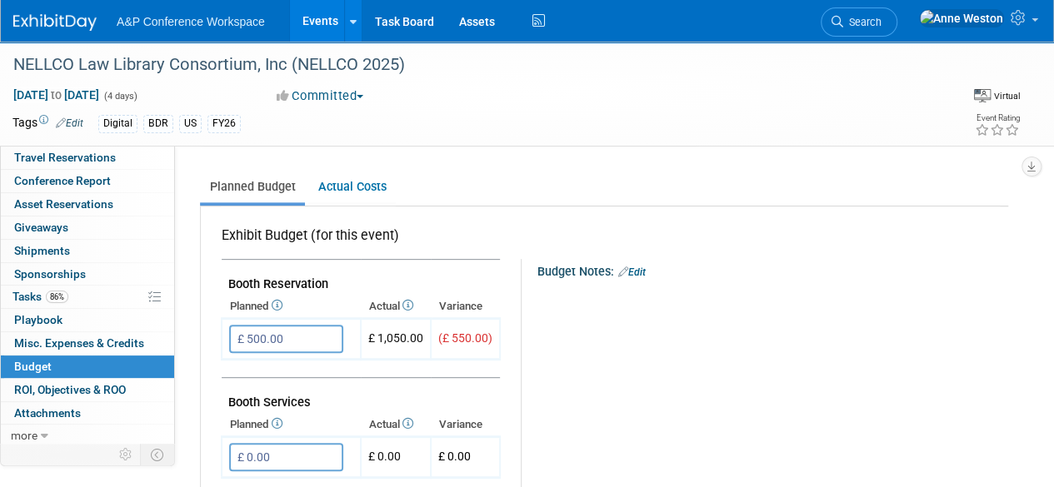
scroll to position [0, 0]
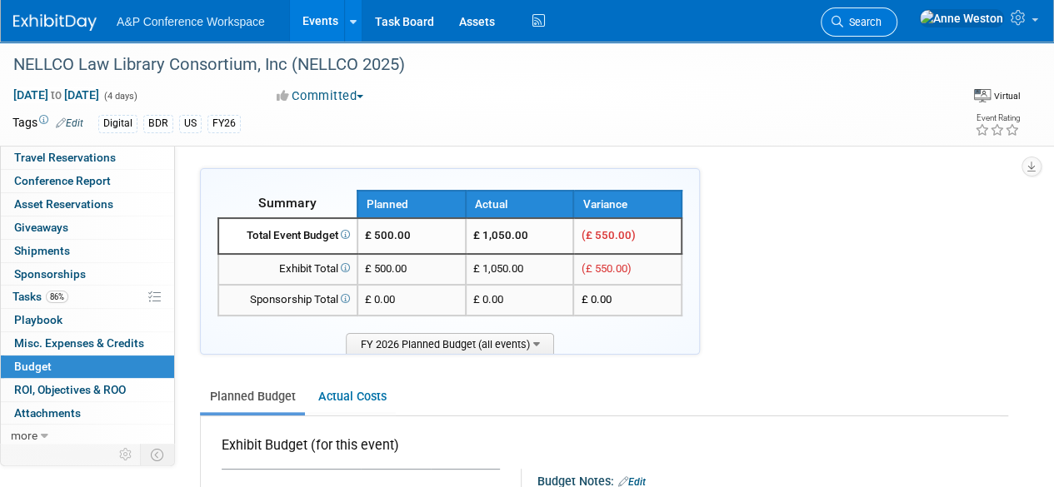
click at [897, 13] on link "Search" at bounding box center [859, 21] width 77 height 29
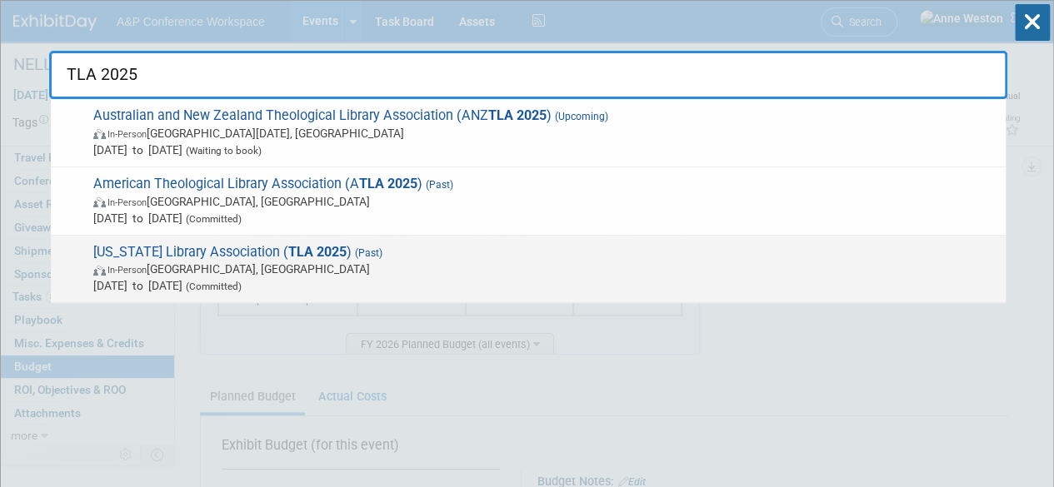
type input "TLA 2025"
click at [172, 282] on span "[DATE] to [DATE] (Committed)" at bounding box center [545, 285] width 904 height 17
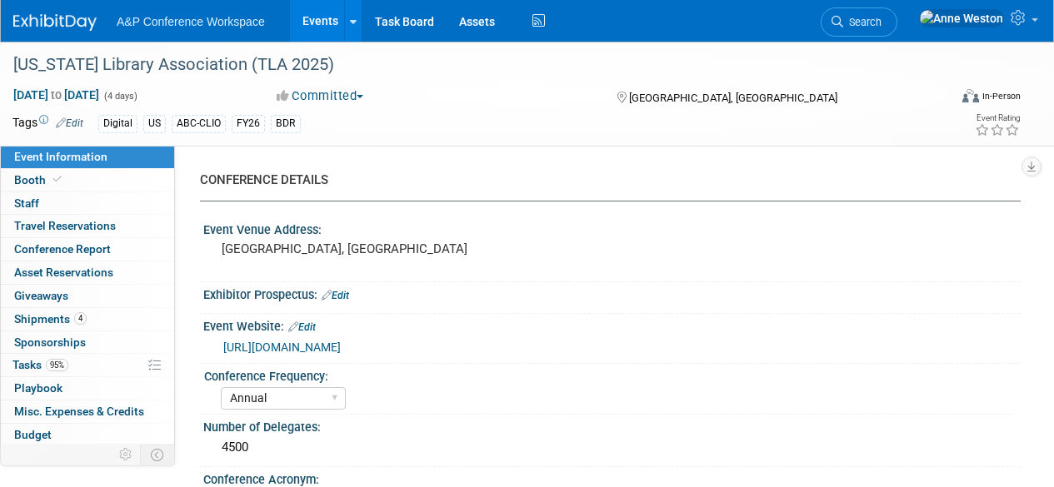
select select "Annual"
select select "Level 1"
select select "In-Person Booth"
select select "Schools"
select select "Bloomsbury Digital Resources"
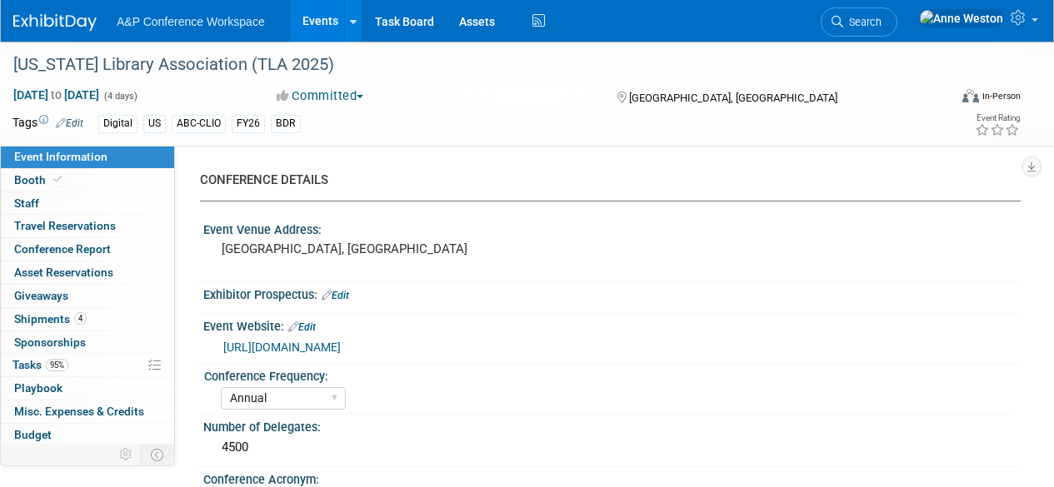
select select "[PERSON_NAME]"
select select "BDR Product Awareness and Trial Generation​"
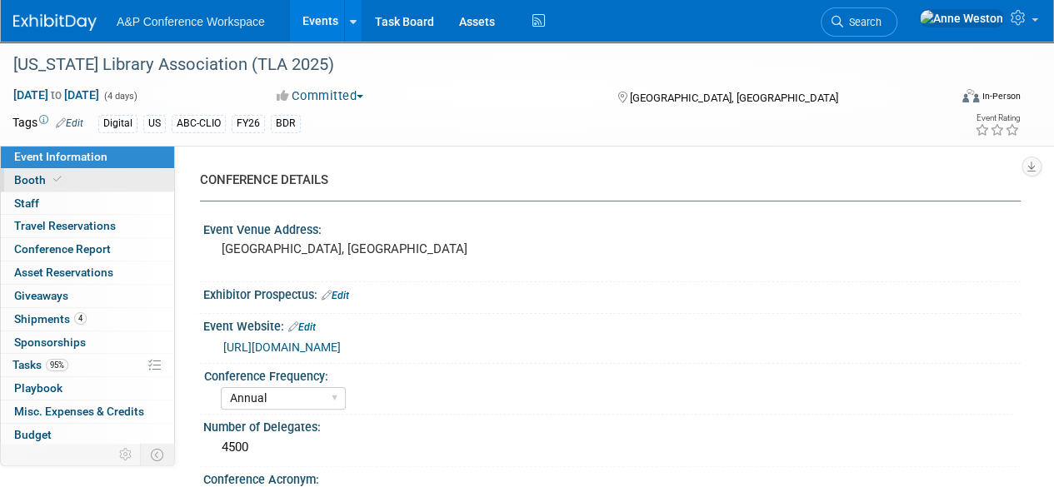
click at [73, 177] on link "Booth" at bounding box center [87, 180] width 173 height 22
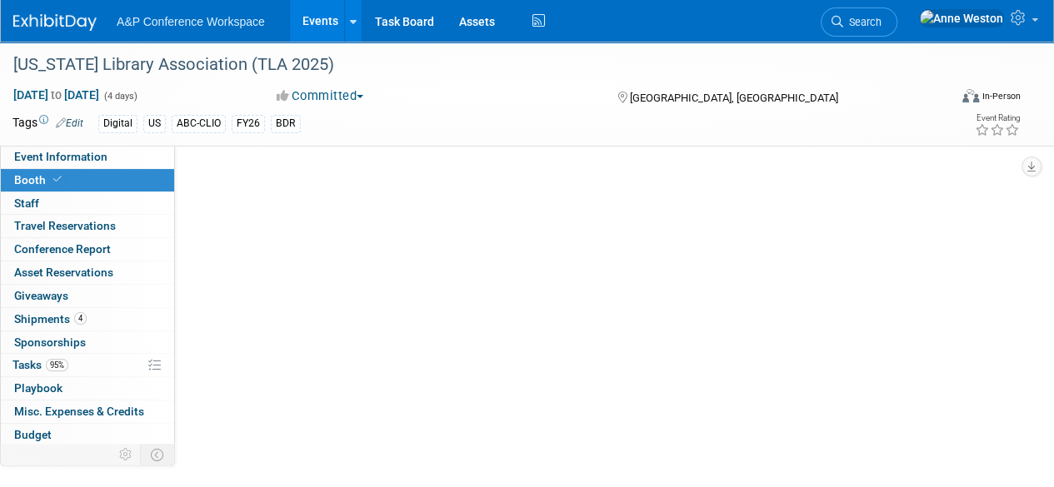
select select "CLDC - Digital/BDR"
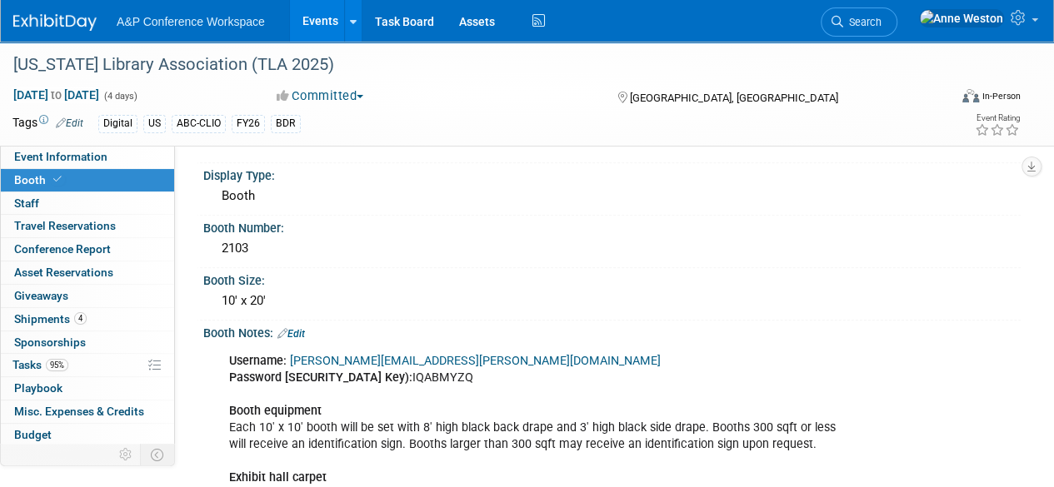
scroll to position [333, 0]
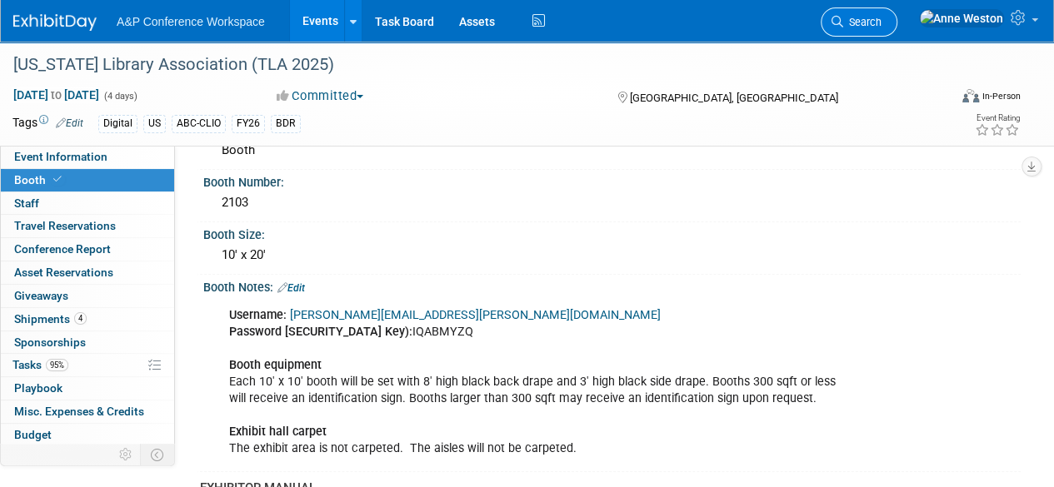
click at [843, 24] on icon at bounding box center [837, 22] width 12 height 12
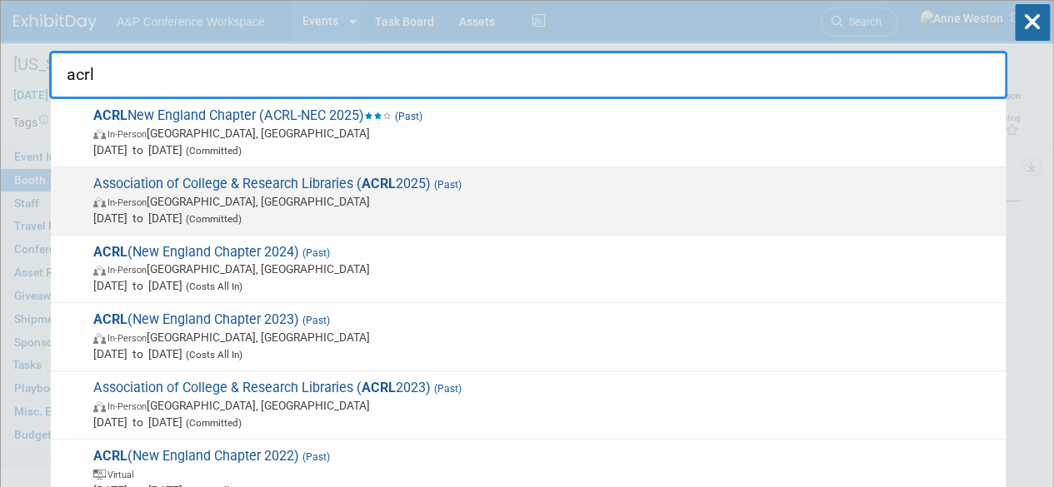
type input "acrl"
click at [293, 176] on span "Association of College & Research Libraries ( ACRL 2025) (Past) In-Person Minne…" at bounding box center [542, 201] width 909 height 51
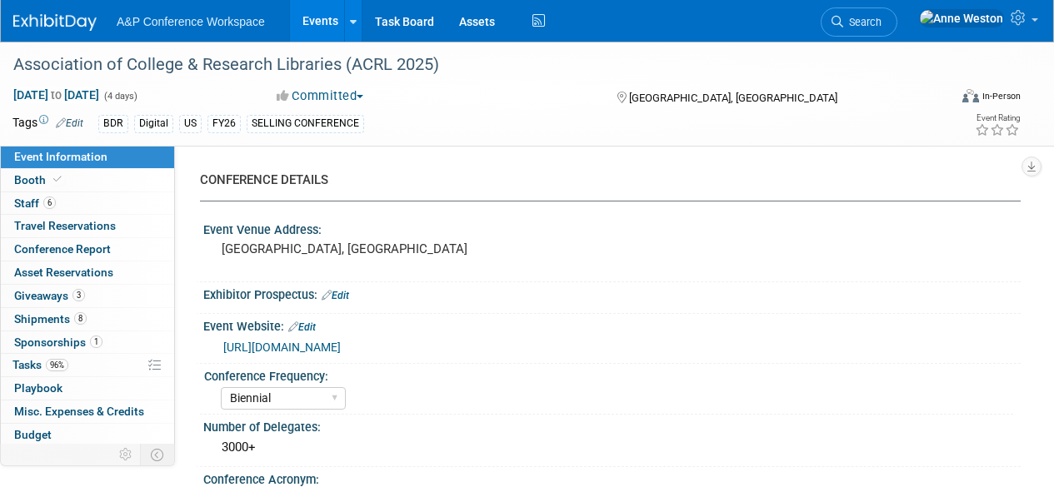
select select "Biennial"
select select "Level 1"
select select "In-Person Booth"
select select "Libraries"
select select "Bloomsbury Digital Resources"
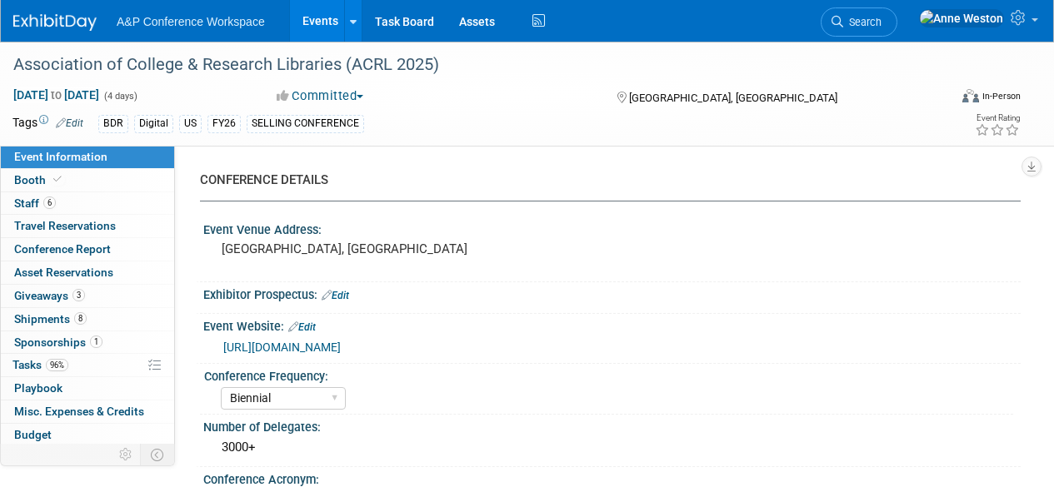
select select "[PERSON_NAME]"
select select "BDR Product Awareness and Trial Generation​"
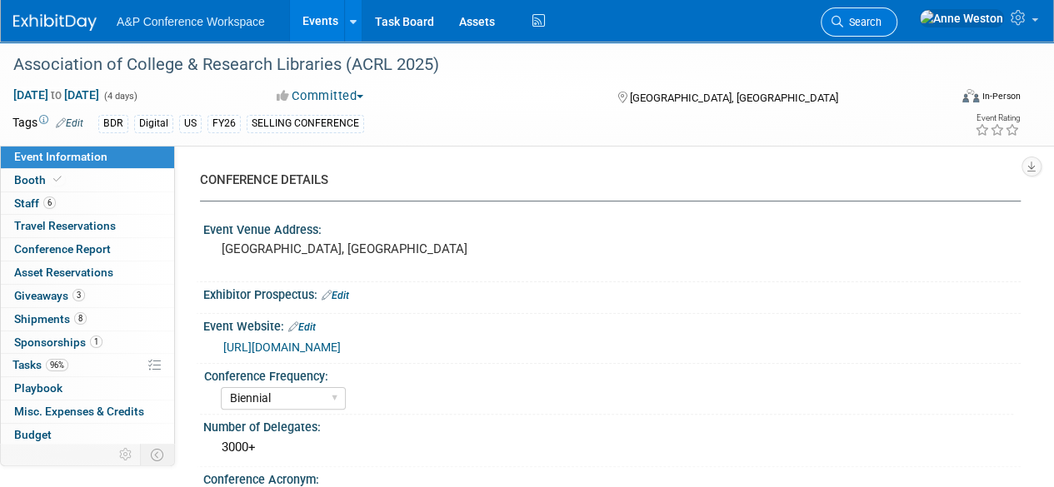
click at [881, 19] on span "Search" at bounding box center [862, 22] width 38 height 12
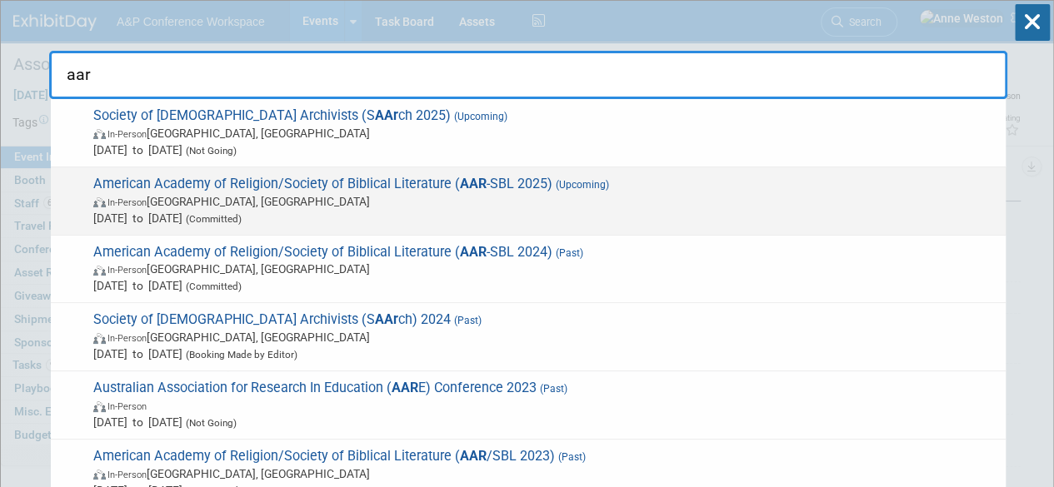
type input "aar"
click at [403, 180] on span "American Academy of Religion/Society of Biblical Literature ( AAR -SBL 2025) (U…" at bounding box center [542, 201] width 909 height 51
